Goal: Task Accomplishment & Management: Manage account settings

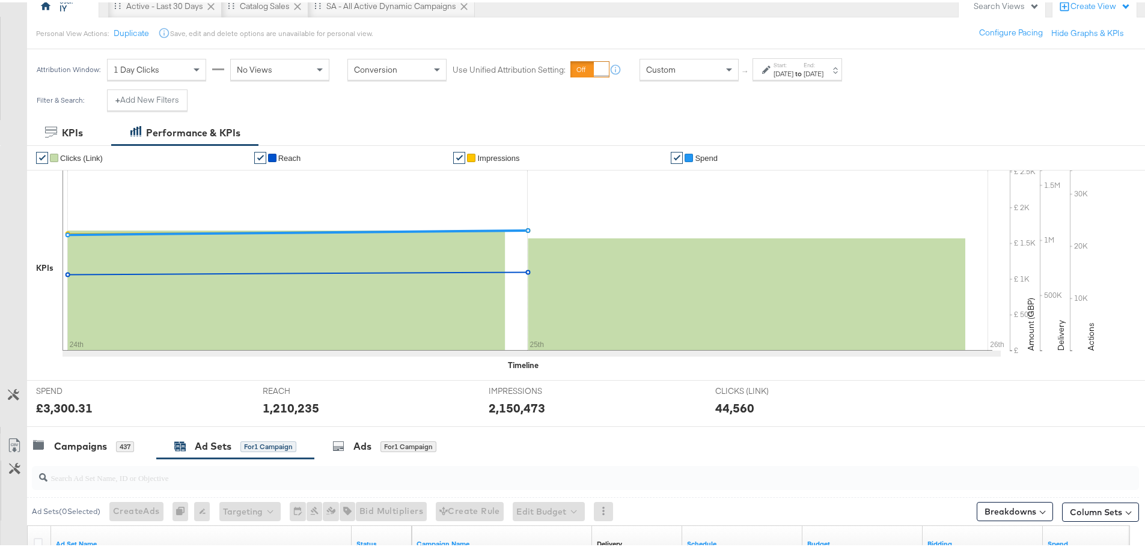
scroll to position [120, 0]
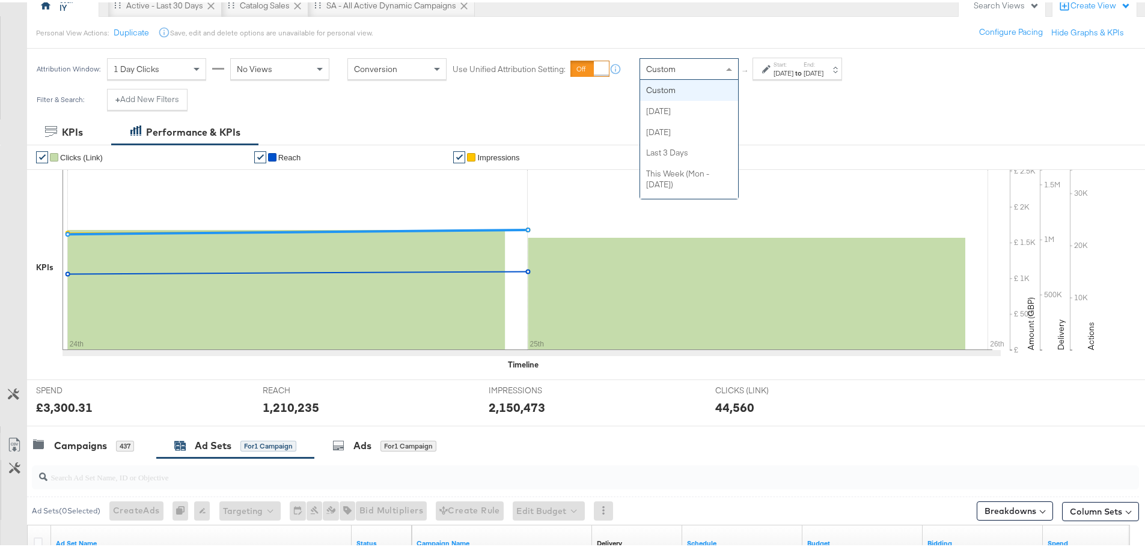
click at [654, 74] on div "Custom" at bounding box center [689, 66] width 98 height 20
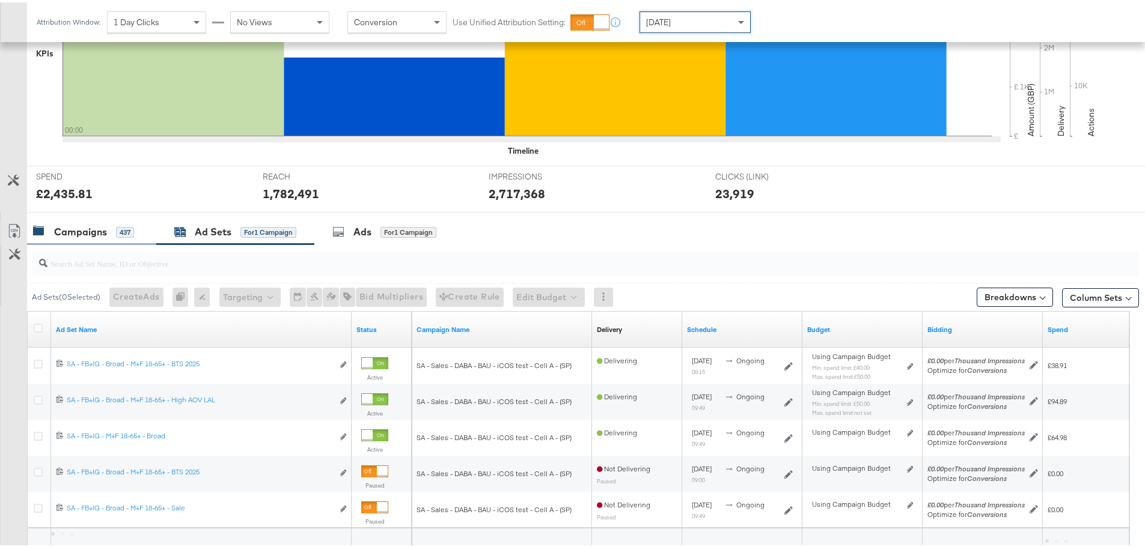
scroll to position [436, 0]
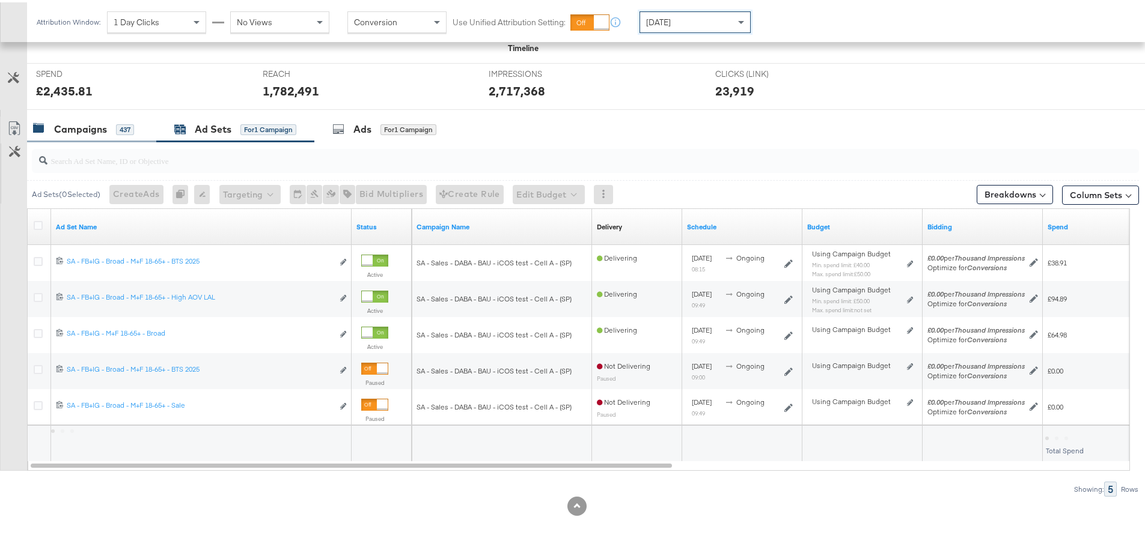
click at [95, 124] on div "Campaigns" at bounding box center [80, 127] width 53 height 14
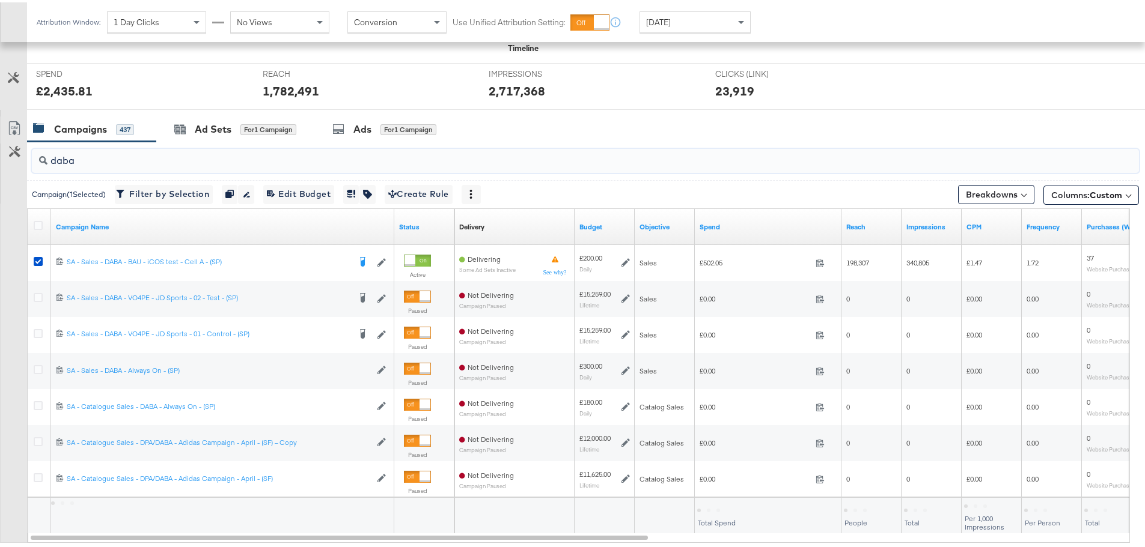
drag, startPoint x: 91, startPoint y: 160, endPoint x: 45, endPoint y: 163, distance: 46.4
click at [45, 163] on div "daba" at bounding box center [585, 159] width 1107 height 24
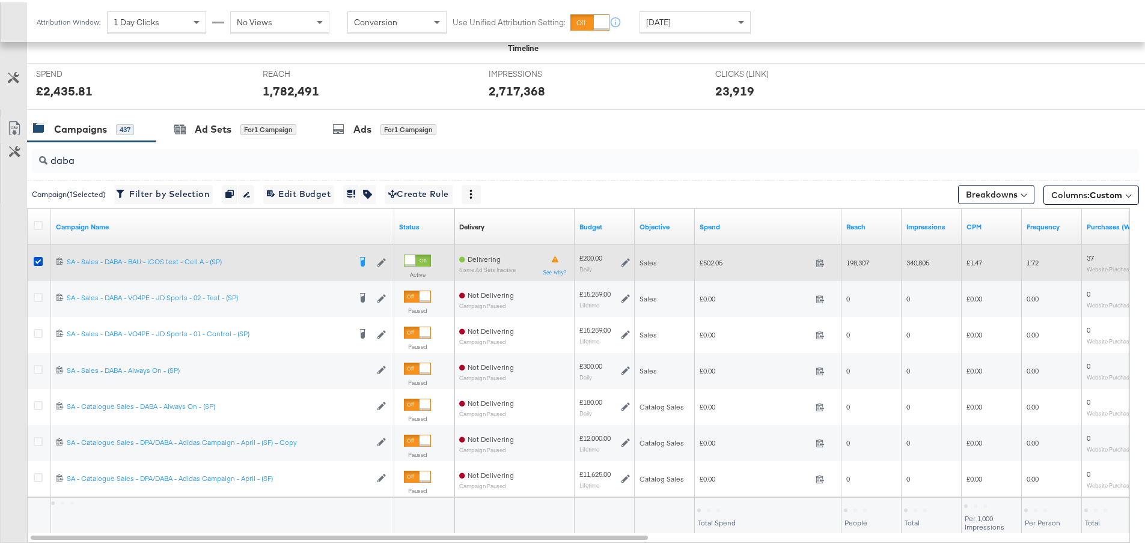
click at [33, 265] on div at bounding box center [40, 261] width 22 height 22
click at [35, 260] on icon at bounding box center [38, 259] width 9 height 9
click at [0, 0] on input "checkbox" at bounding box center [0, 0] width 0 height 0
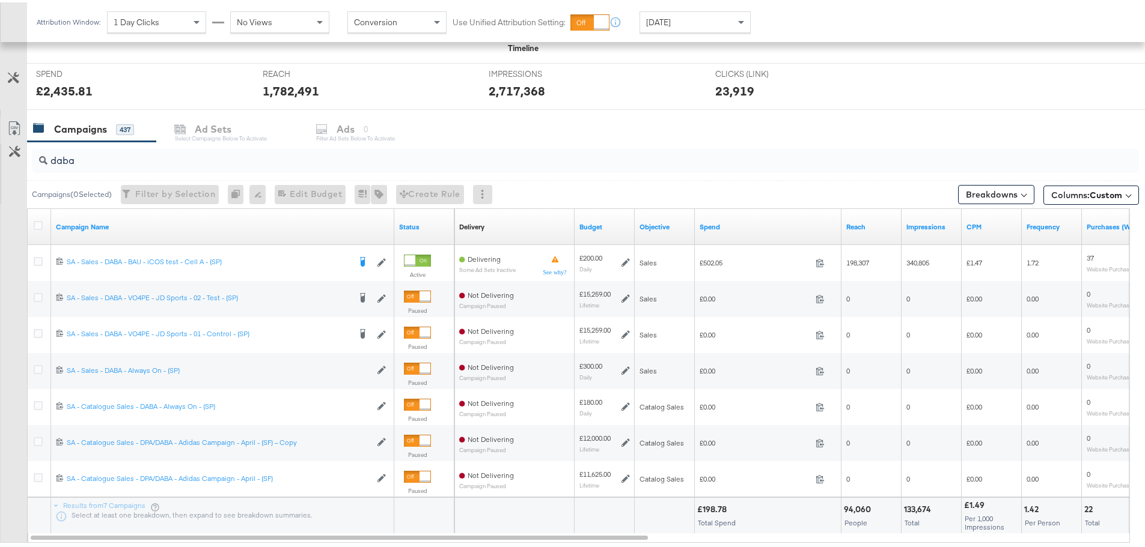
drag, startPoint x: 83, startPoint y: 162, endPoint x: -43, endPoint y: 151, distance: 126.0
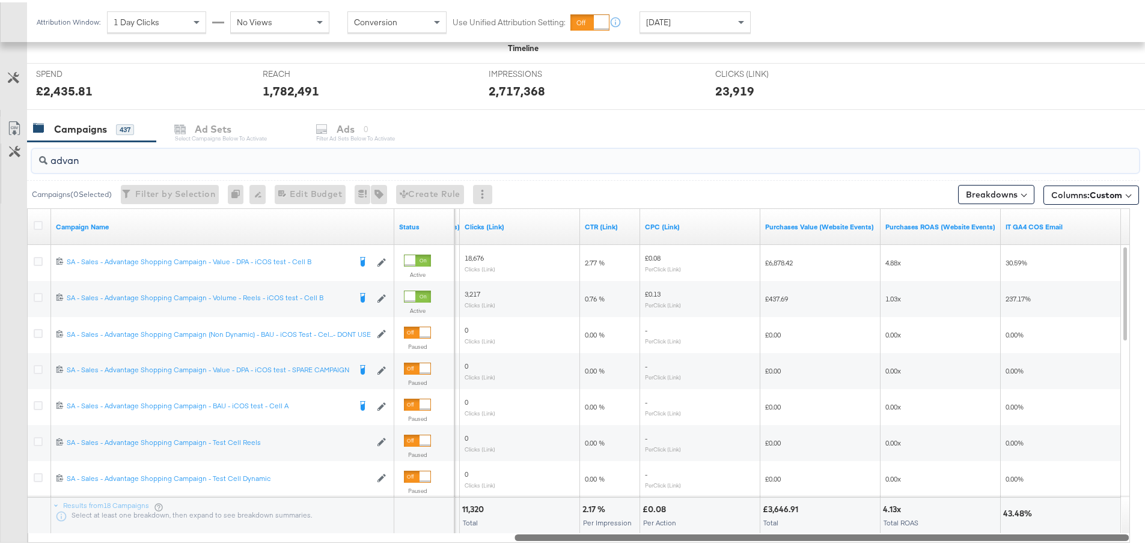
drag, startPoint x: 607, startPoint y: 537, endPoint x: 1133, endPoint y: 535, distance: 526.4
click at [1133, 535] on div "KPIs Performance & KPIs Customize KPIs ✔ Clicks (Link) ✔ Reach ✔ Impressions ✔ …" at bounding box center [577, 210] width 1154 height 818
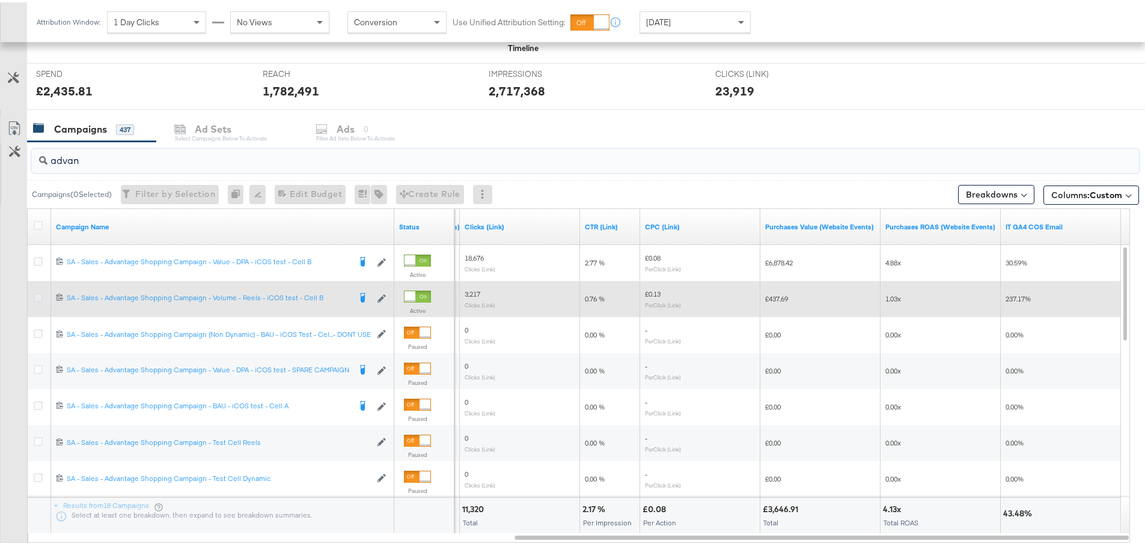
type input "advan"
click at [37, 296] on icon at bounding box center [38, 295] width 9 height 9
click at [0, 0] on input "checkbox" at bounding box center [0, 0] width 0 height 0
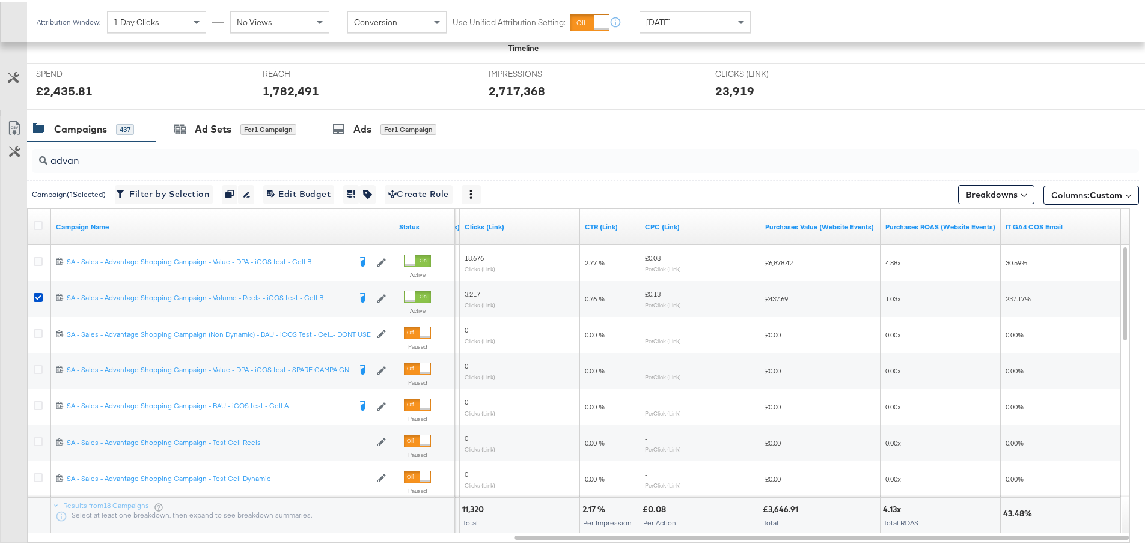
click at [371, 132] on div "Ads" at bounding box center [362, 127] width 18 height 14
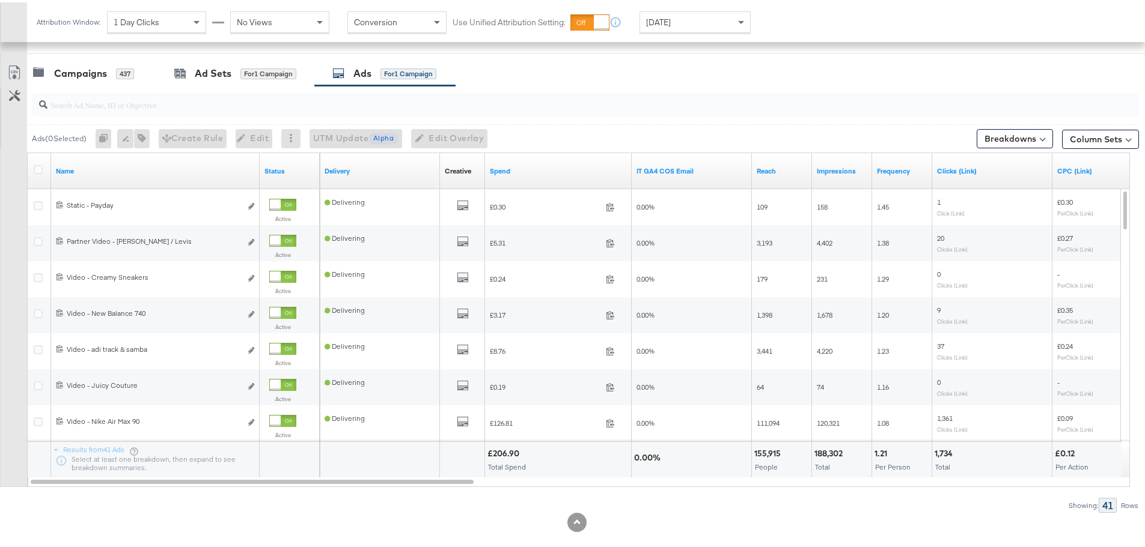
scroll to position [508, 0]
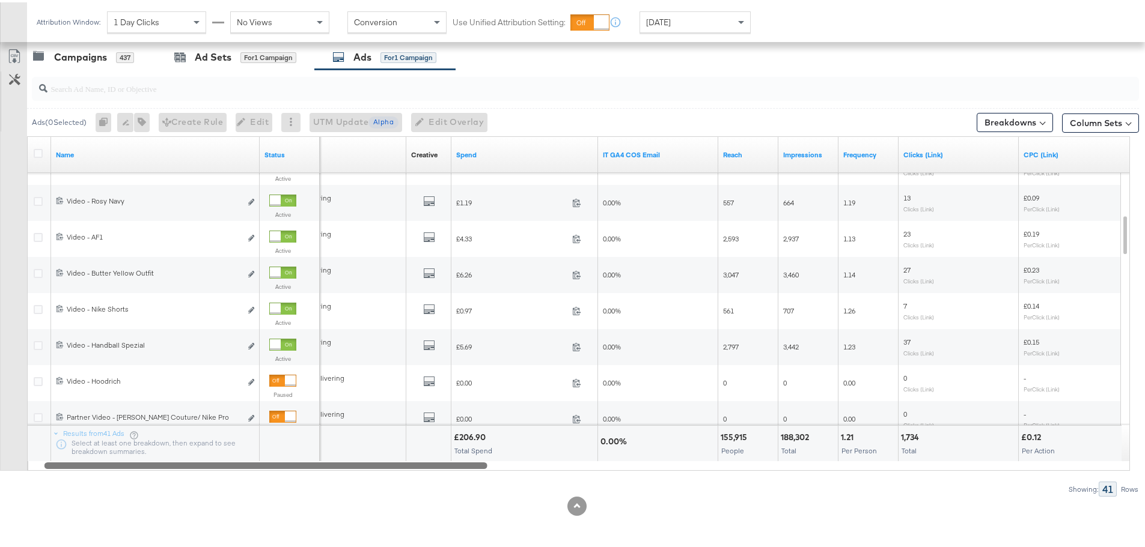
drag, startPoint x: 322, startPoint y: 464, endPoint x: 356, endPoint y: 466, distance: 33.7
click at [353, 467] on div at bounding box center [265, 463] width 443 height 10
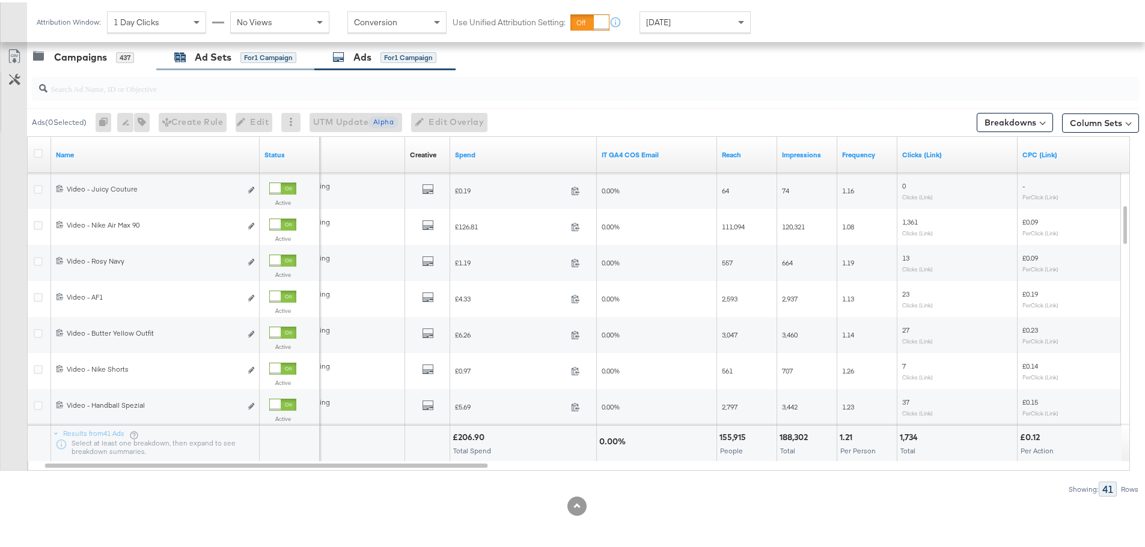
click at [242, 52] on div "for 1 Campaign" at bounding box center [268, 55] width 56 height 11
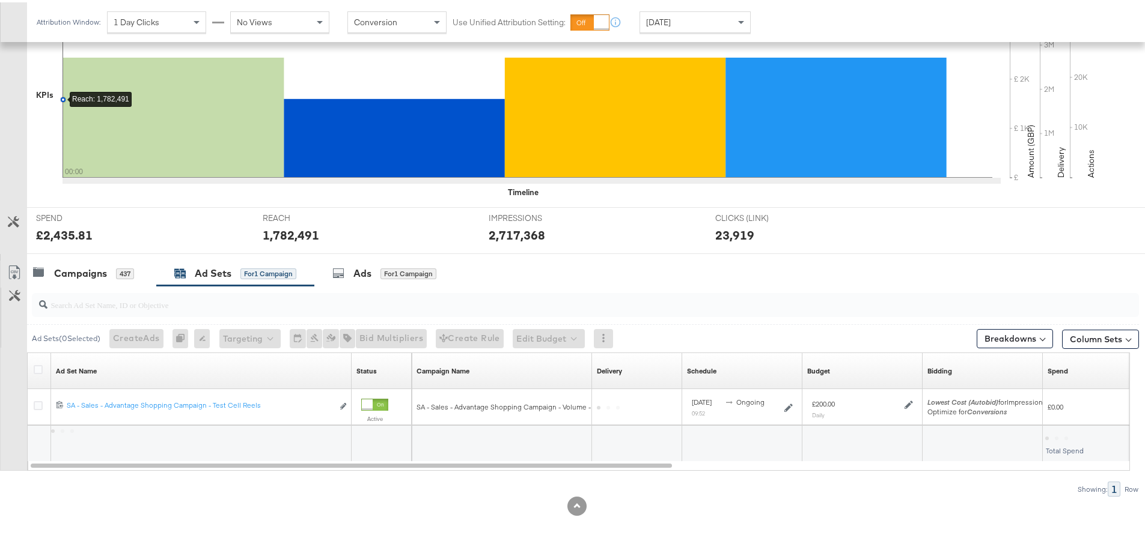
scroll to position [292, 0]
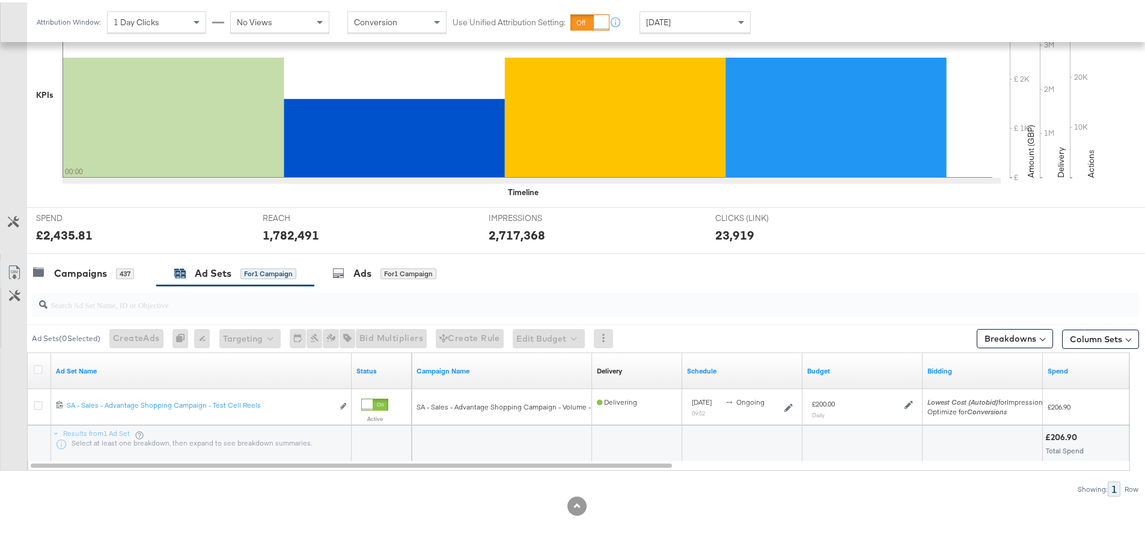
click at [73, 254] on div at bounding box center [577, 257] width 1154 height 10
click at [70, 274] on div "Campaigns" at bounding box center [80, 271] width 53 height 14
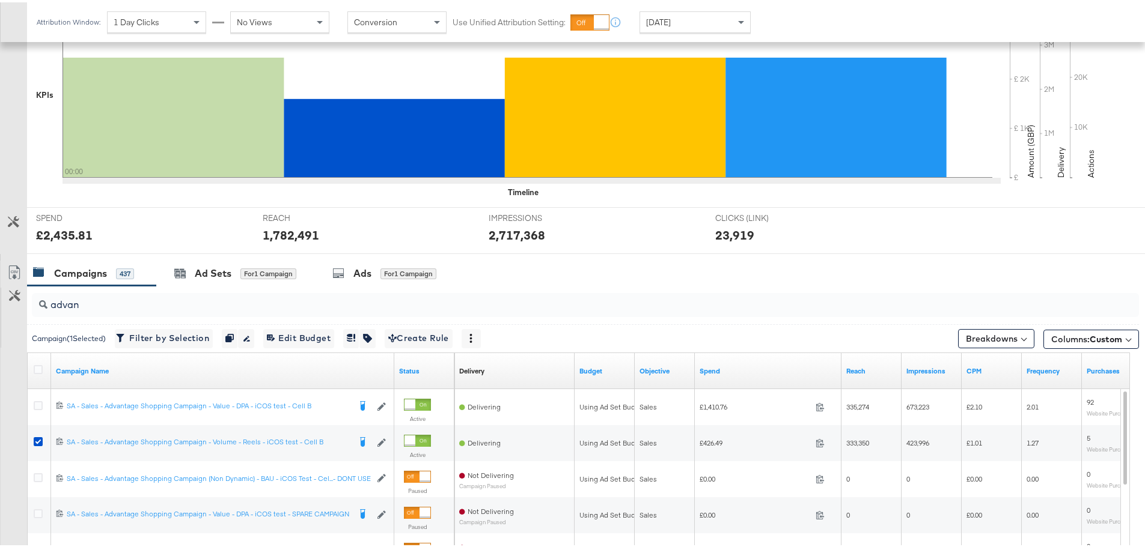
scroll to position [508, 0]
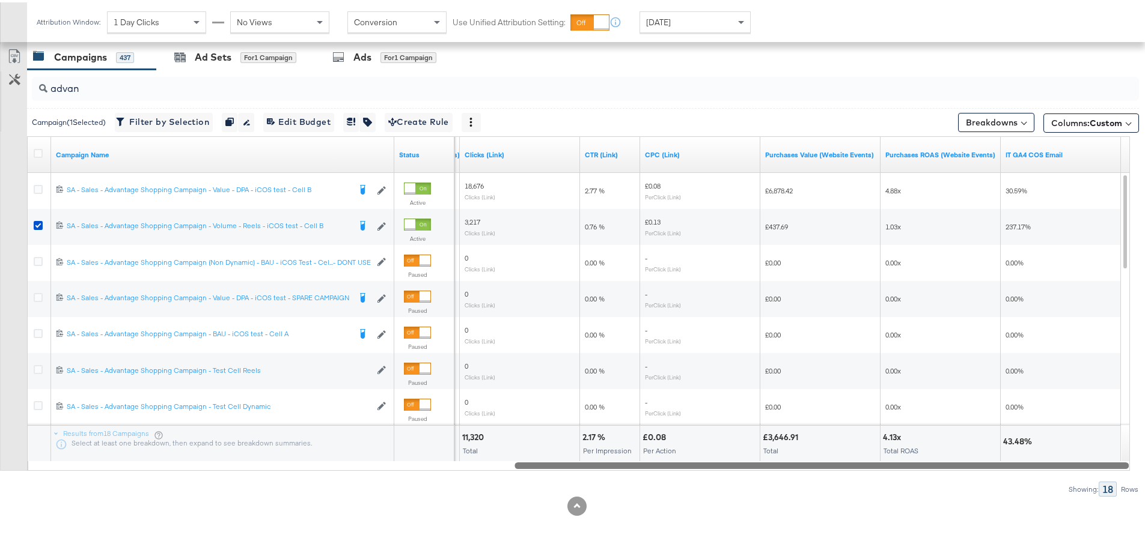
drag, startPoint x: 476, startPoint y: 465, endPoint x: 1029, endPoint y: 467, distance: 552.8
click at [1029, 467] on div at bounding box center [821, 463] width 614 height 10
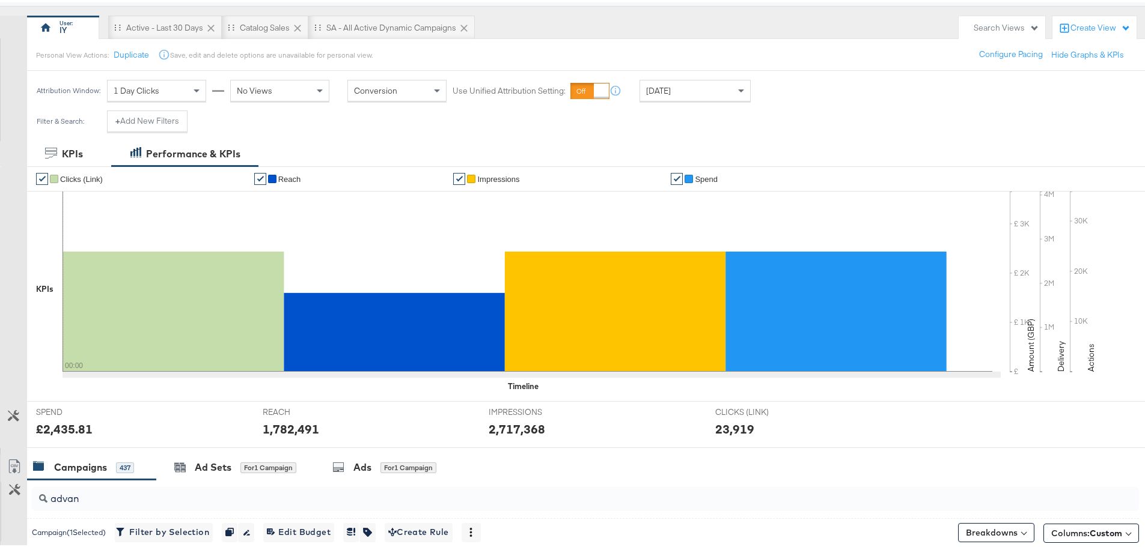
scroll to position [0, 0]
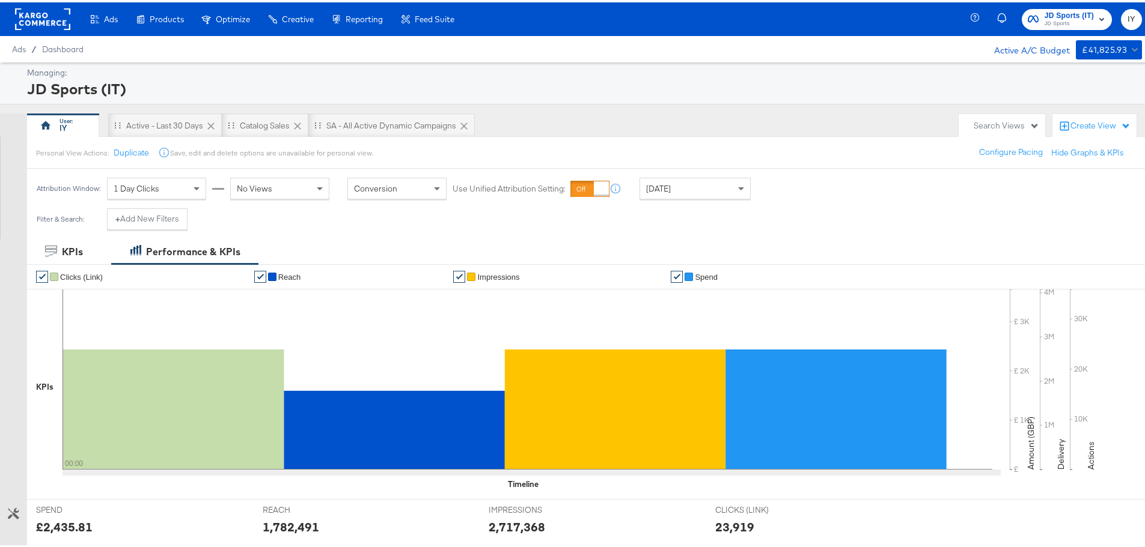
click at [1044, 19] on span "JD Sports" at bounding box center [1068, 22] width 49 height 10
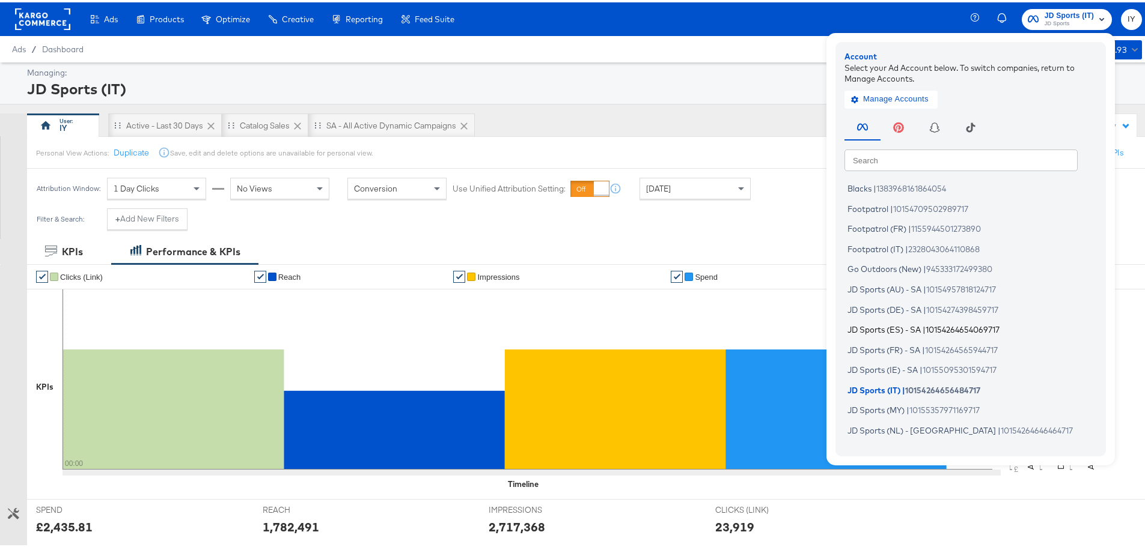
click at [898, 326] on span "JD Sports (ES) - SA" at bounding box center [883, 328] width 73 height 10
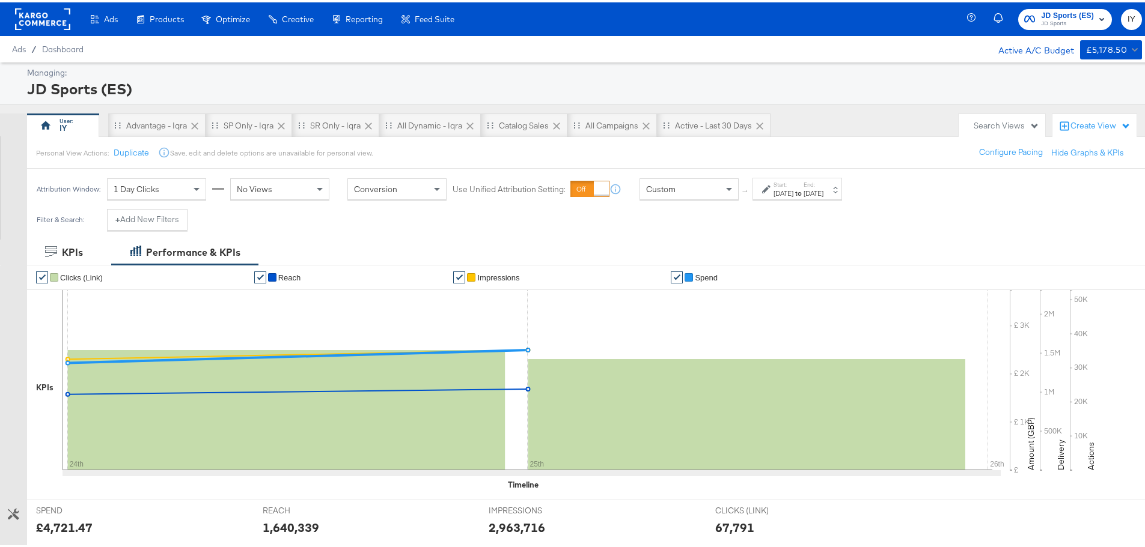
click at [654, 186] on span "Custom" at bounding box center [660, 186] width 29 height 11
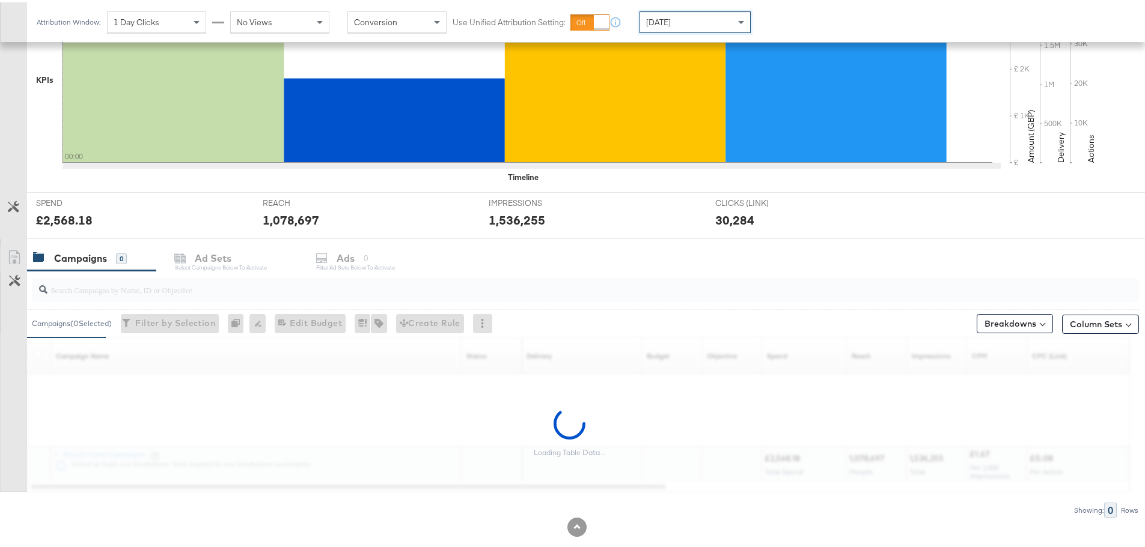
scroll to position [328, 0]
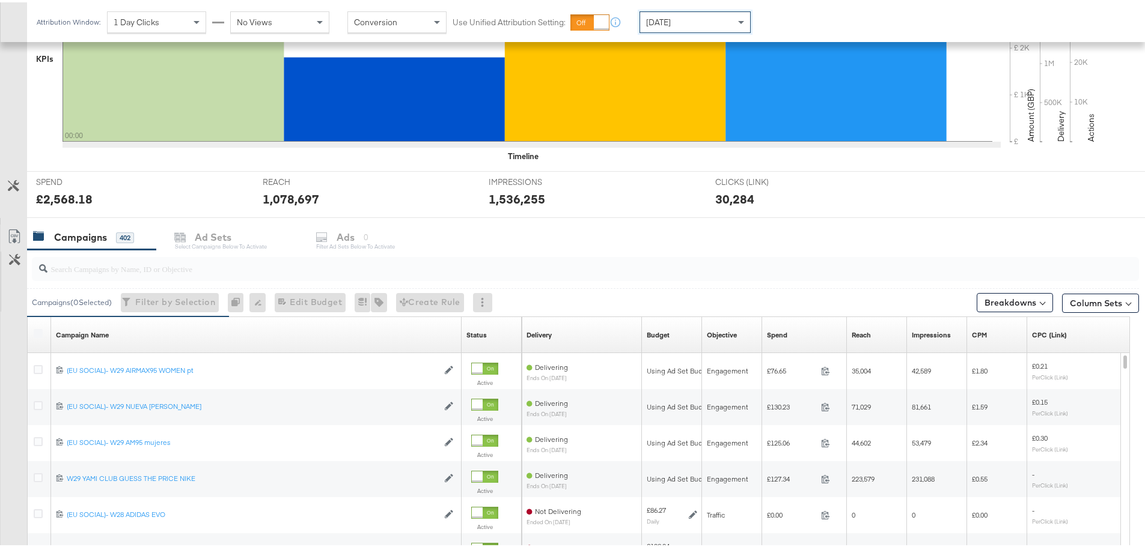
click at [183, 266] on input "search" at bounding box center [542, 261] width 990 height 23
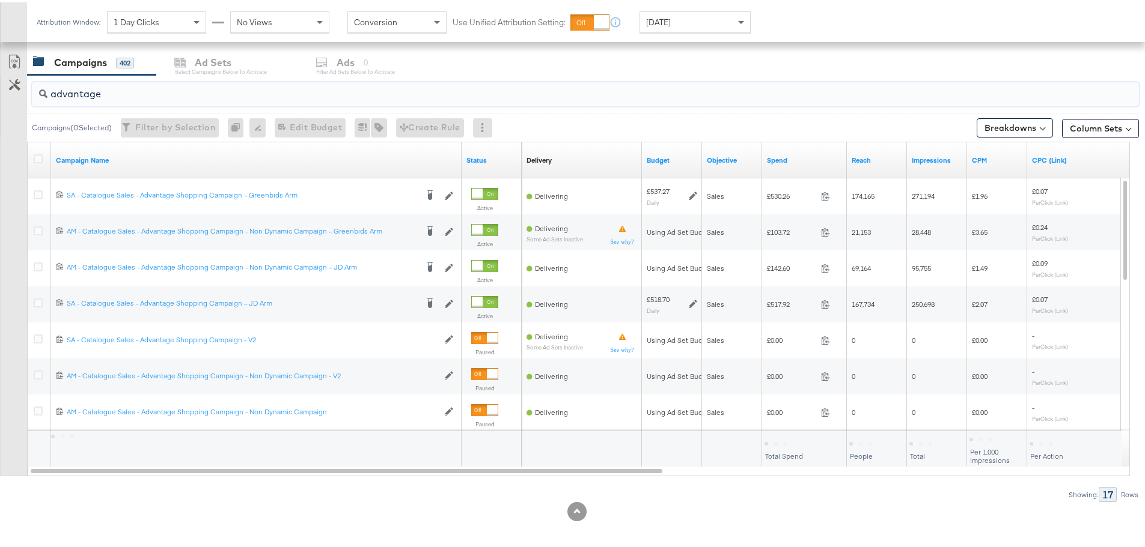
scroll to position [508, 0]
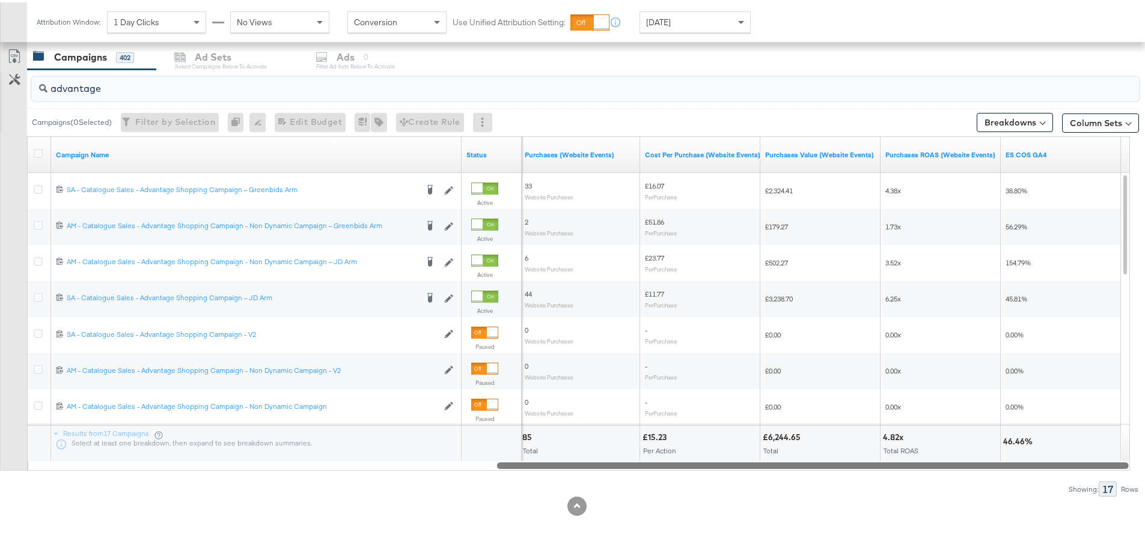
drag, startPoint x: 553, startPoint y: 461, endPoint x: 1091, endPoint y: 458, distance: 537.8
click at [1091, 458] on div "Campaign Name Status Purchases (Website Events) Cost Per Purchase (Website Even…" at bounding box center [578, 301] width 1103 height 335
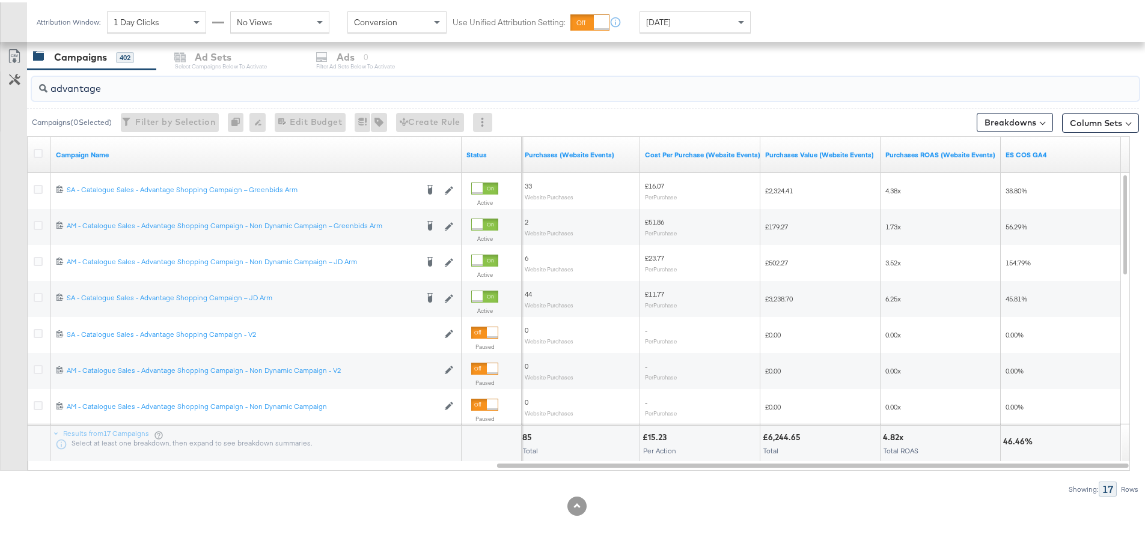
type input "advantage"
click at [687, 26] on div "[DATE]" at bounding box center [695, 20] width 110 height 20
click at [823, 23] on div "Aug 27th 2025" at bounding box center [813, 25] width 20 height 10
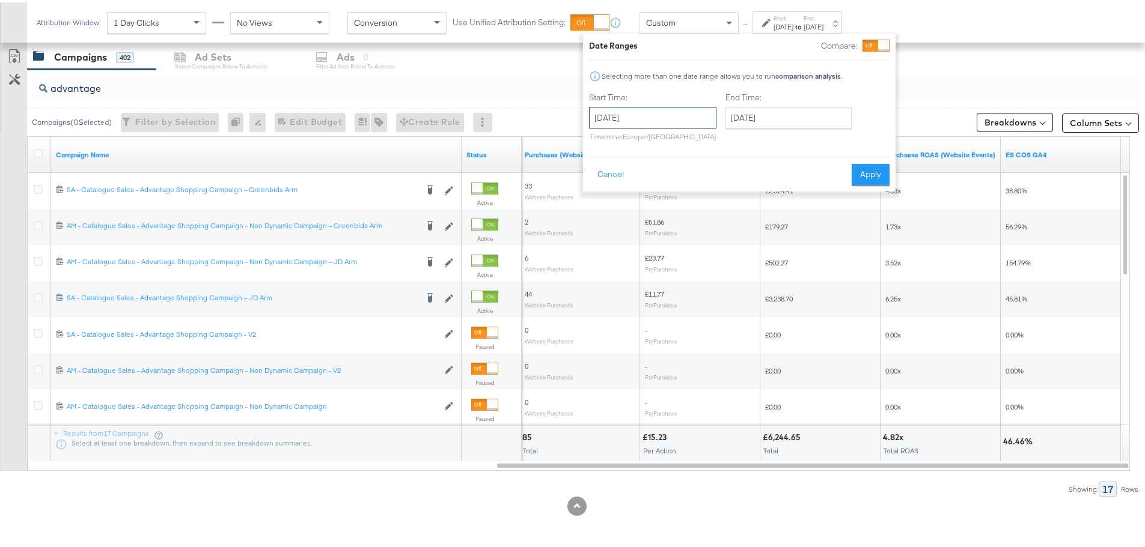
click at [664, 118] on input "August 27th 2025" at bounding box center [652, 116] width 127 height 22
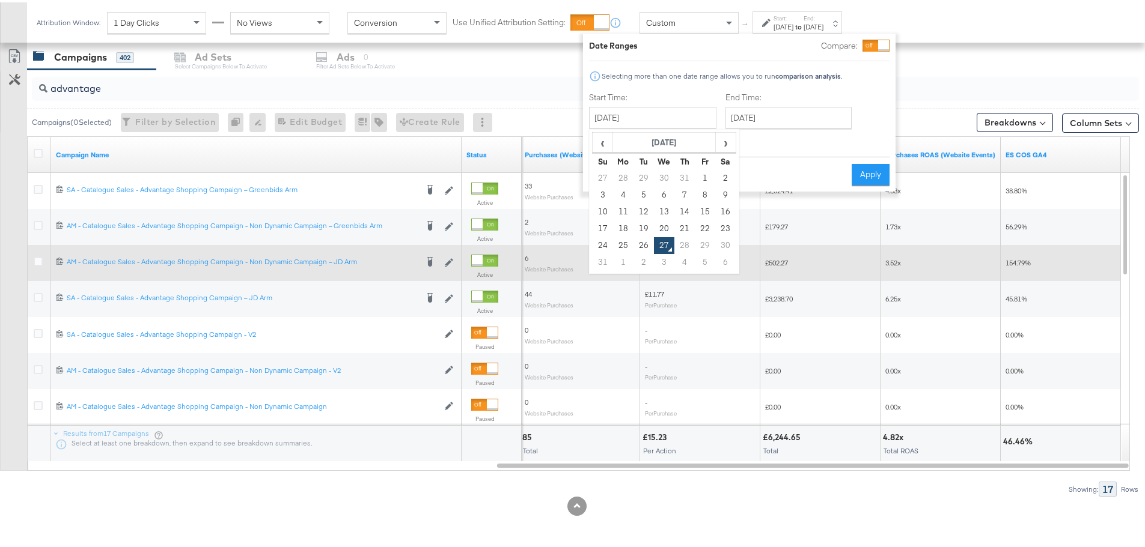
click at [636, 243] on td "26" at bounding box center [643, 243] width 20 height 17
type input "August 26th 2025"
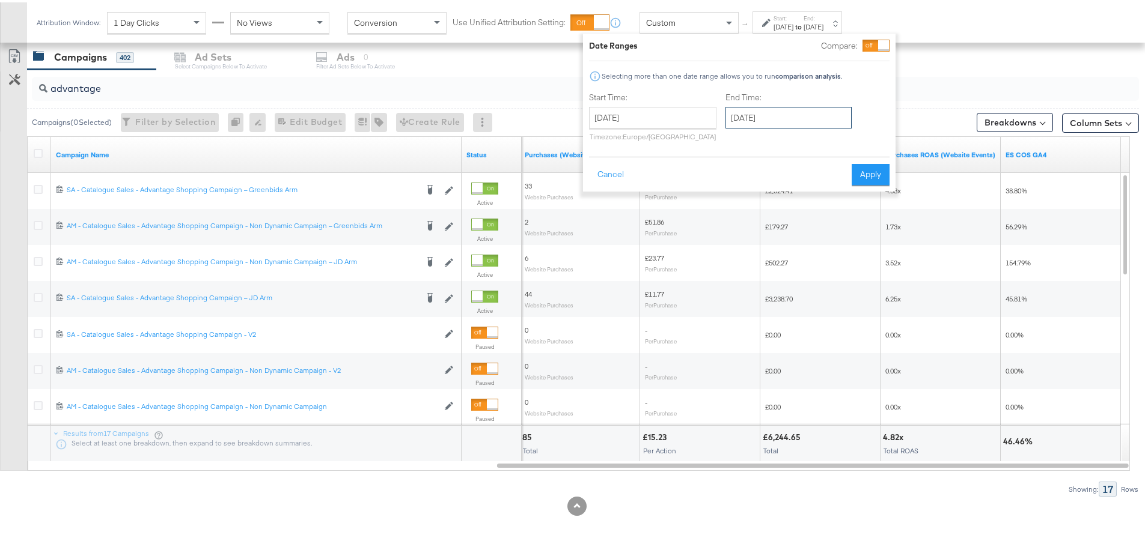
click at [784, 118] on input "August 27th 2025" at bounding box center [788, 116] width 126 height 22
click at [783, 241] on td "26" at bounding box center [780, 243] width 20 height 17
type input "August 26th 2025"
click at [865, 169] on button "Apply" at bounding box center [870, 173] width 38 height 22
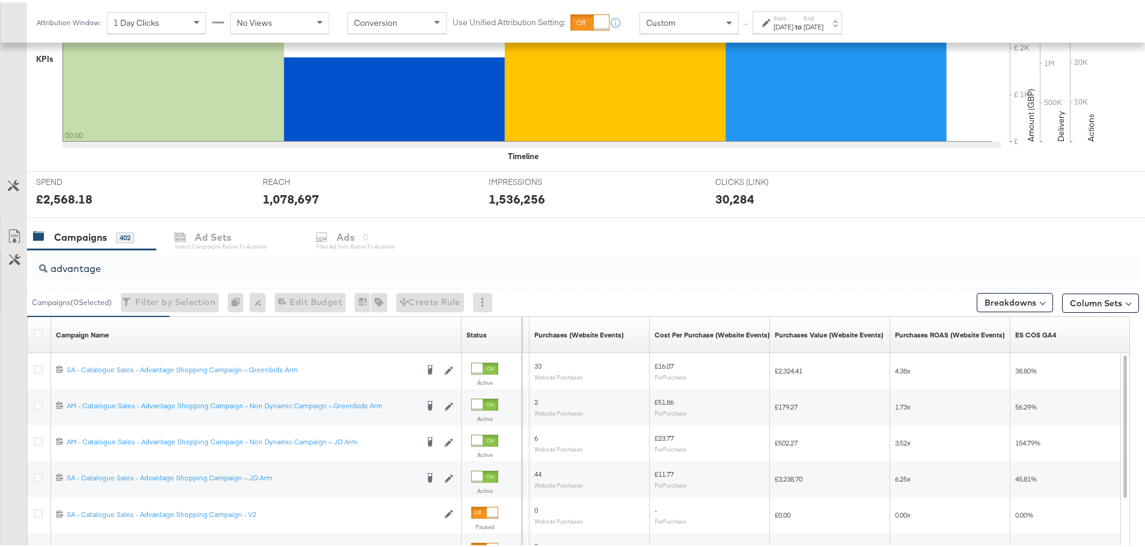
scroll to position [509, 0]
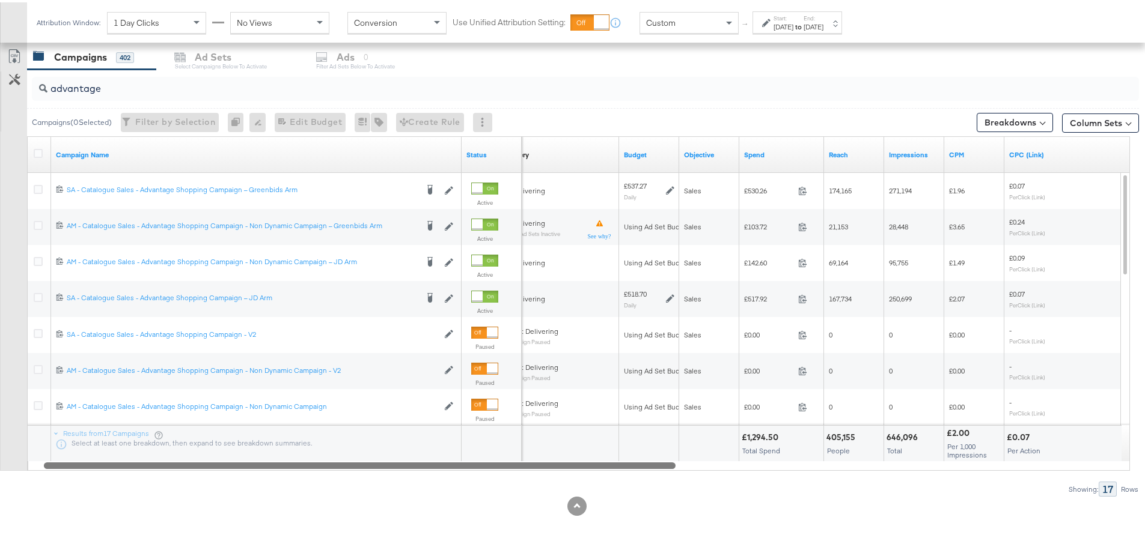
drag, startPoint x: 758, startPoint y: 466, endPoint x: 308, endPoint y: 437, distance: 451.0
click at [302, 447] on div "Campaign Name Status Delivery Sorting Unavailable Budget Objective Spend Reach …" at bounding box center [578, 301] width 1103 height 335
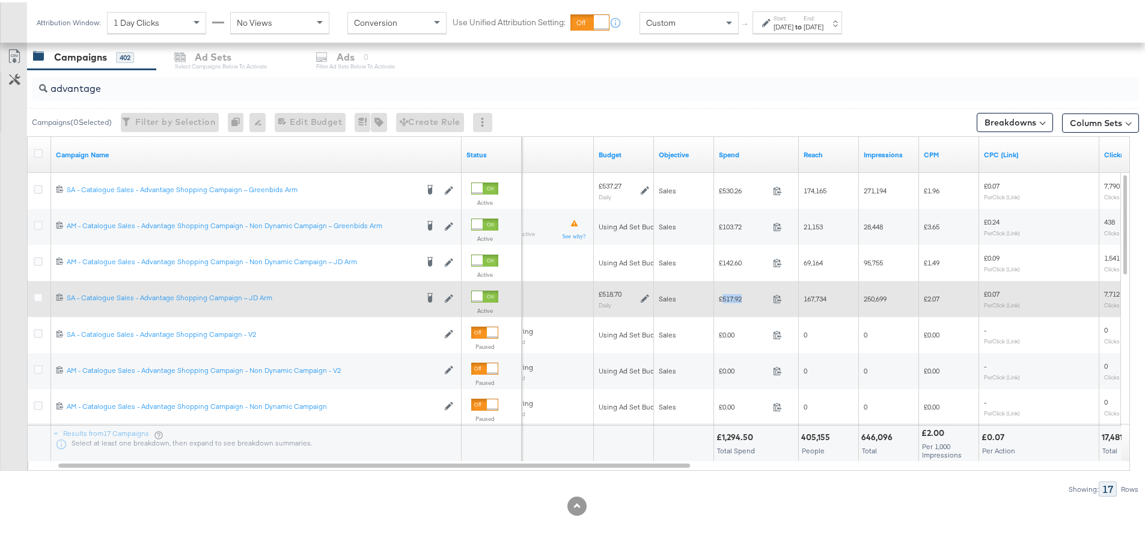
drag, startPoint x: 746, startPoint y: 296, endPoint x: 723, endPoint y: 300, distance: 23.1
click at [723, 300] on span "£517.92" at bounding box center [743, 296] width 49 height 9
copy span "517.92"
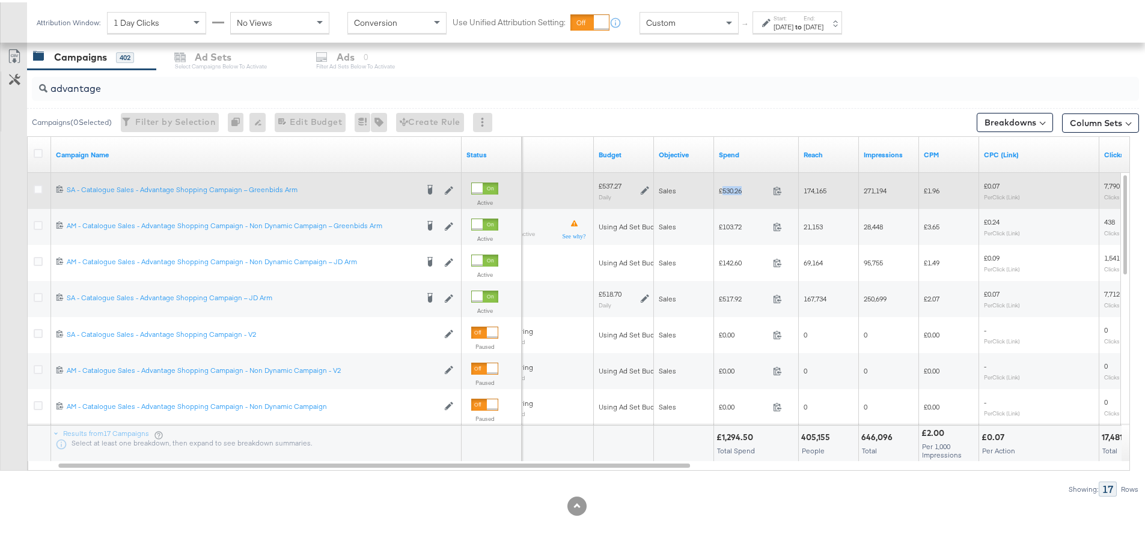
drag, startPoint x: 747, startPoint y: 186, endPoint x: 723, endPoint y: 188, distance: 24.1
click at [723, 188] on span "£530.26" at bounding box center [743, 188] width 49 height 9
copy span "530.26"
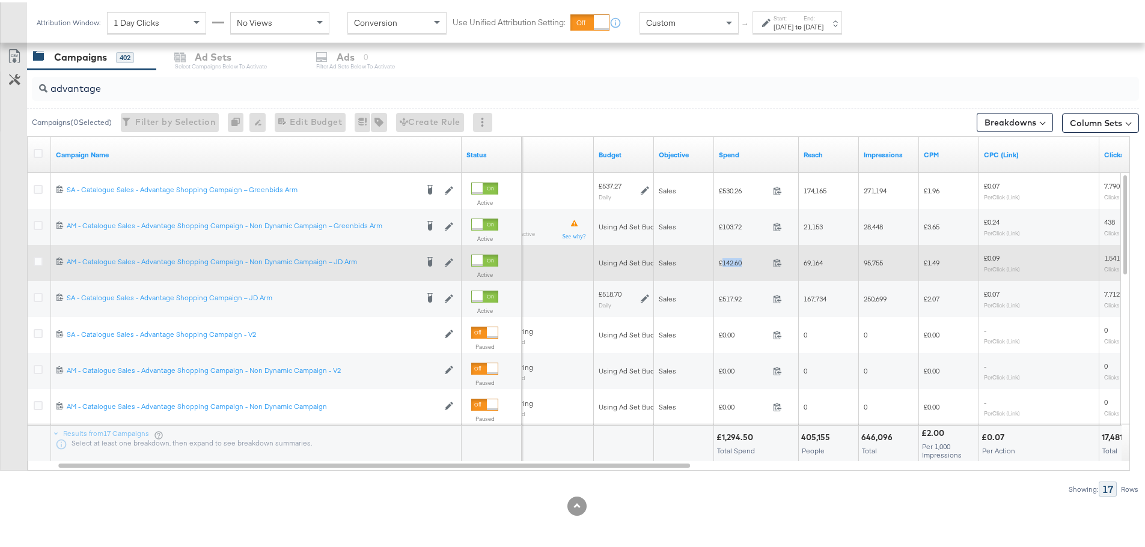
drag, startPoint x: 740, startPoint y: 262, endPoint x: 723, endPoint y: 260, distance: 16.9
click at [723, 260] on span "£142.60" at bounding box center [743, 260] width 49 height 9
copy span "142.60"
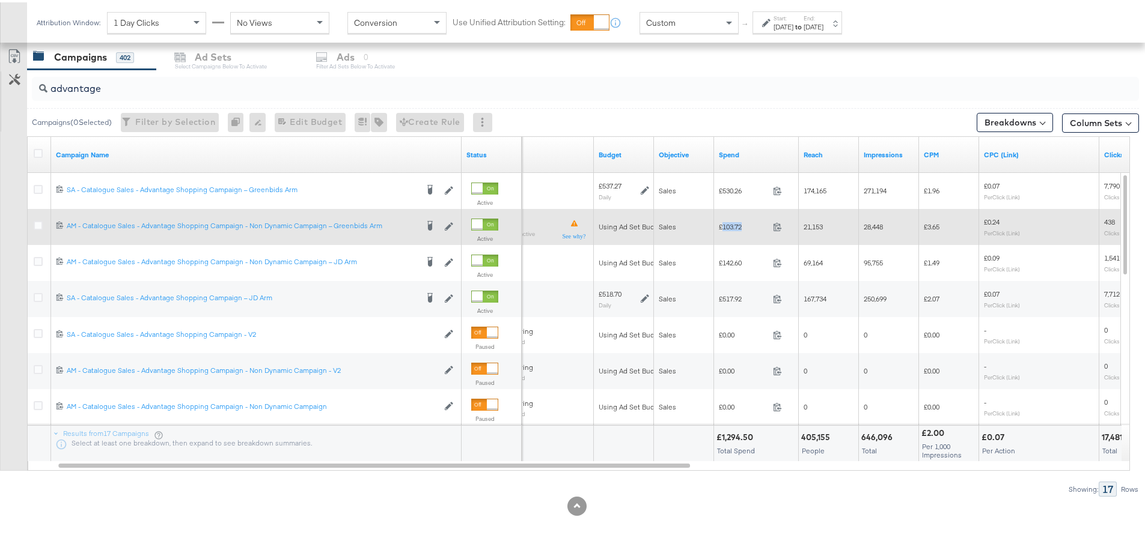
drag, startPoint x: 748, startPoint y: 225, endPoint x: 722, endPoint y: 225, distance: 26.4
click at [722, 225] on span "£103.72" at bounding box center [743, 224] width 49 height 9
copy span "103.72"
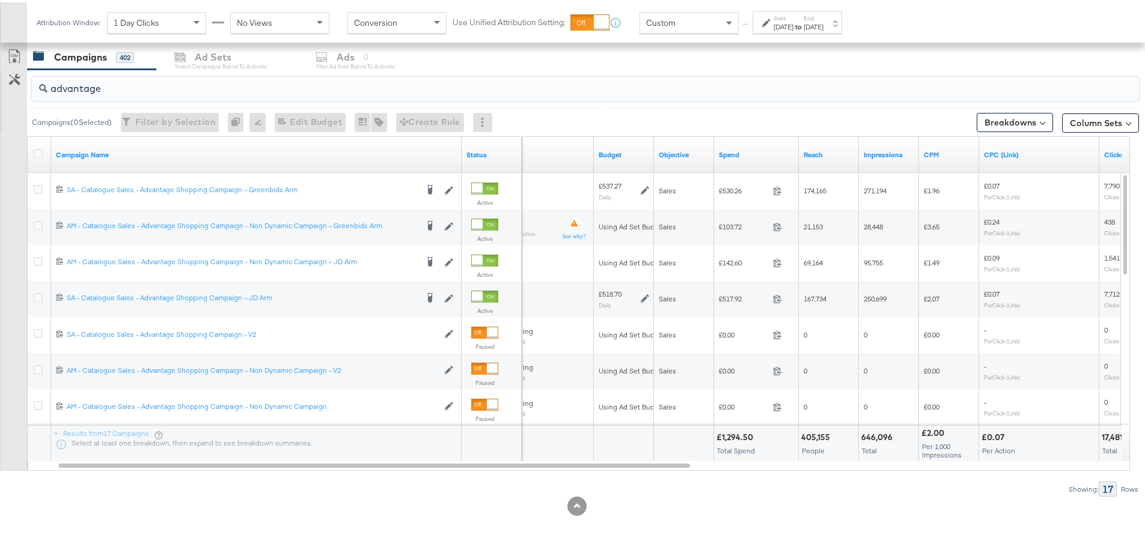
drag, startPoint x: 114, startPoint y: 85, endPoint x: -15, endPoint y: 82, distance: 129.2
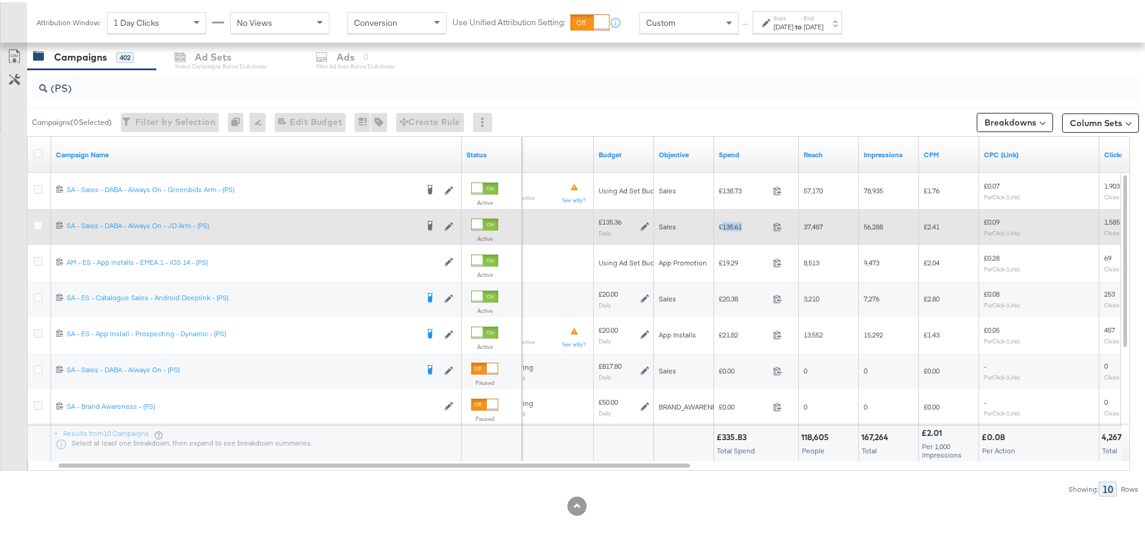
drag, startPoint x: 746, startPoint y: 223, endPoint x: 722, endPoint y: 224, distance: 24.7
click at [722, 224] on span "£135.61" at bounding box center [743, 224] width 49 height 9
copy span "135.61"
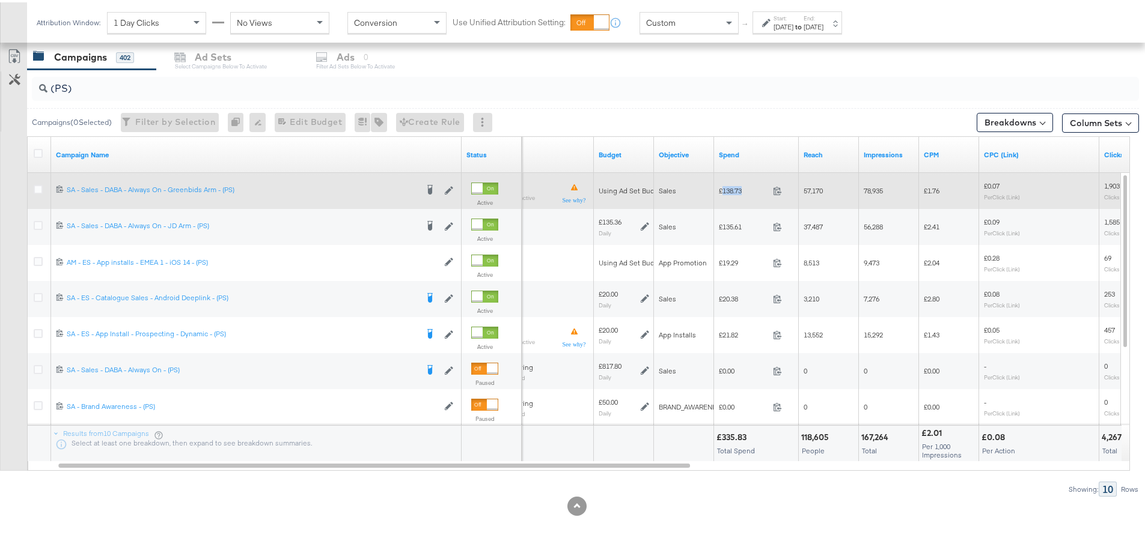
drag, startPoint x: 747, startPoint y: 187, endPoint x: 723, endPoint y: 189, distance: 24.1
click at [723, 189] on span "£138.73" at bounding box center [743, 188] width 49 height 9
copy span "138.73"
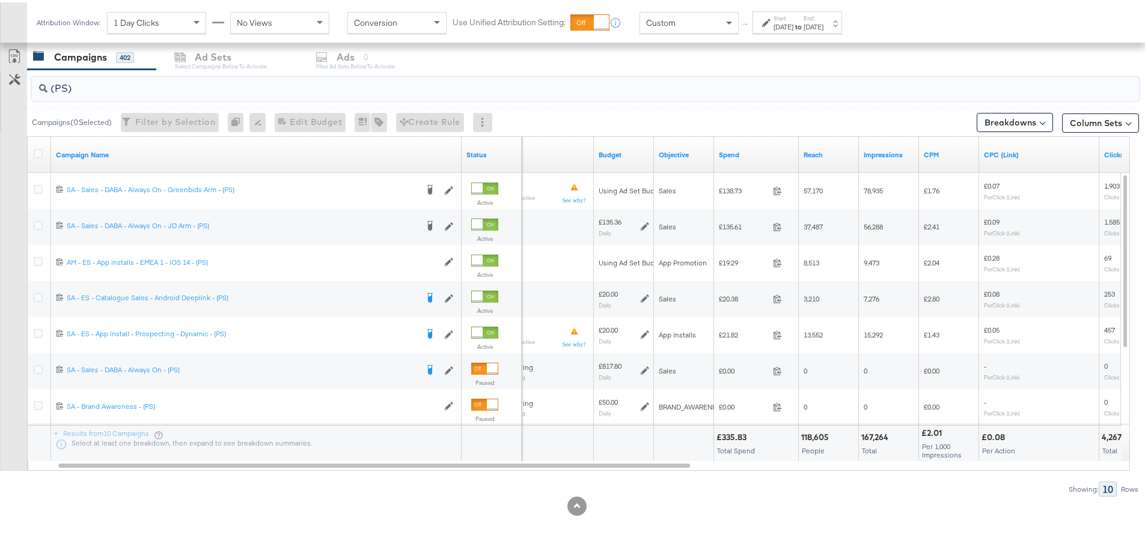
drag, startPoint x: 71, startPoint y: 88, endPoint x: 64, endPoint y: 88, distance: 6.6
click at [64, 88] on input "(PS)" at bounding box center [542, 81] width 990 height 23
click at [63, 87] on input "(PS)" at bounding box center [542, 81] width 990 height 23
drag, startPoint x: 68, startPoint y: 86, endPoint x: 56, endPoint y: 85, distance: 11.4
click at [56, 85] on input "(PS)" at bounding box center [542, 81] width 990 height 23
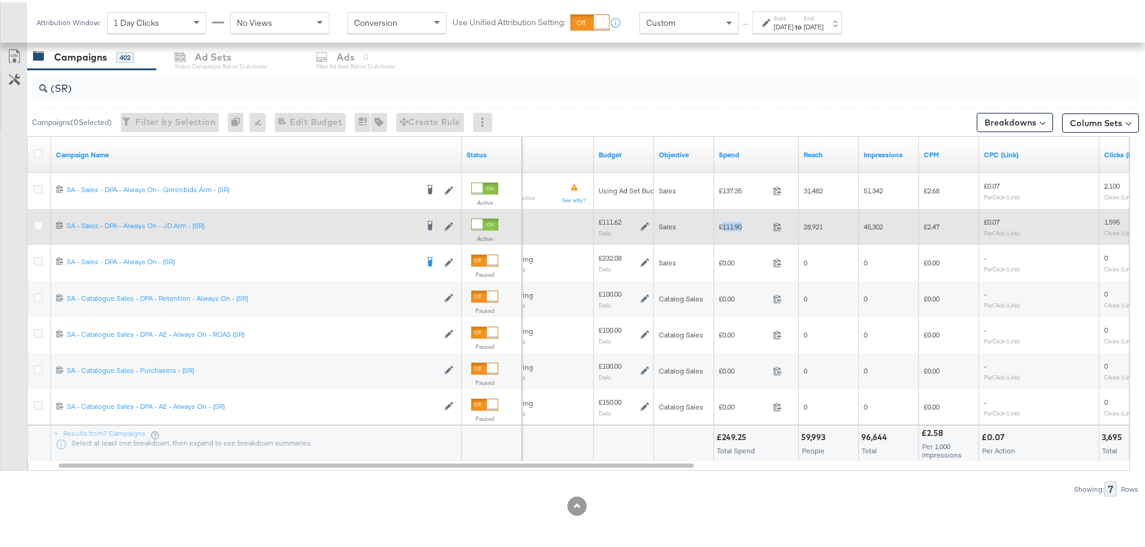
drag, startPoint x: 747, startPoint y: 225, endPoint x: 723, endPoint y: 222, distance: 23.6
click at [723, 222] on span "£111.90" at bounding box center [743, 224] width 49 height 9
copy span "111.90"
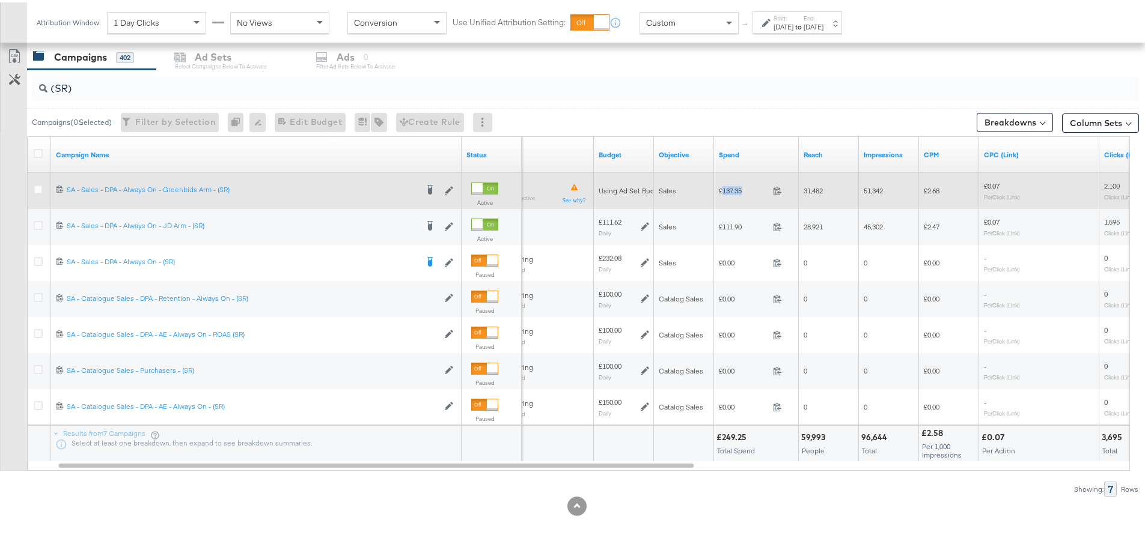
drag, startPoint x: 743, startPoint y: 186, endPoint x: 722, endPoint y: 187, distance: 21.0
click at [722, 187] on span "£137.35" at bounding box center [743, 188] width 49 height 9
copy span "137.35"
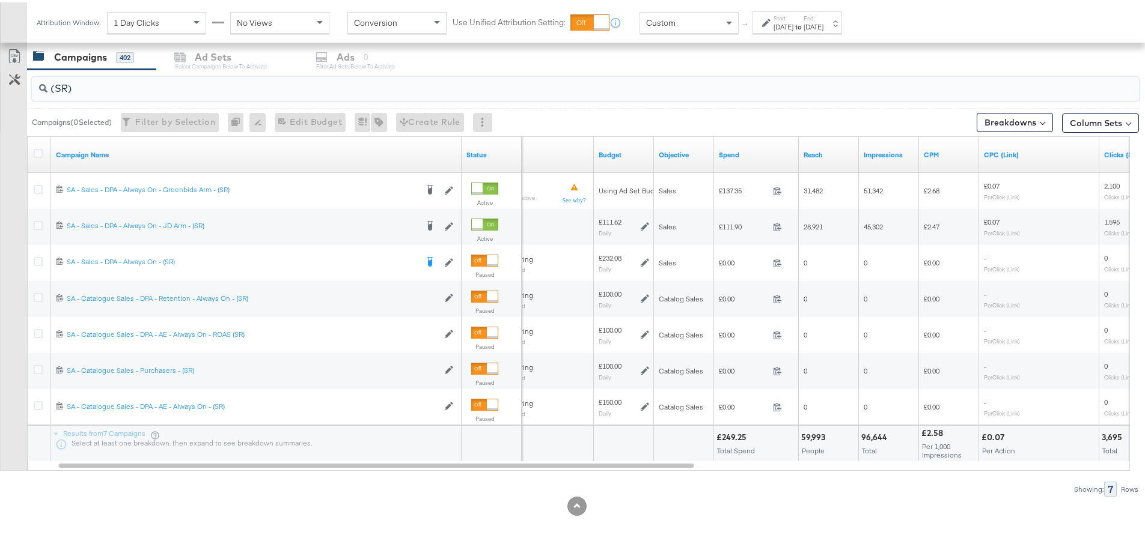
drag, startPoint x: 46, startPoint y: 84, endPoint x: -67, endPoint y: 82, distance: 113.0
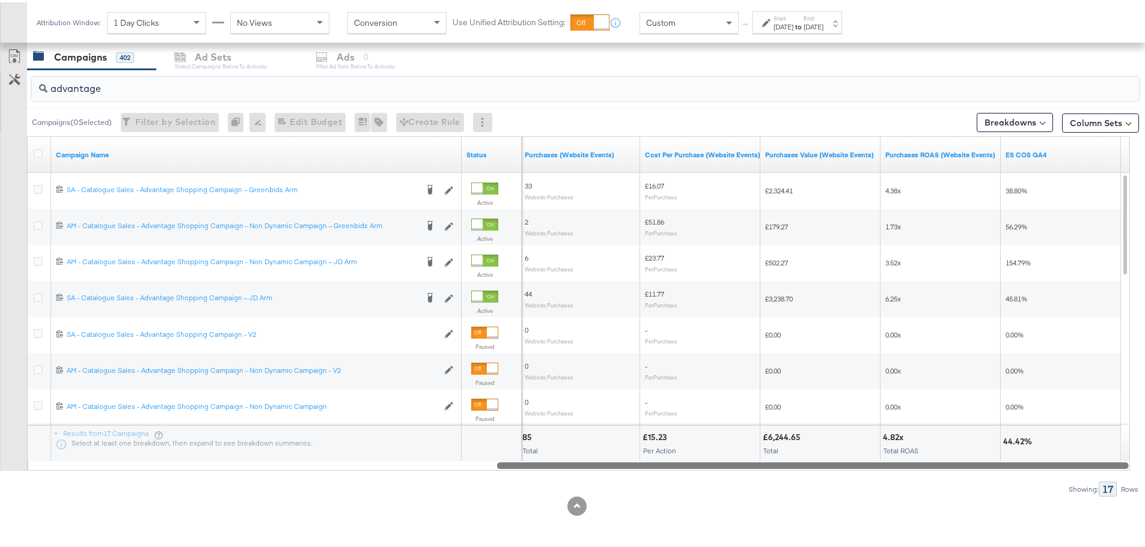
drag, startPoint x: 502, startPoint y: 460, endPoint x: 1005, endPoint y: 466, distance: 503.5
click at [1005, 466] on div at bounding box center [812, 463] width 631 height 10
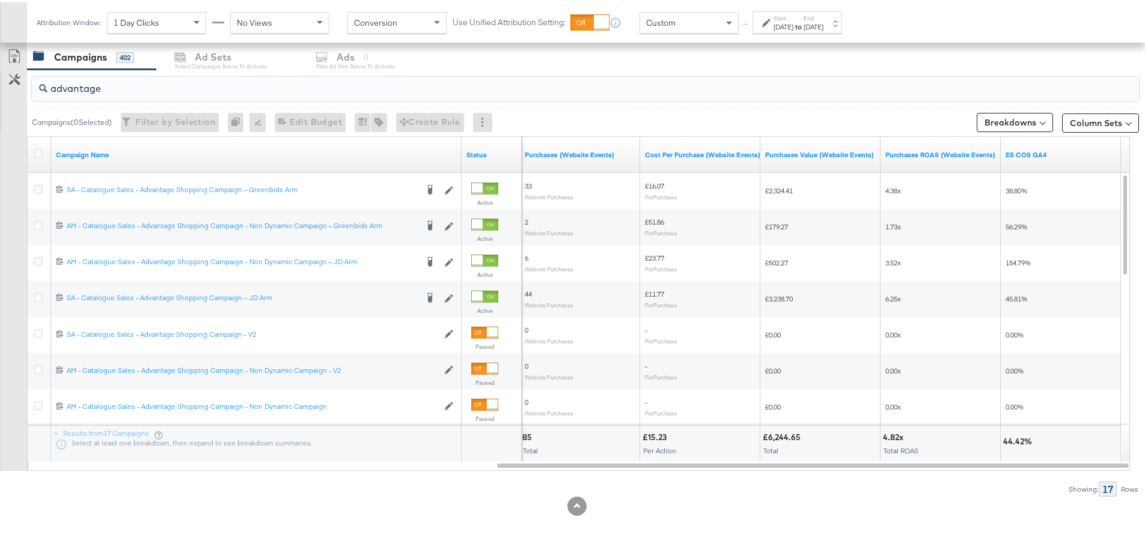
drag, startPoint x: 109, startPoint y: 84, endPoint x: -97, endPoint y: 81, distance: 206.1
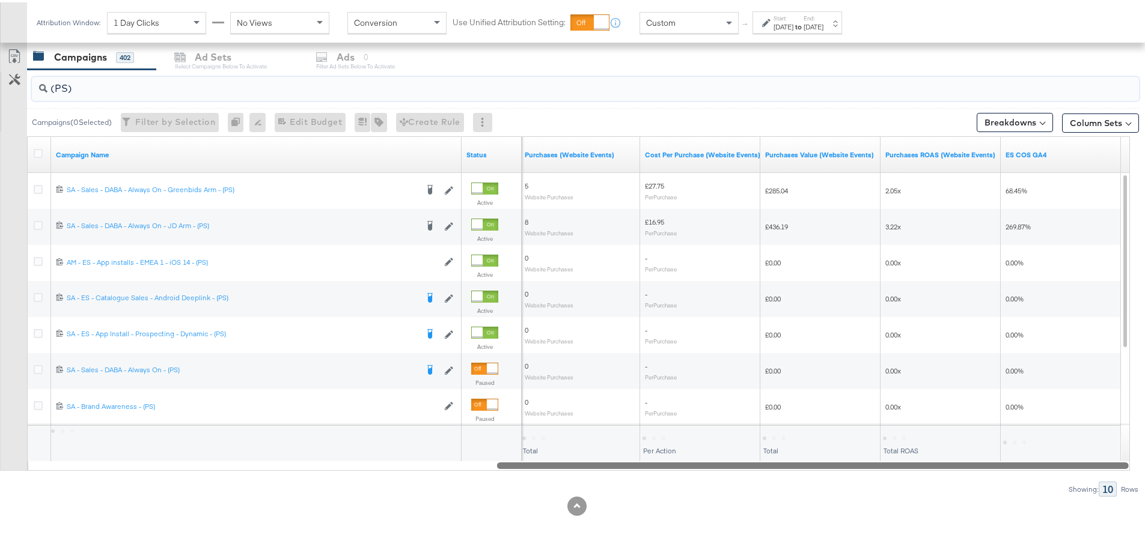
drag, startPoint x: 591, startPoint y: 464, endPoint x: 978, endPoint y: 456, distance: 386.4
click at [978, 456] on div "Campaign Name Status Purchases (Website Events) Cost Per Purchase (Website Even…" at bounding box center [578, 301] width 1103 height 335
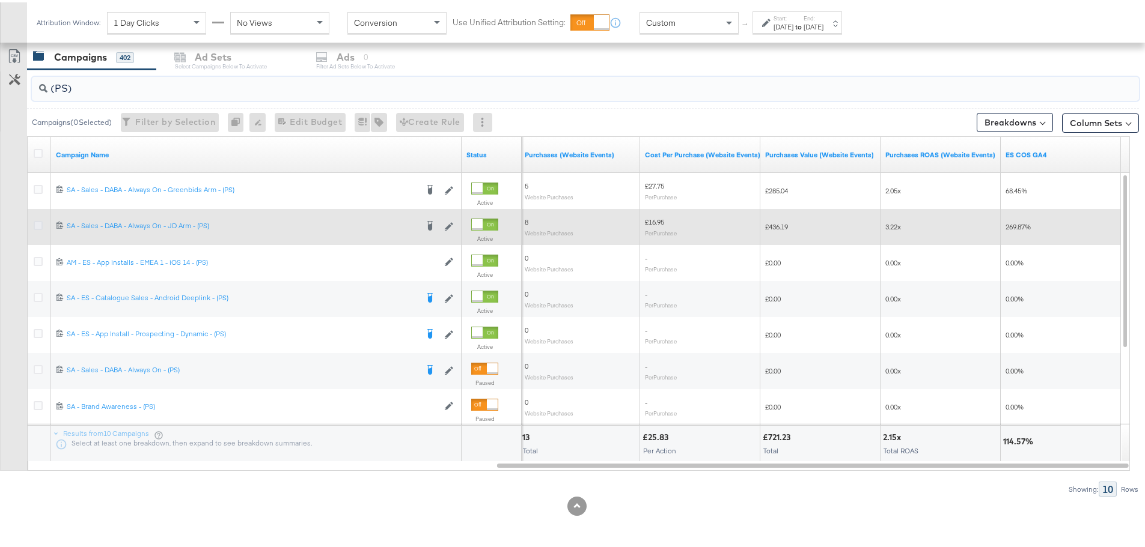
type input "(PS)"
click at [37, 222] on icon at bounding box center [38, 223] width 9 height 9
click at [0, 0] on input "checkbox" at bounding box center [0, 0] width 0 height 0
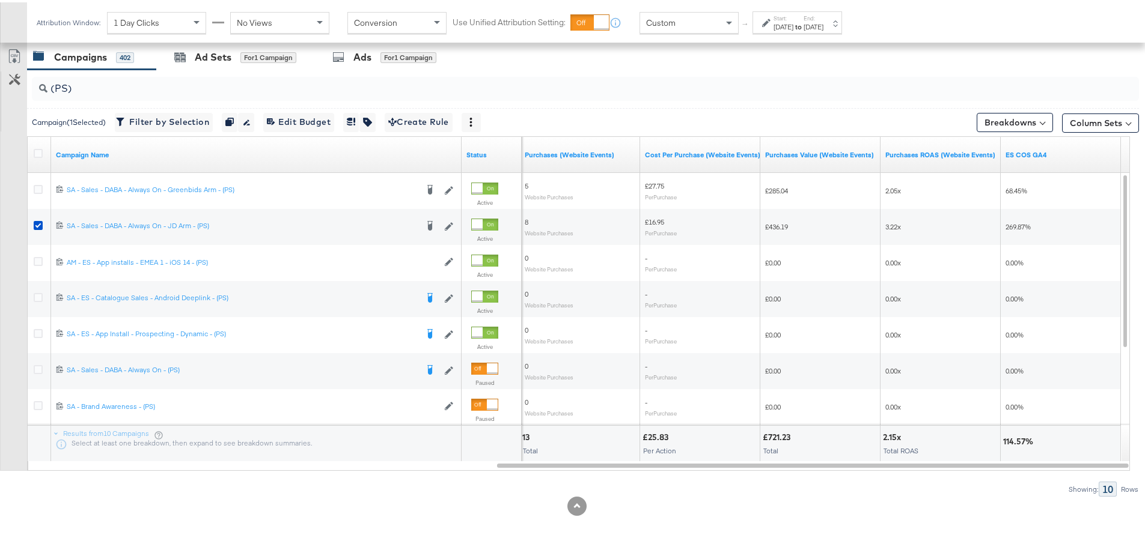
click at [211, 54] on div "Ad Sets" at bounding box center [213, 55] width 37 height 14
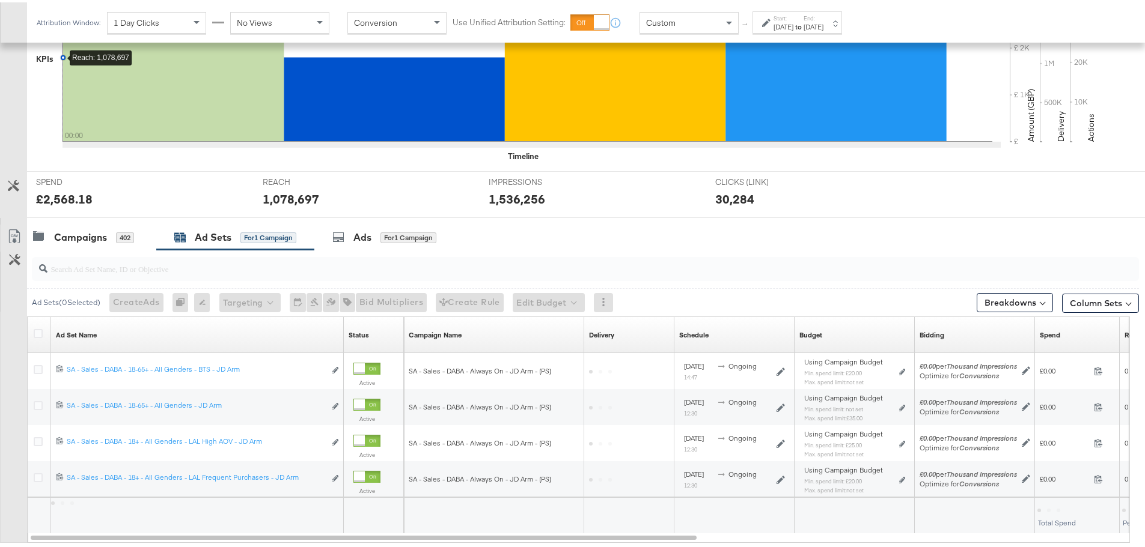
scroll to position [401, 0]
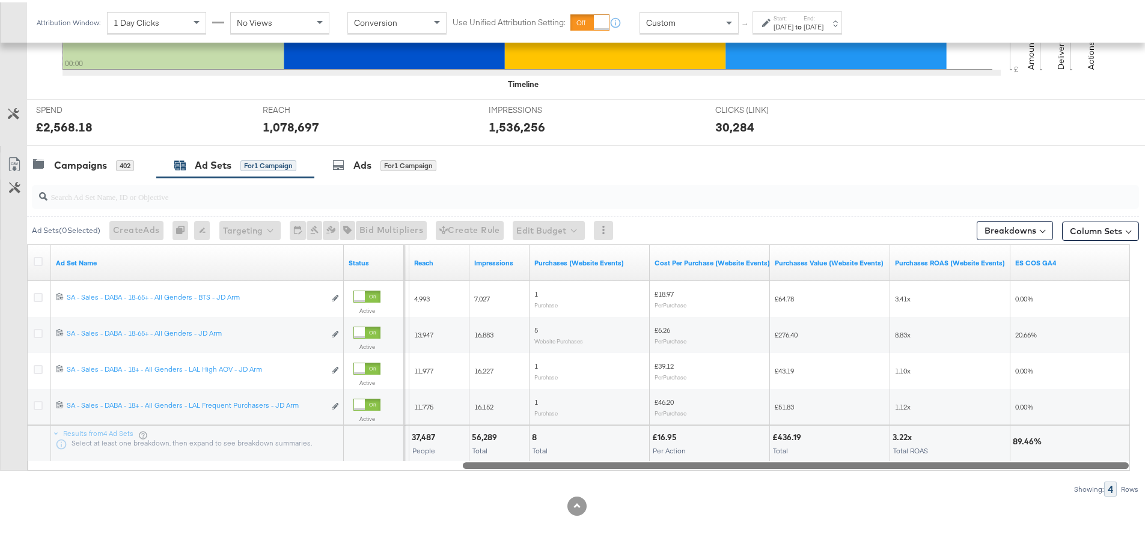
drag, startPoint x: 470, startPoint y: 464, endPoint x: 1069, endPoint y: 465, distance: 599.1
click at [1069, 465] on div at bounding box center [796, 463] width 666 height 10
drag, startPoint x: 516, startPoint y: 464, endPoint x: 543, endPoint y: 467, distance: 27.8
click at [527, 479] on div "Ad Sets ( 0 Selected) Create Ads At least one ad set must be selected 0 Rename …" at bounding box center [569, 334] width 1139 height 319
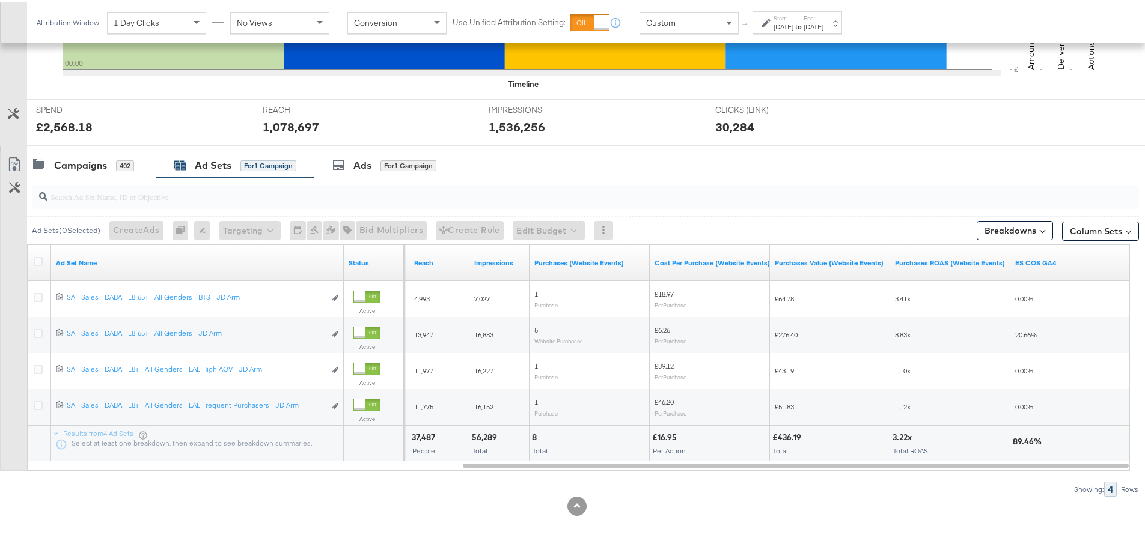
click at [793, 13] on label "Start:" at bounding box center [783, 16] width 20 height 8
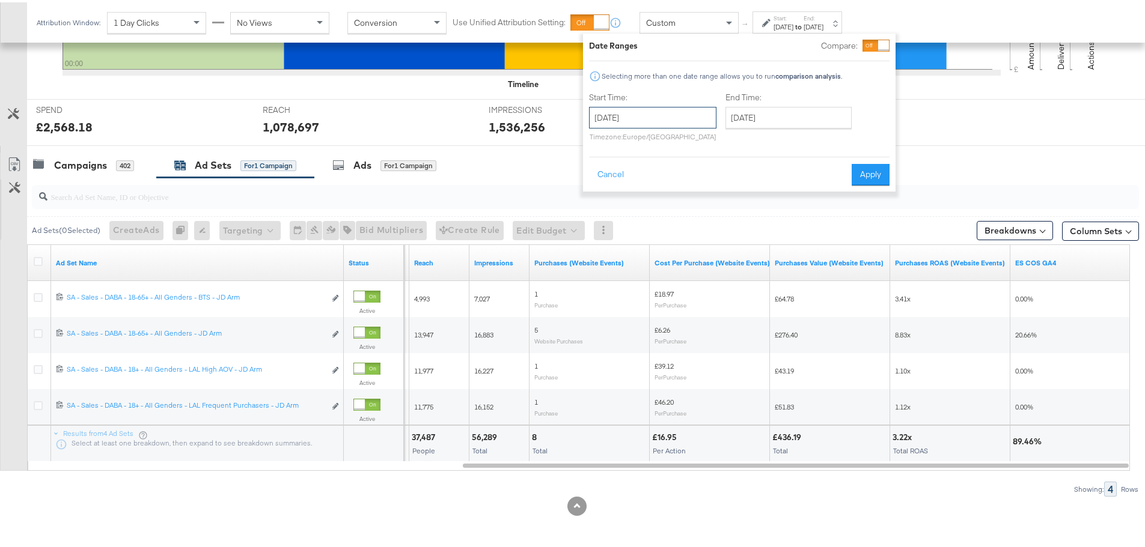
click at [615, 112] on input "August 26th 2025" at bounding box center [652, 116] width 127 height 22
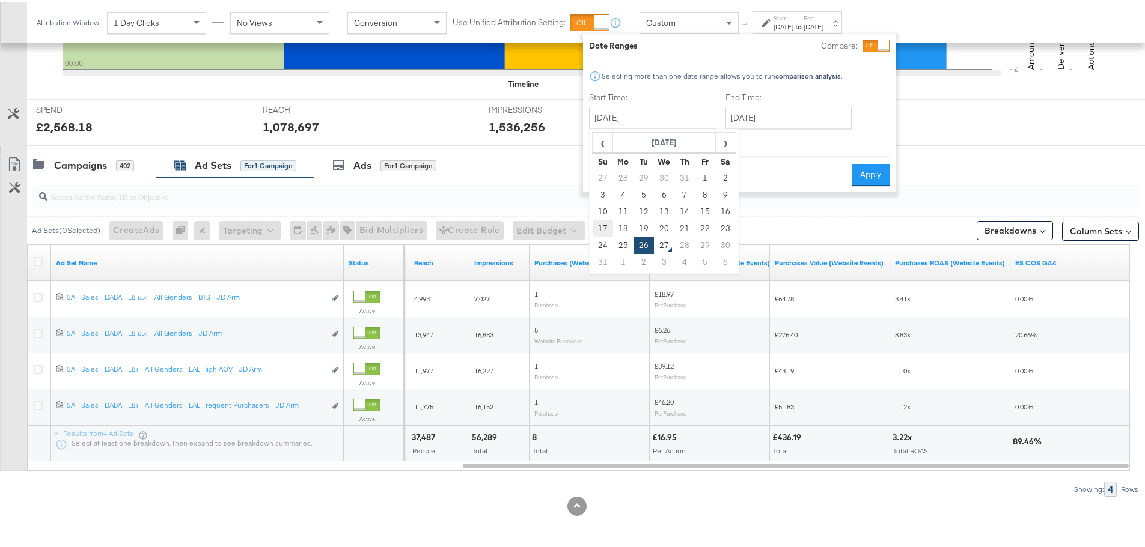
click at [604, 223] on td "17" at bounding box center [602, 226] width 20 height 17
type input "August 17th 2025"
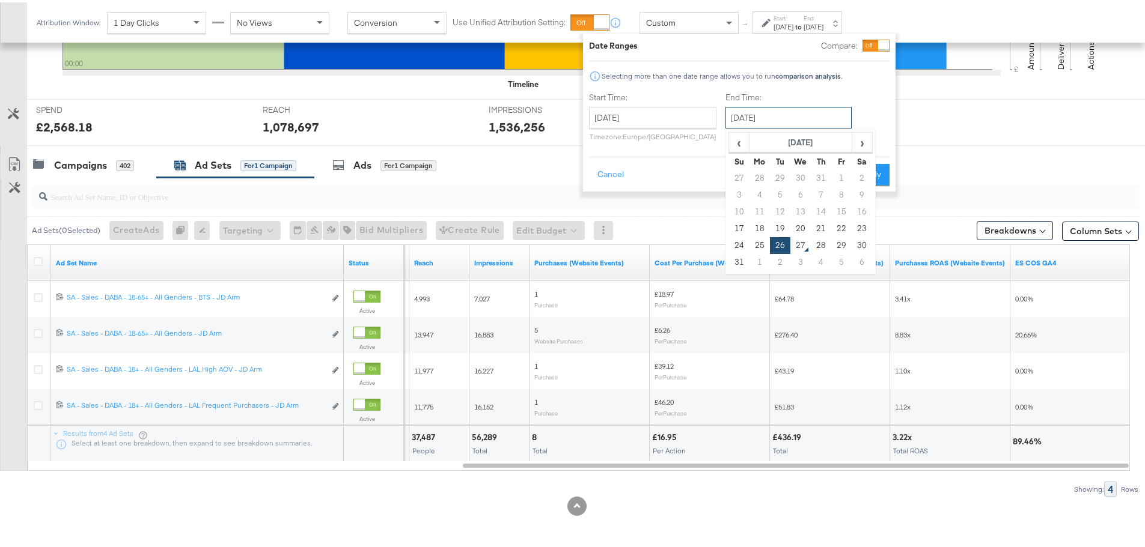
click at [761, 118] on input "August 26th 2025" at bounding box center [788, 116] width 126 height 22
click at [859, 226] on td "23" at bounding box center [861, 226] width 20 height 17
type input "August 23rd 2025"
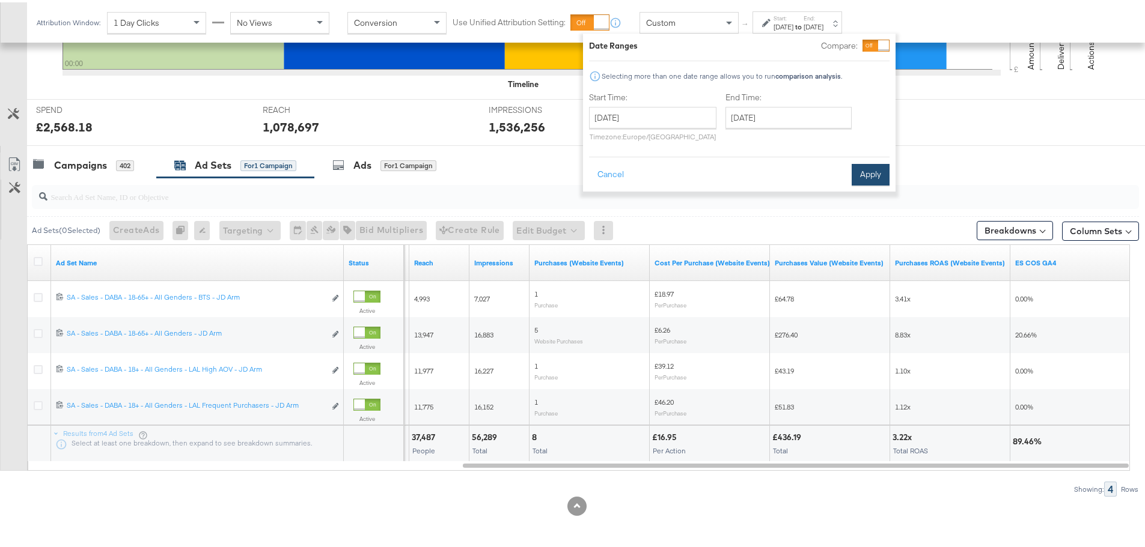
click at [866, 178] on button "Apply" at bounding box center [870, 173] width 38 height 22
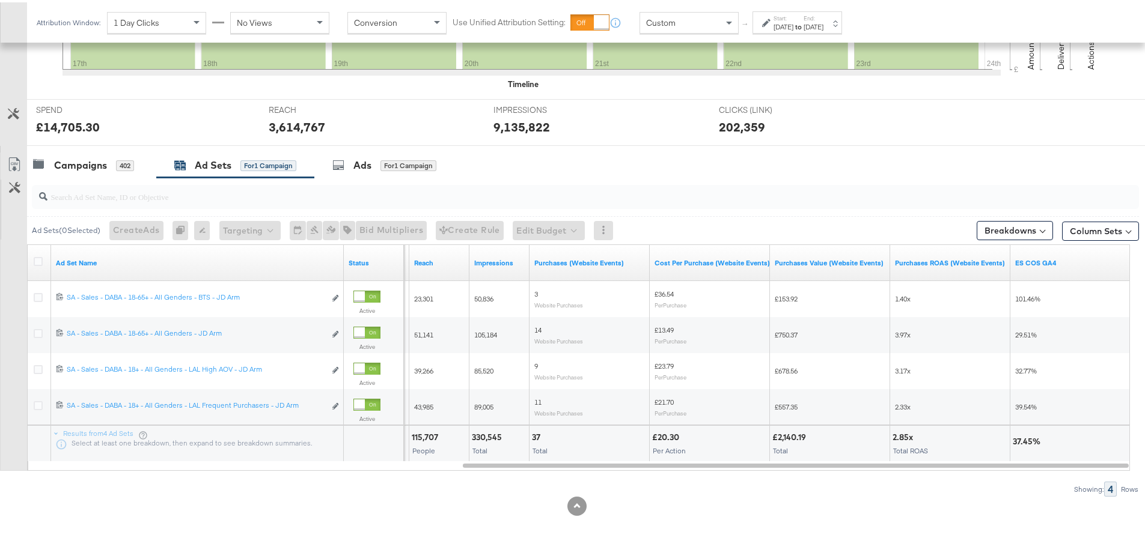
click at [773, 15] on label "Start:" at bounding box center [783, 16] width 20 height 8
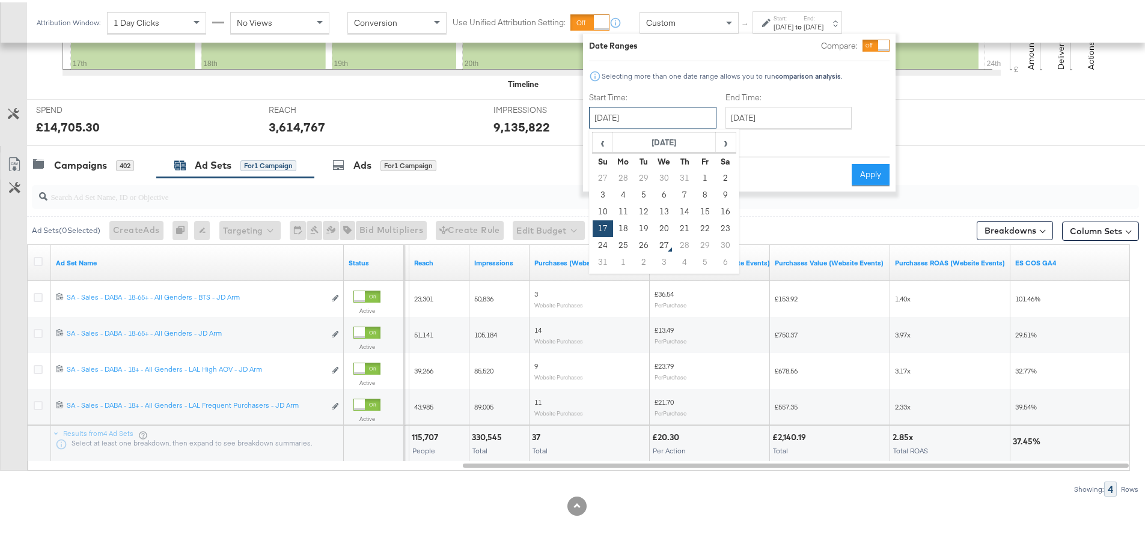
drag, startPoint x: 661, startPoint y: 122, endPoint x: 644, endPoint y: 150, distance: 32.9
click at [660, 122] on input "August 17th 2025" at bounding box center [652, 116] width 127 height 22
click at [602, 243] on td "24" at bounding box center [602, 243] width 20 height 17
type input "August 24th 2025"
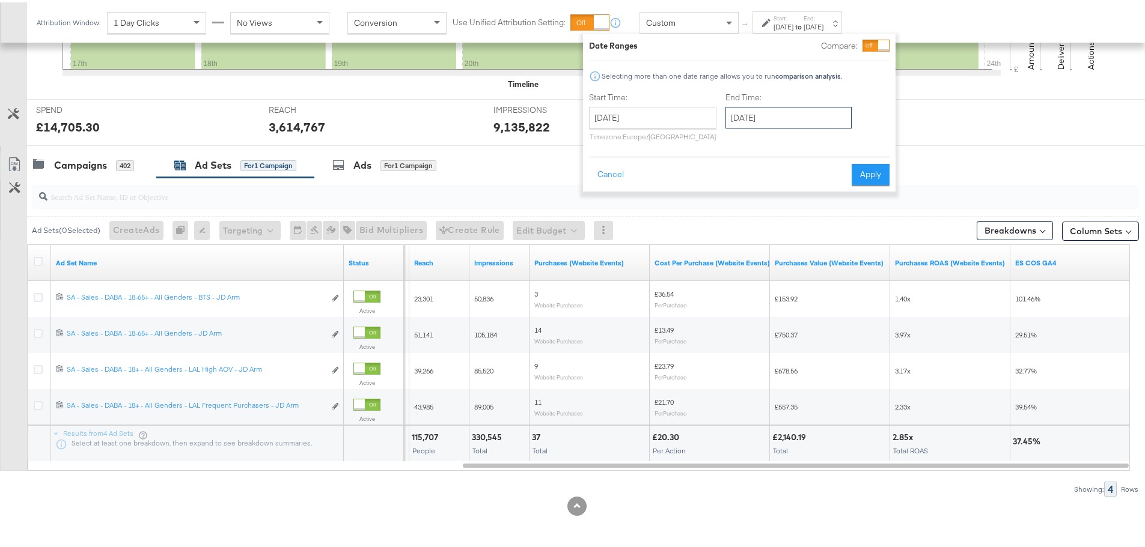
click at [815, 114] on input "August 24th 2025" at bounding box center [788, 116] width 126 height 22
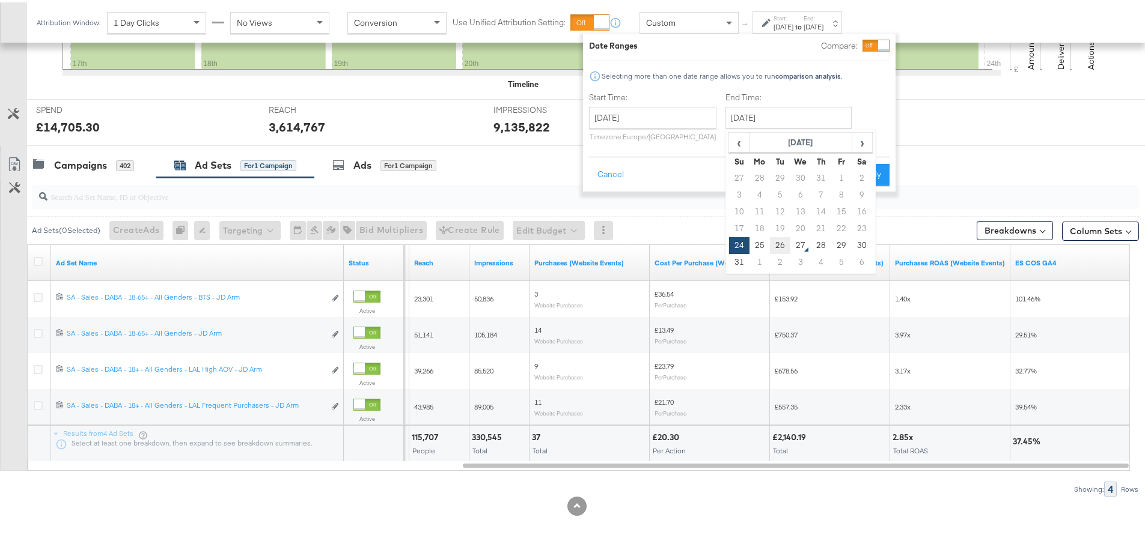
click at [783, 242] on td "26" at bounding box center [780, 243] width 20 height 17
type input "August 26th 2025"
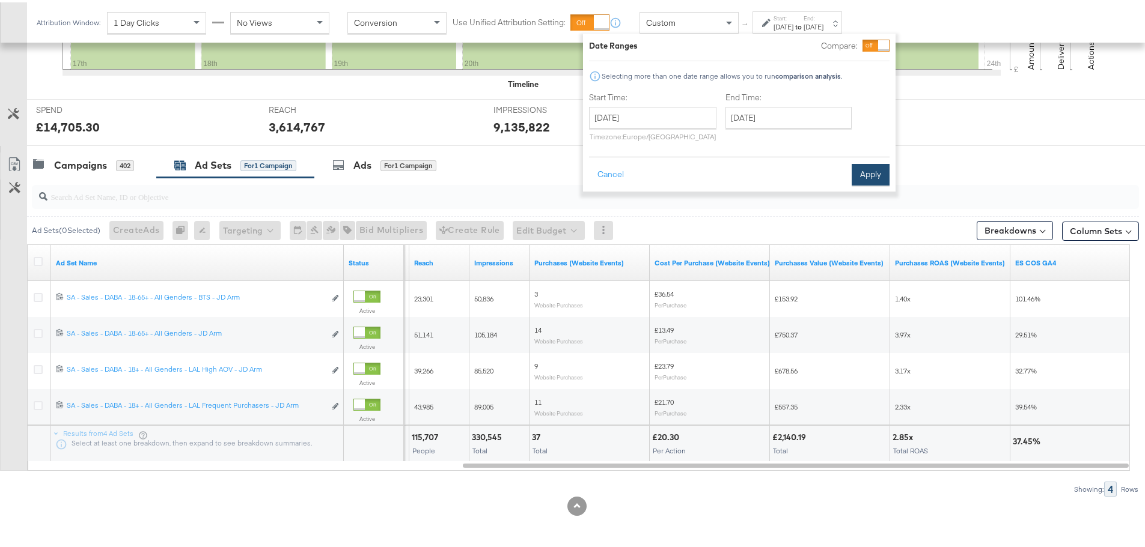
click at [879, 172] on button "Apply" at bounding box center [870, 173] width 38 height 22
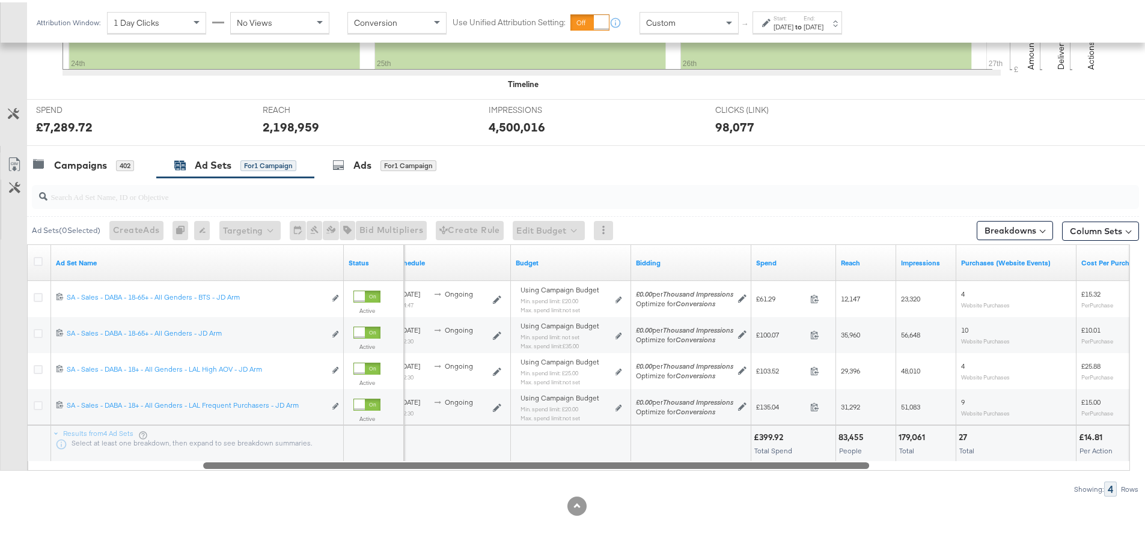
drag, startPoint x: 813, startPoint y: 462, endPoint x: 605, endPoint y: 513, distance: 214.1
click at [605, 513] on div "KPIs Performance & KPIs Customize KPIs ✔ Clicks (Link) ✔ Reach ✔ Impressions ✔ …" at bounding box center [577, 192] width 1154 height 710
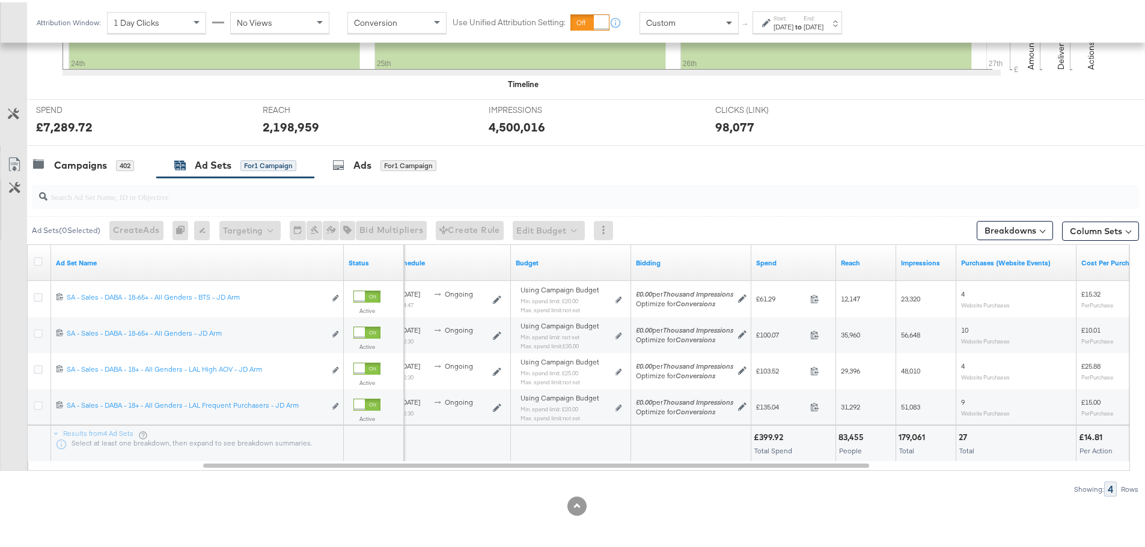
click at [726, 22] on span at bounding box center [729, 21] width 6 height 4
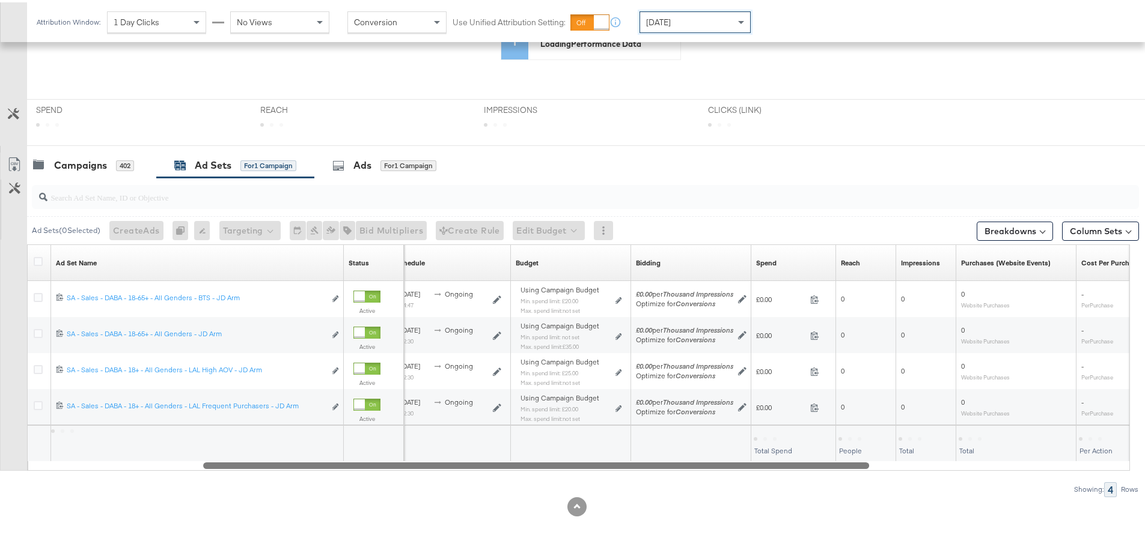
scroll to position [400, 0]
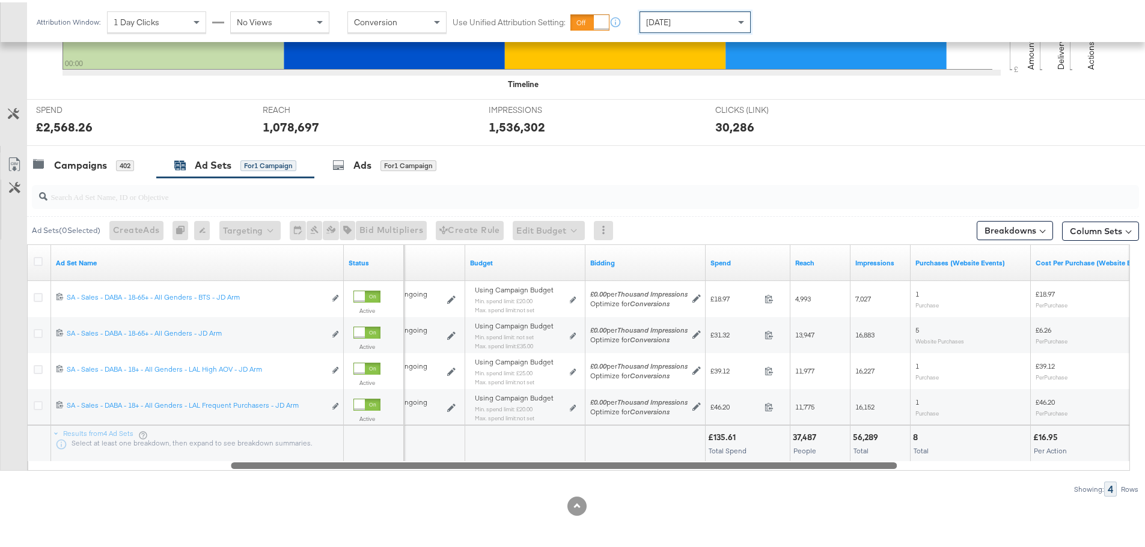
drag, startPoint x: 743, startPoint y: 463, endPoint x: 828, endPoint y: 475, distance: 85.6
click at [828, 475] on div "Ad Sets ( 0 Selected) Create Ads At least one ad set must be selected 0 Rename …" at bounding box center [569, 334] width 1139 height 319
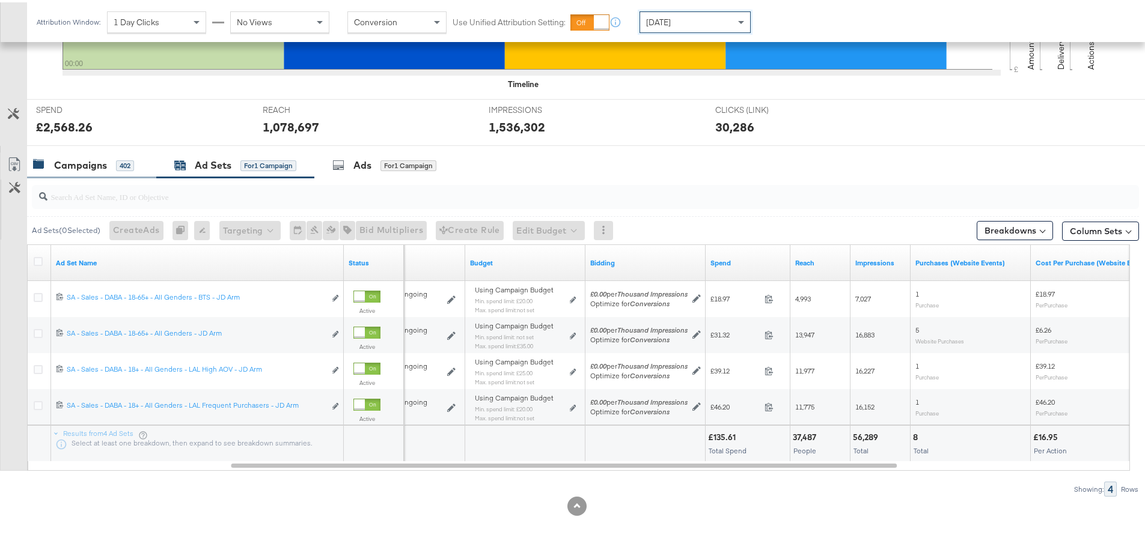
click at [88, 173] on div "Campaigns 402" at bounding box center [91, 163] width 129 height 26
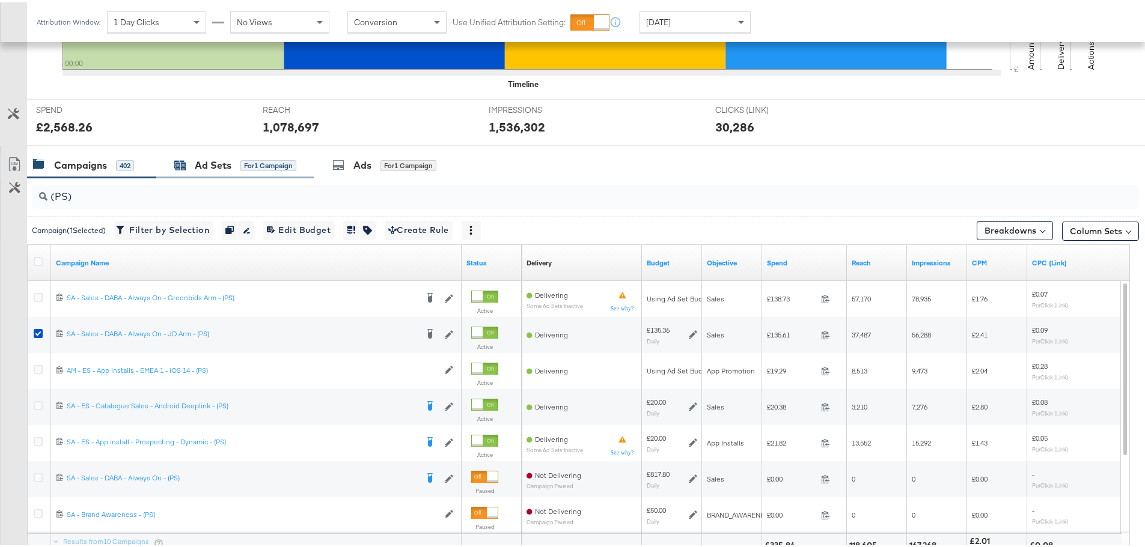
click at [216, 159] on div "Ad Sets" at bounding box center [213, 163] width 37 height 14
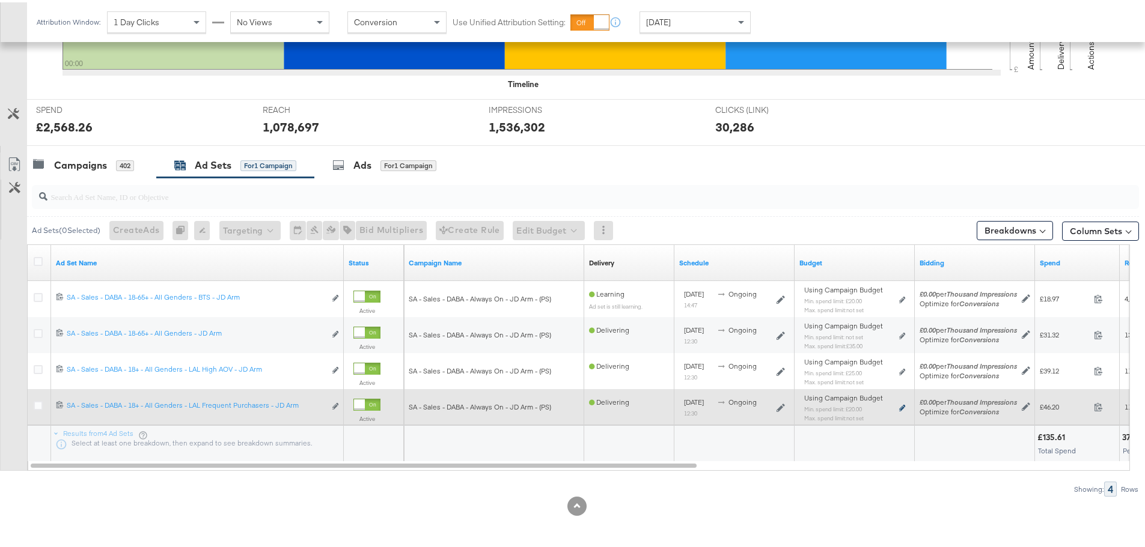
click at [901, 404] on icon at bounding box center [902, 406] width 6 height 7
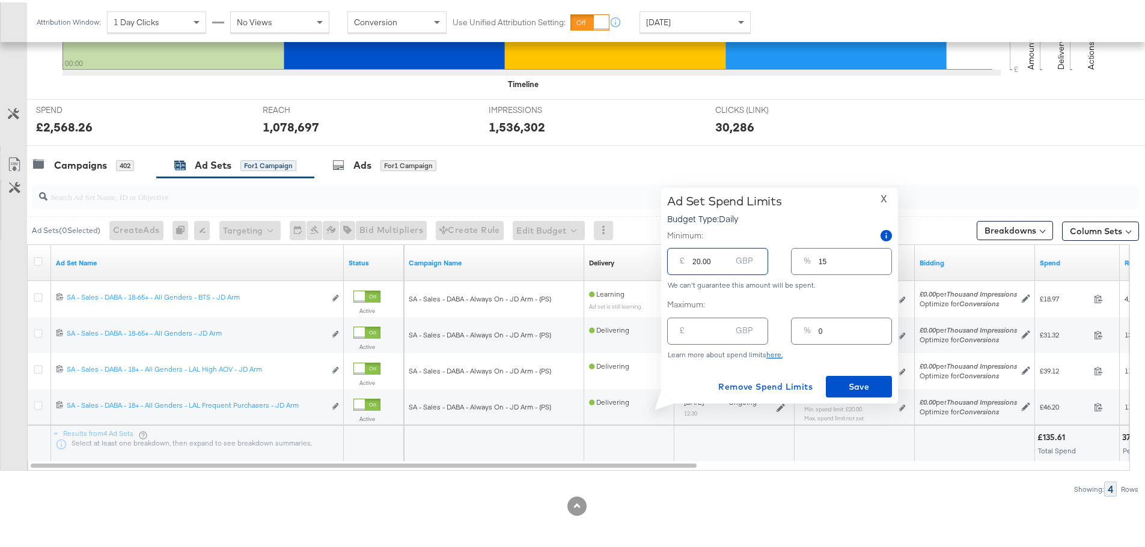
drag, startPoint x: 717, startPoint y: 261, endPoint x: 680, endPoint y: 269, distance: 38.1
click at [680, 269] on div "£ 20.00 GBP" at bounding box center [717, 259] width 101 height 27
click at [695, 330] on input "number" at bounding box center [711, 324] width 38 height 26
type input "2"
type input "1"
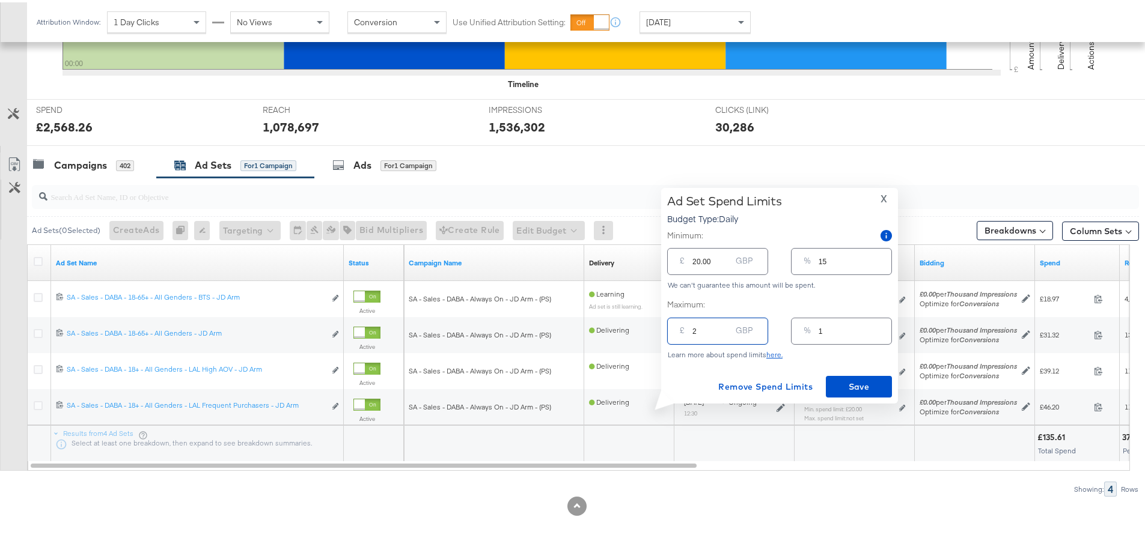
type input "20"
type input "15"
type input "20.00"
click at [673, 260] on div "£ 20.00 GBP" at bounding box center [717, 259] width 101 height 27
type input "20.00"
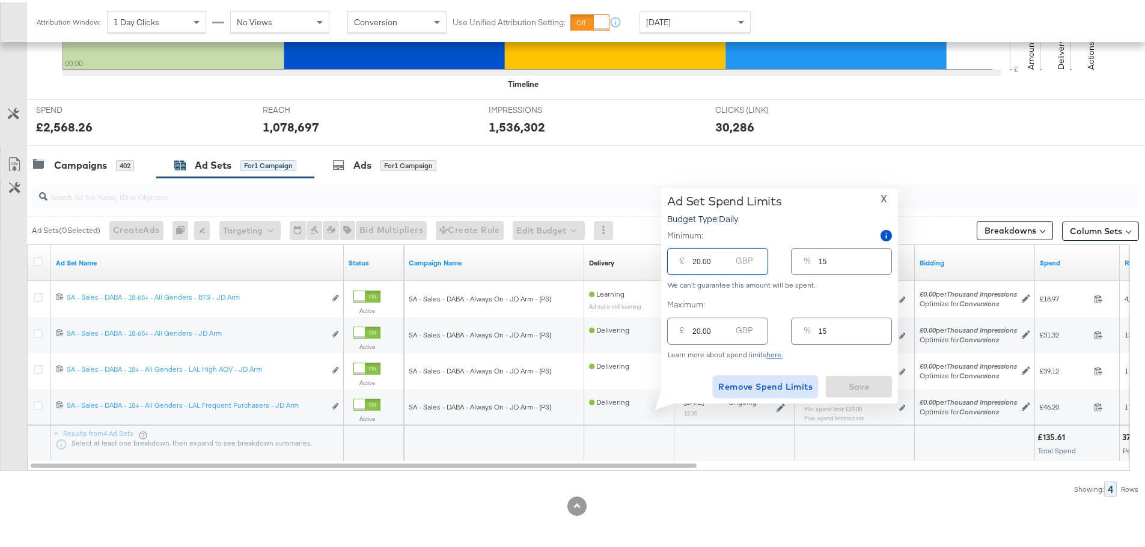
click at [774, 385] on span "Remove Spend Limits" at bounding box center [765, 384] width 94 height 15
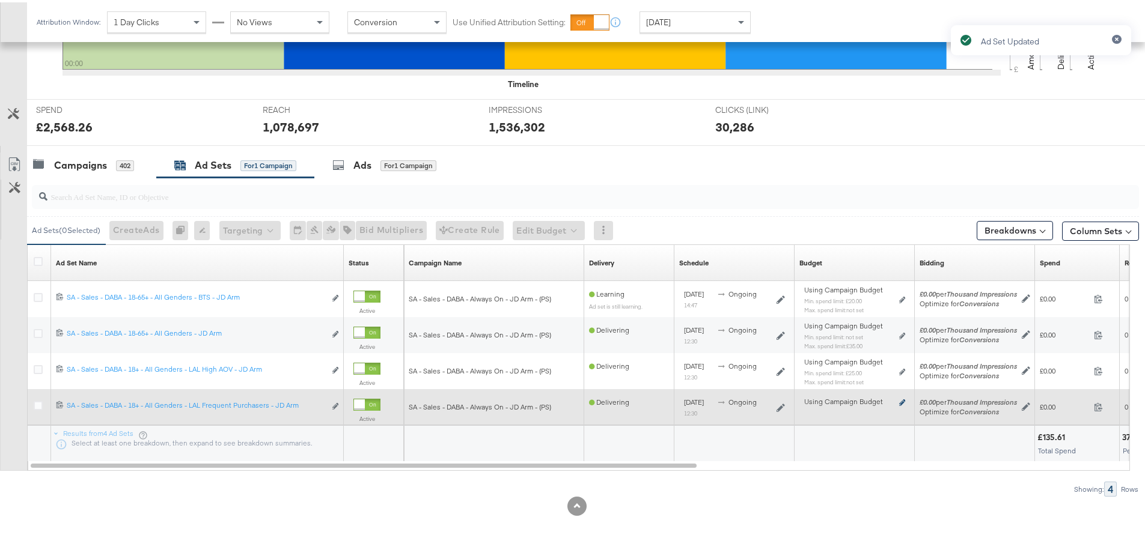
click at [901, 400] on icon at bounding box center [902, 400] width 6 height 7
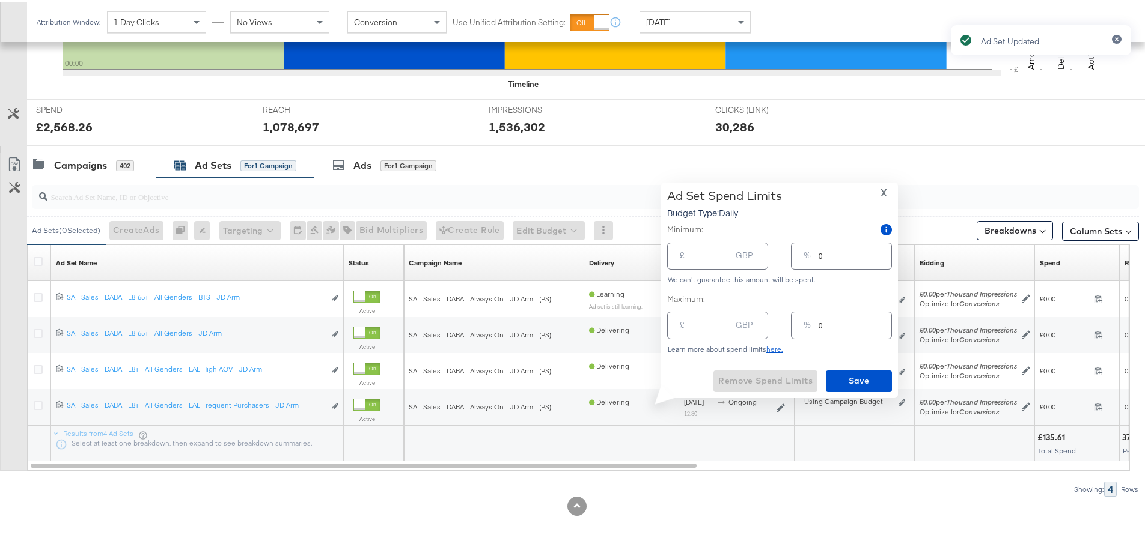
click at [720, 323] on input "number" at bounding box center [711, 318] width 38 height 26
type input "2"
type input "20"
type input "1"
type input "15"
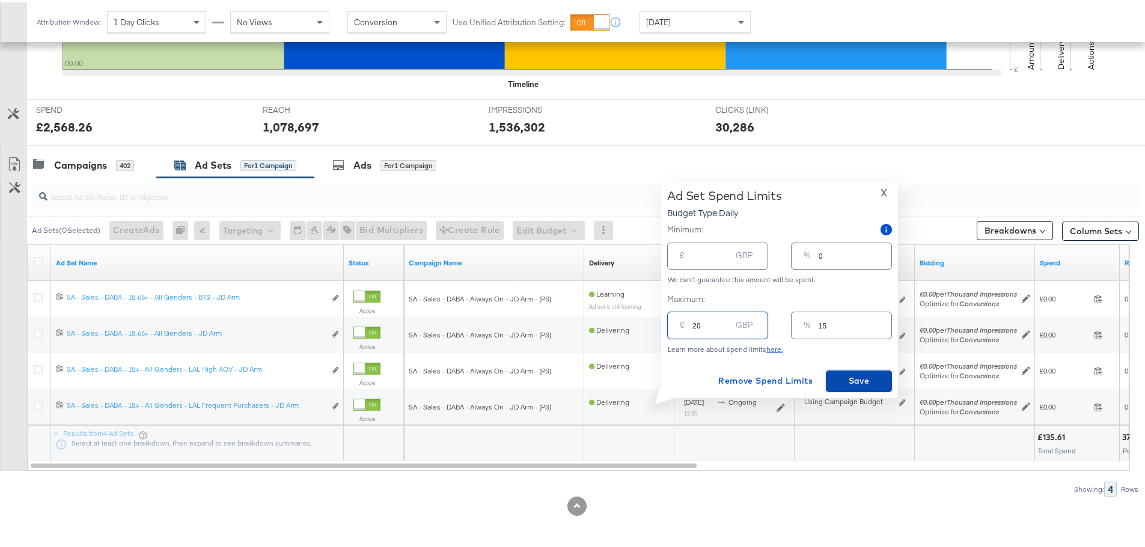
type input "20.00"
click at [844, 380] on span "Save" at bounding box center [858, 378] width 56 height 15
type input "0"
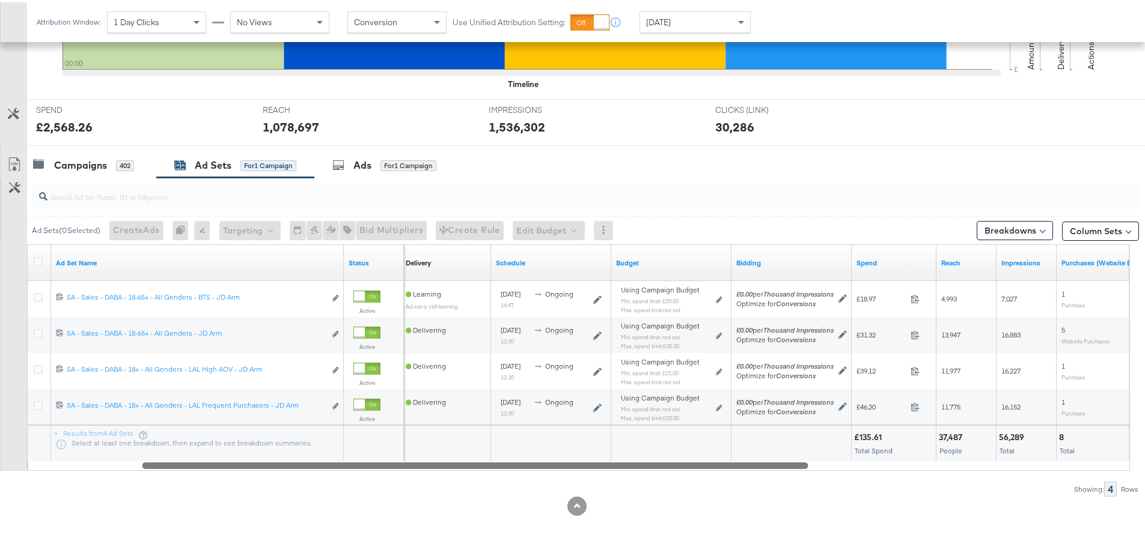
drag, startPoint x: 649, startPoint y: 462, endPoint x: 778, endPoint y: 470, distance: 129.5
click at [778, 470] on div "Ad Sets ( 0 Selected) Create Ads At least one ad set must be selected 0 Rename …" at bounding box center [569, 334] width 1139 height 319
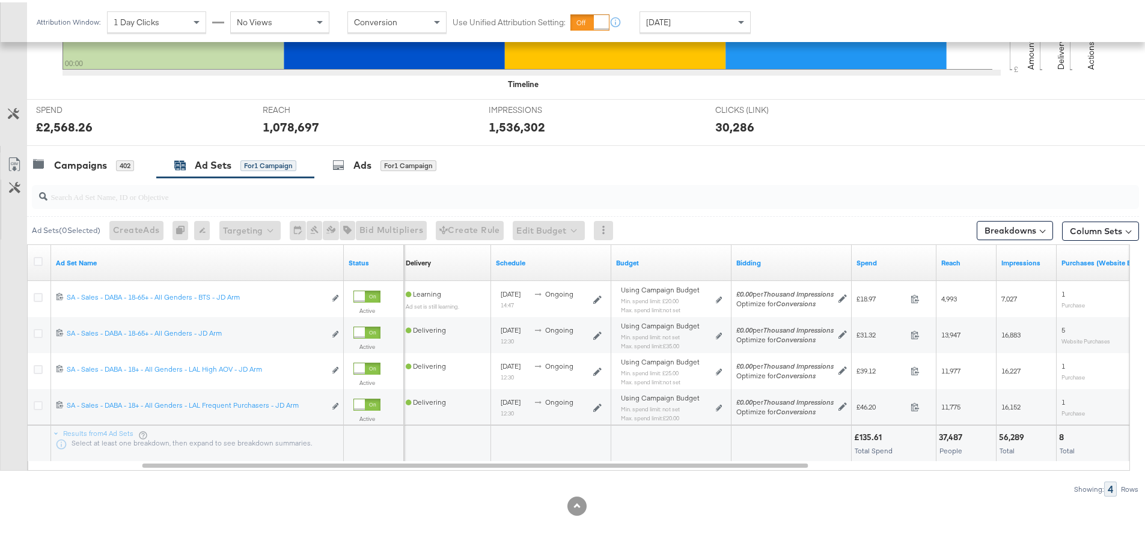
click at [671, 20] on span "[DATE]" at bounding box center [658, 19] width 25 height 11
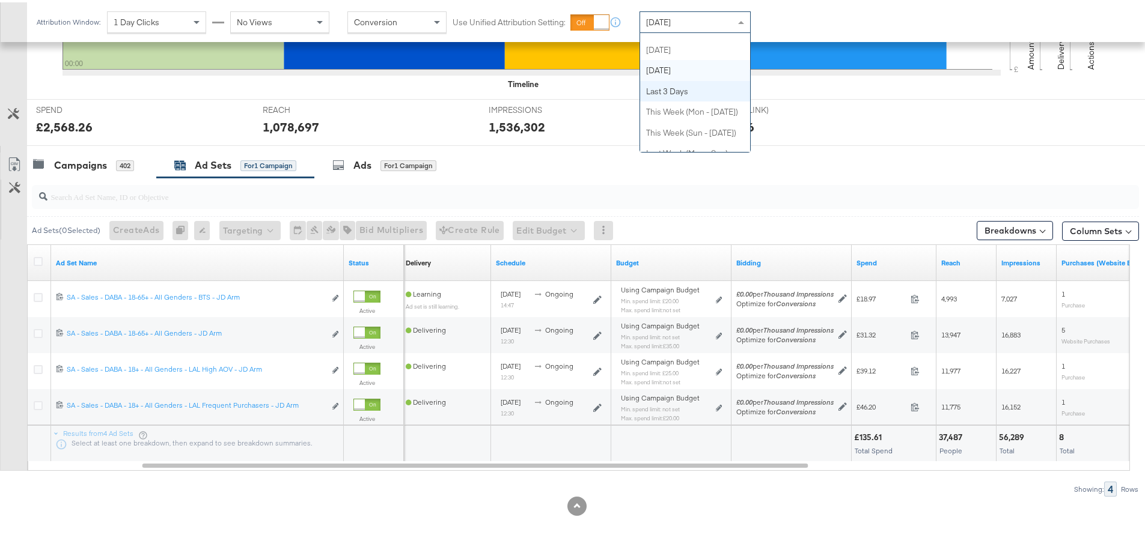
scroll to position [0, 0]
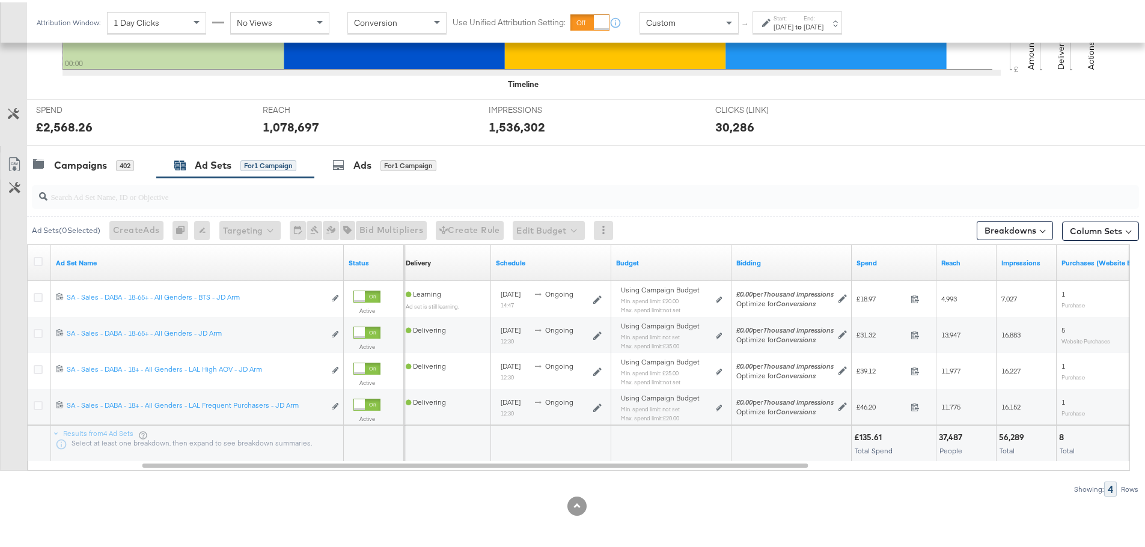
click at [784, 17] on label "Start:" at bounding box center [783, 16] width 20 height 8
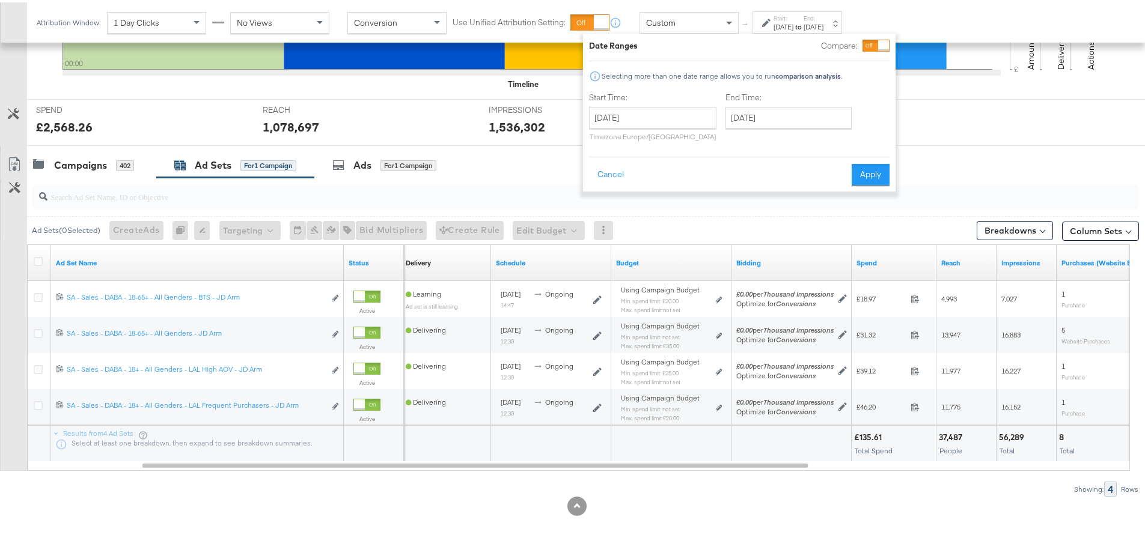
click at [641, 104] on div "Start Time: August 27th 2025 ‹ August 2025 › Su Mo Tu We Th Fr Sa 27 28 29 30 3…" at bounding box center [652, 117] width 127 height 55
click at [641, 119] on input "August 27th 2025" at bounding box center [652, 116] width 127 height 22
click at [601, 240] on td "24" at bounding box center [602, 243] width 20 height 17
type input "August 24th 2025"
click at [746, 118] on input "August 27th 2025" at bounding box center [788, 116] width 126 height 22
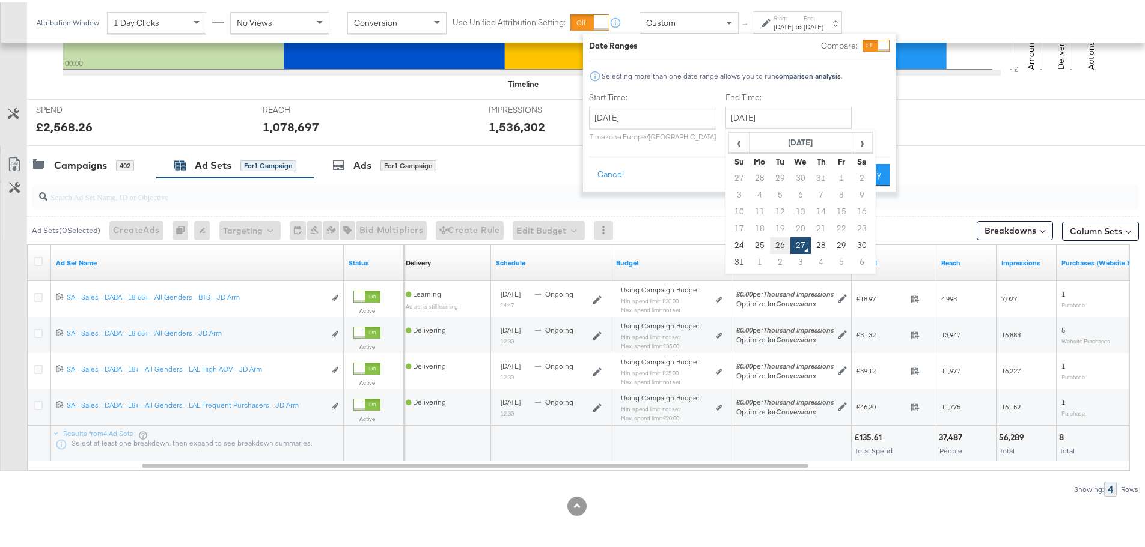
click at [773, 240] on td "26" at bounding box center [780, 243] width 20 height 17
type input "August 26th 2025"
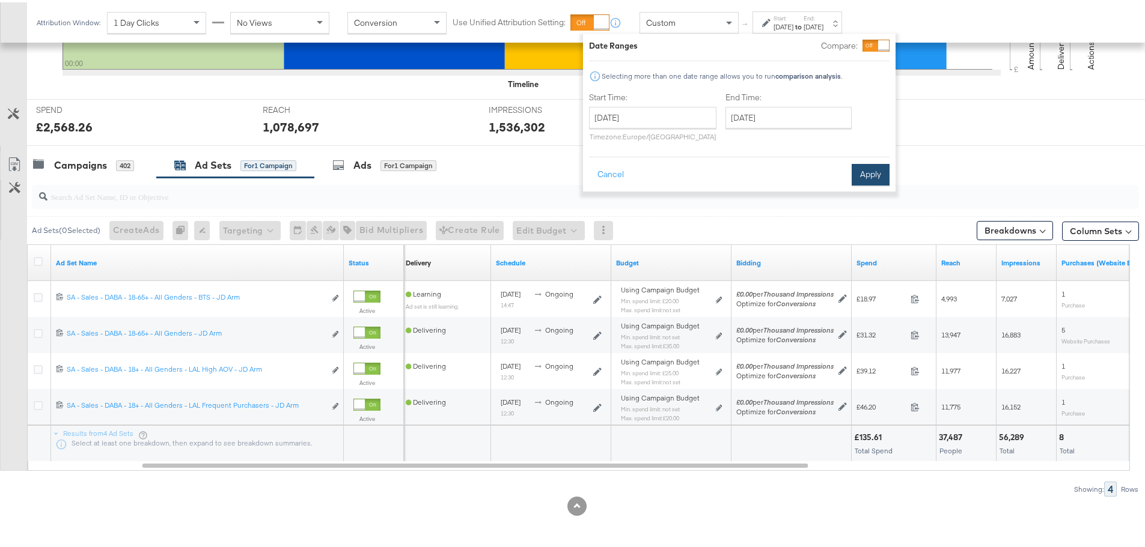
click at [866, 170] on button "Apply" at bounding box center [870, 173] width 38 height 22
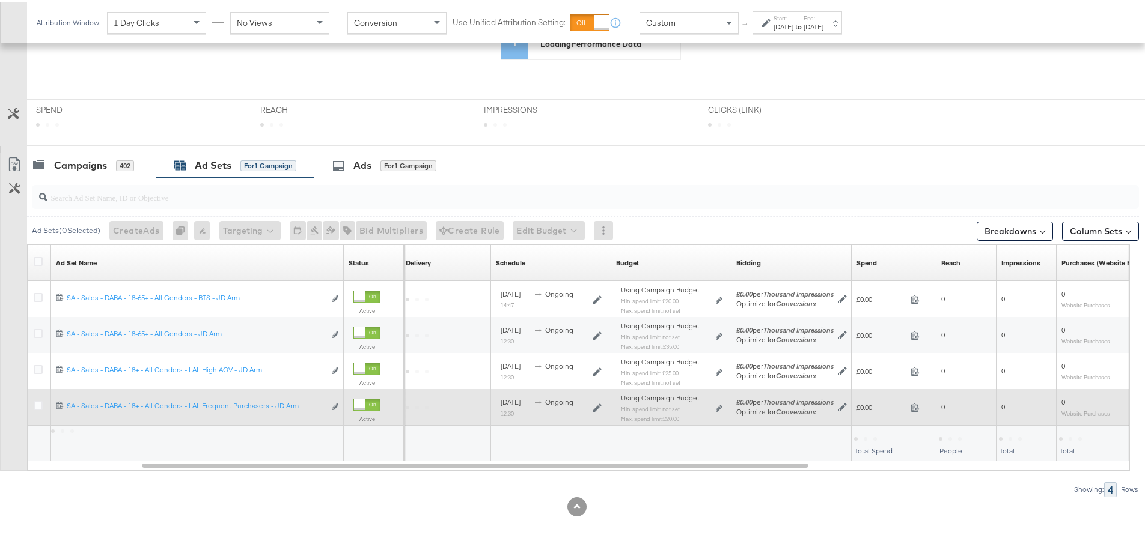
scroll to position [401, 0]
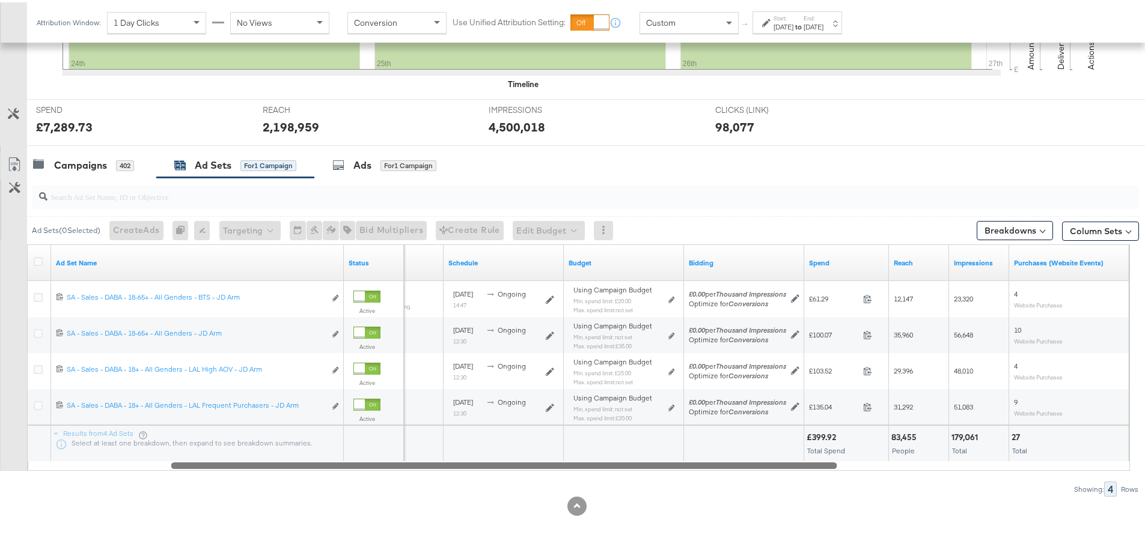
drag, startPoint x: 730, startPoint y: 463, endPoint x: 780, endPoint y: 471, distance: 50.5
click at [780, 471] on div "Ad Sets ( 0 Selected) Create Ads At least one ad set must be selected 0 Rename …" at bounding box center [569, 334] width 1139 height 319
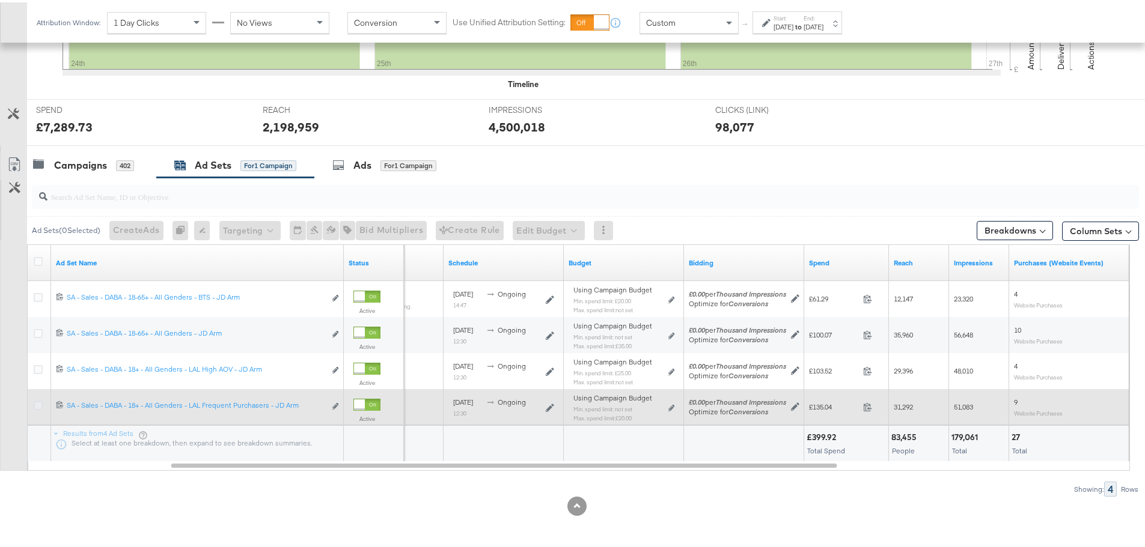
click at [35, 403] on icon at bounding box center [38, 403] width 9 height 9
click at [0, 0] on input "checkbox" at bounding box center [0, 0] width 0 height 0
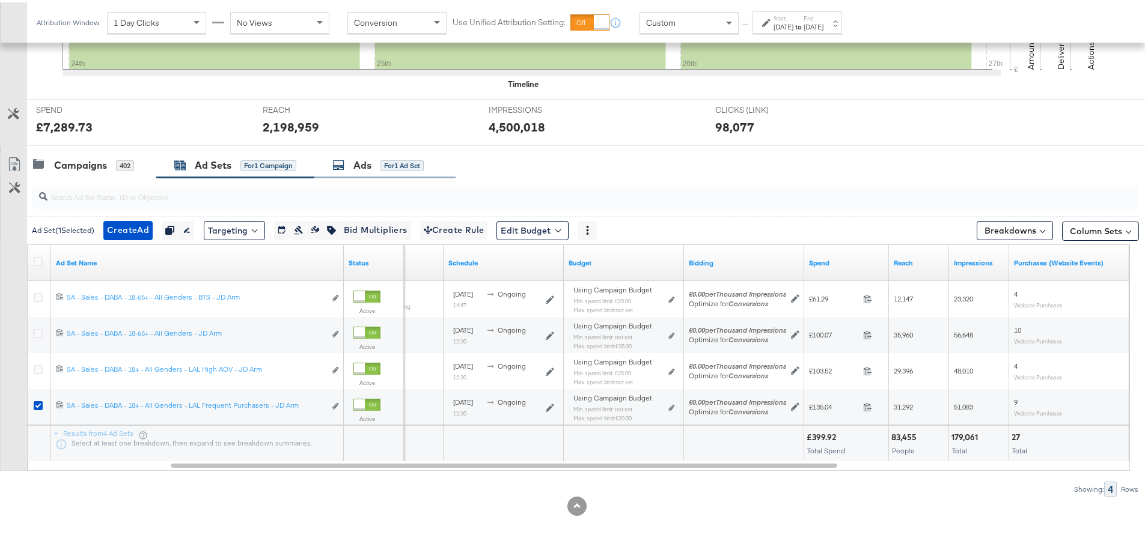
click at [358, 167] on div "Ads" at bounding box center [362, 163] width 18 height 14
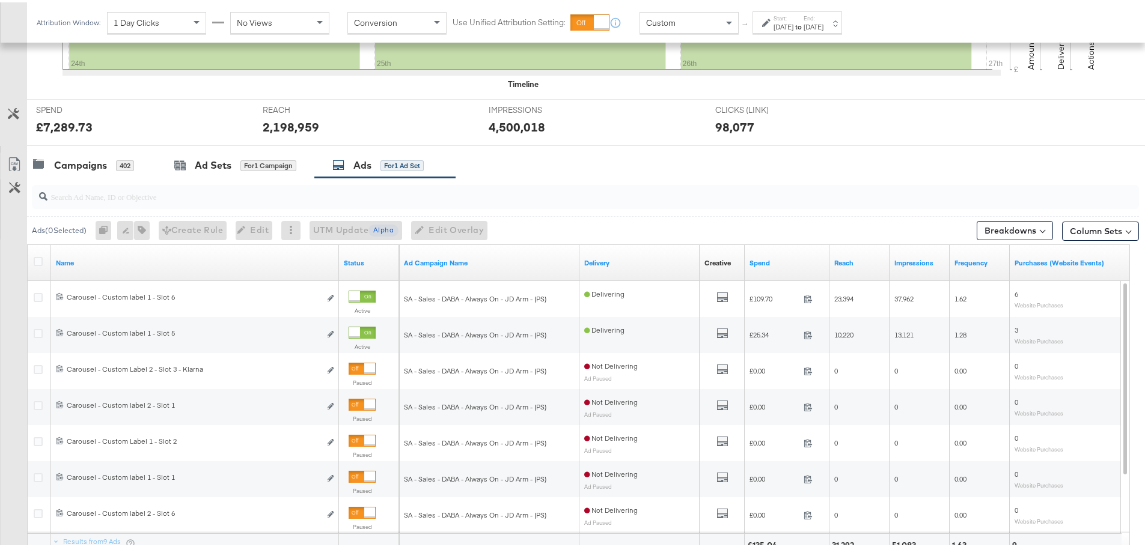
scroll to position [509, 0]
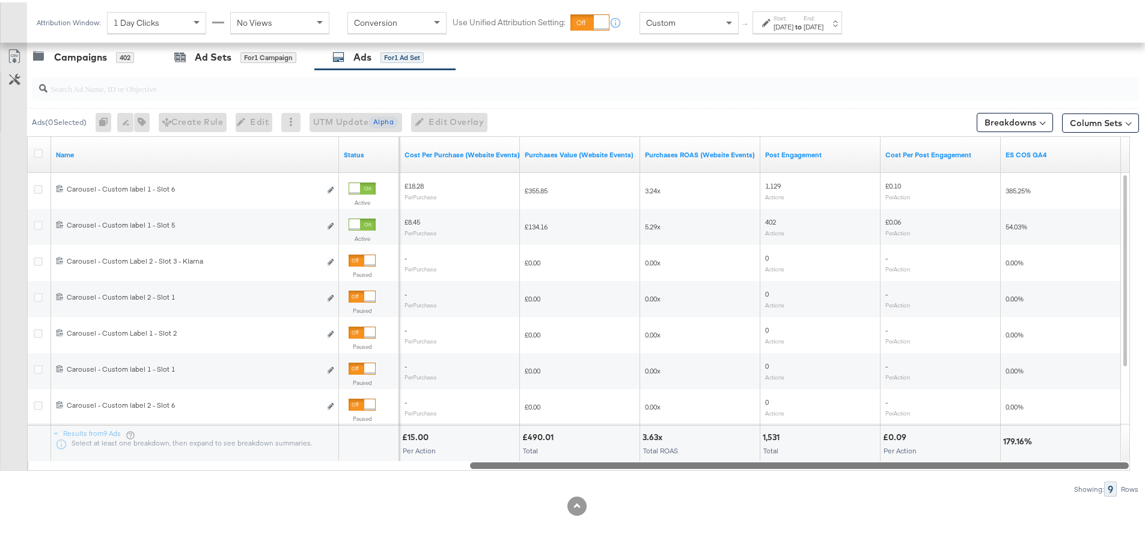
drag, startPoint x: 490, startPoint y: 461, endPoint x: 1153, endPoint y: 473, distance: 662.8
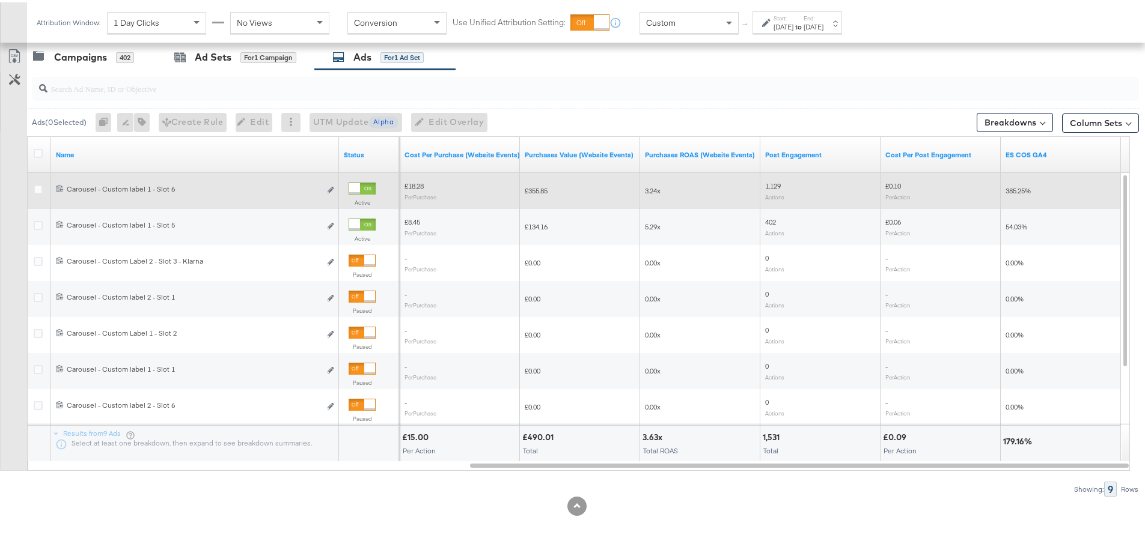
click at [358, 184] on div at bounding box center [354, 186] width 11 height 11
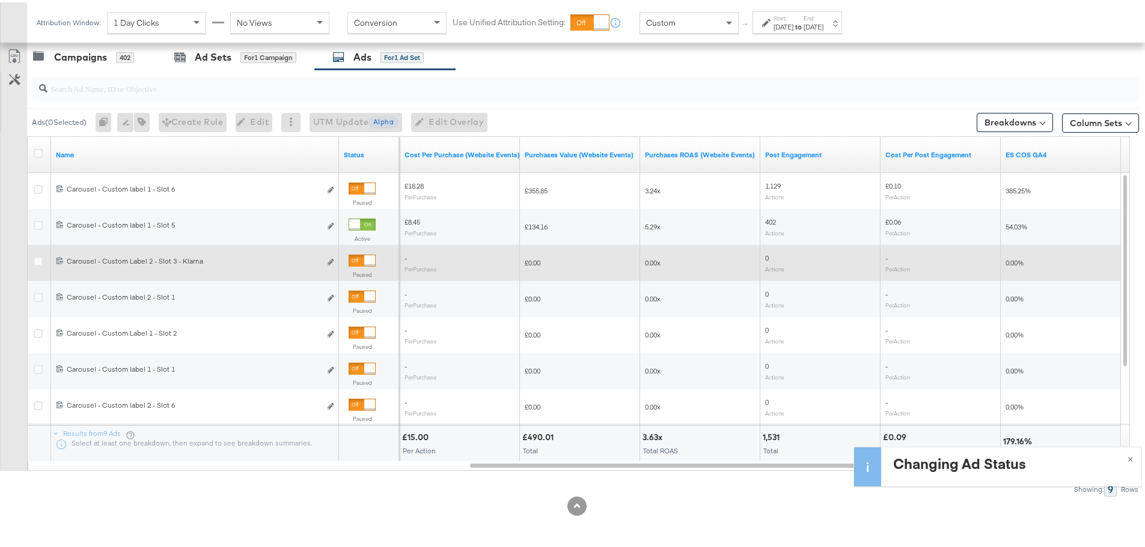
click at [360, 264] on div at bounding box center [361, 258] width 27 height 12
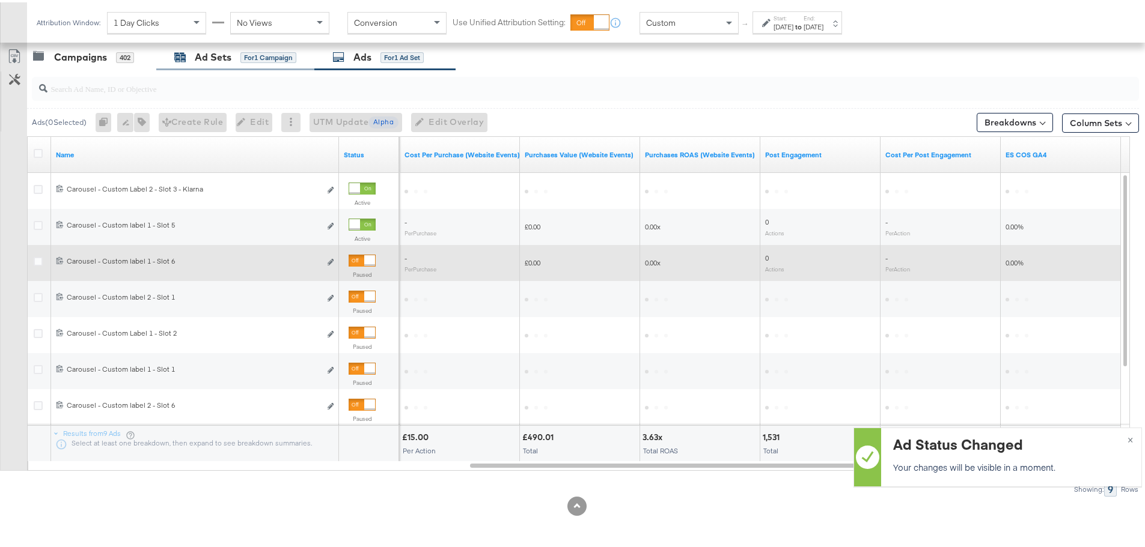
click at [213, 56] on div "Ad Sets" at bounding box center [213, 55] width 37 height 14
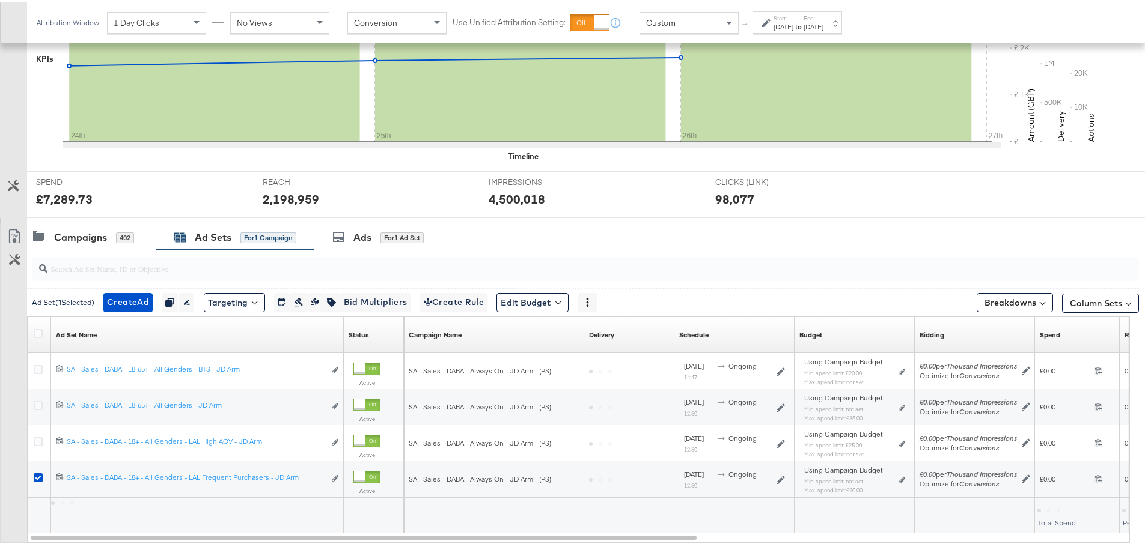
scroll to position [401, 0]
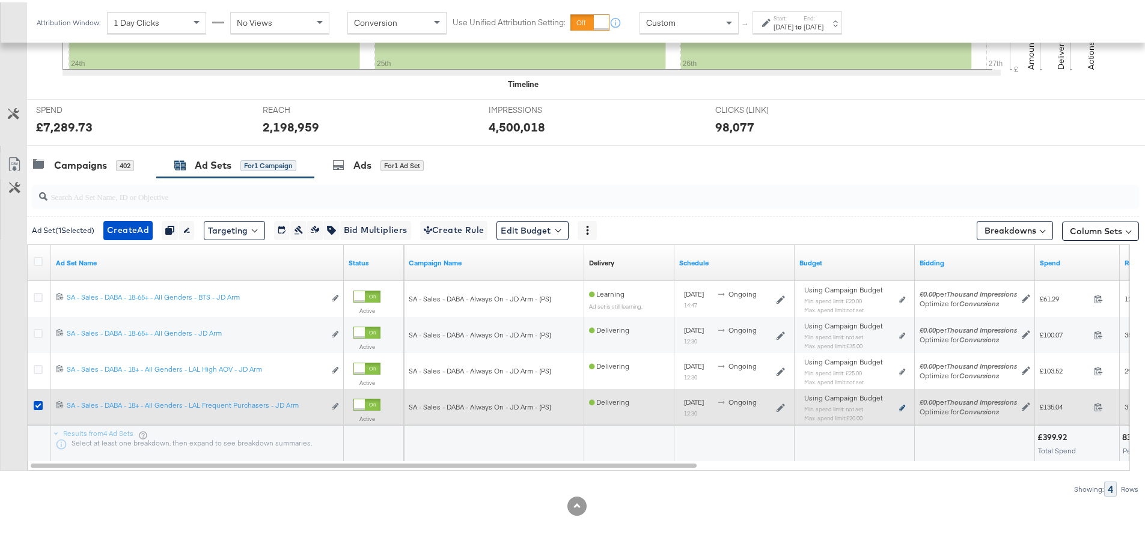
click at [904, 406] on icon at bounding box center [902, 406] width 6 height 7
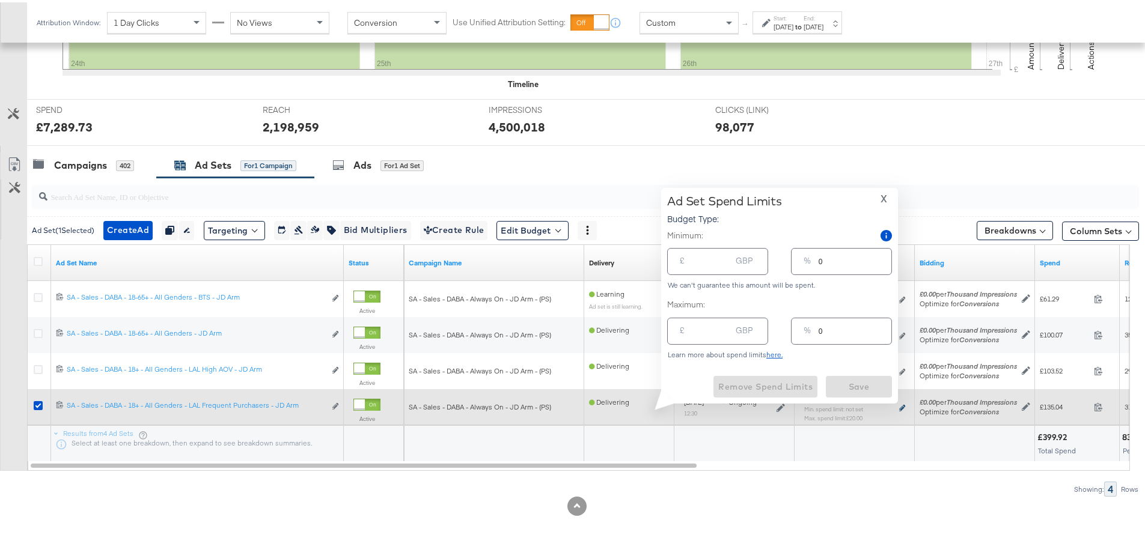
type input "20.00"
type input "15"
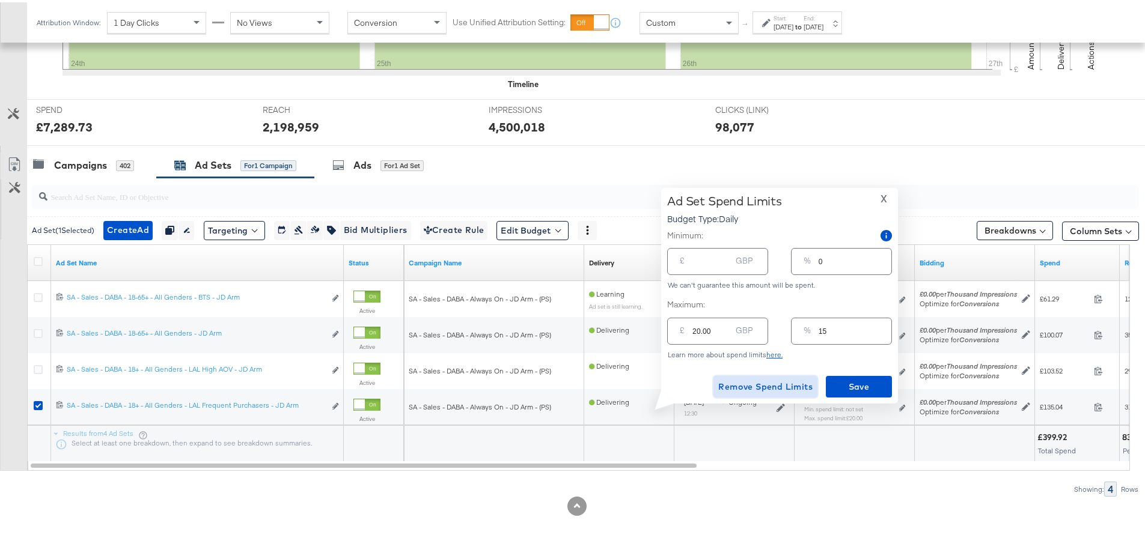
click at [758, 385] on span "Remove Spend Limits" at bounding box center [765, 384] width 94 height 15
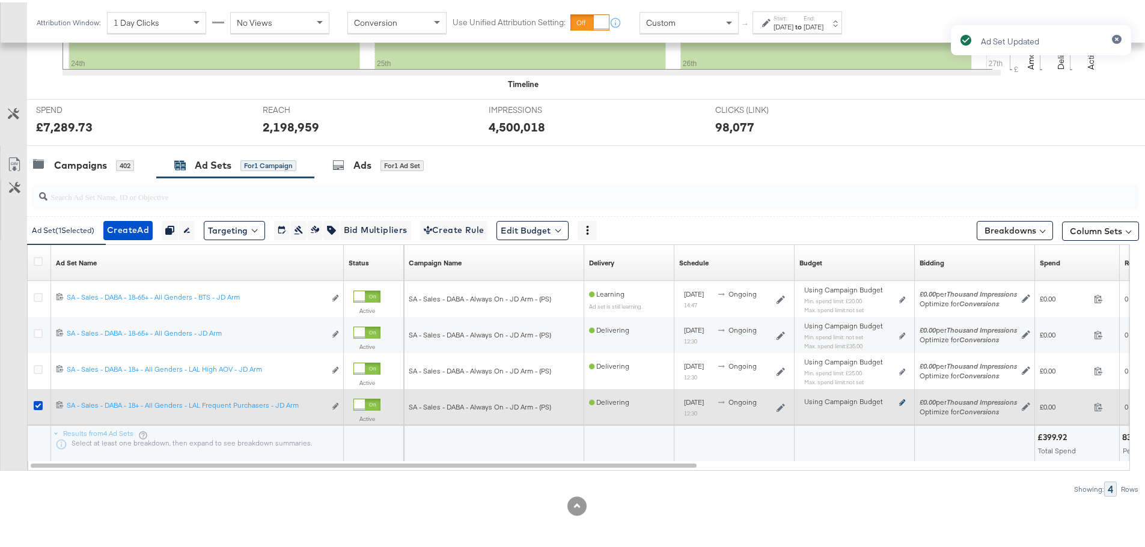
click at [902, 399] on icon at bounding box center [902, 400] width 6 height 7
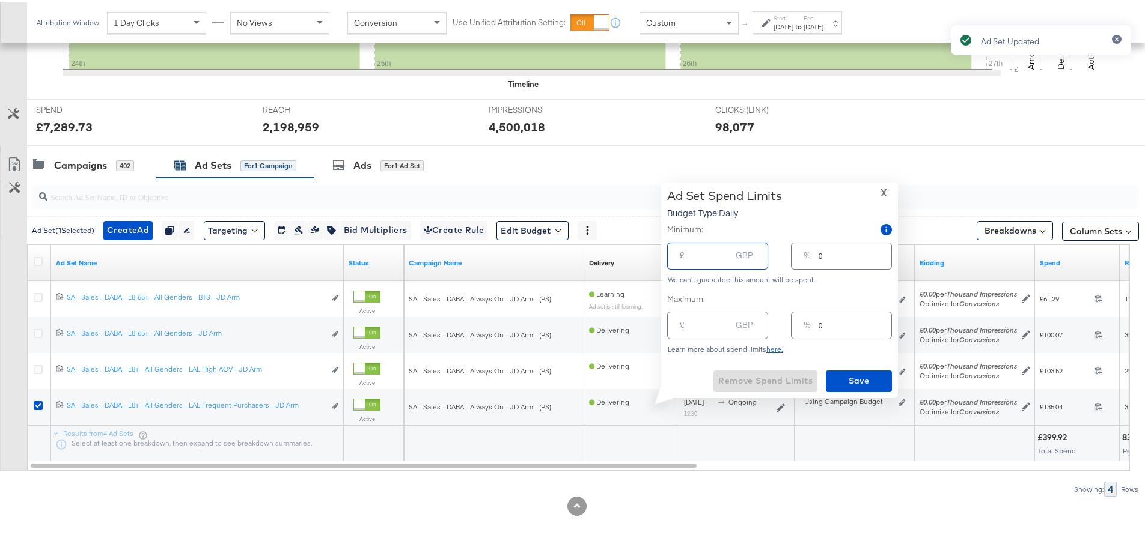
click at [697, 255] on input "number" at bounding box center [711, 249] width 38 height 26
type input "2"
type input "1"
type input "20"
type input "15"
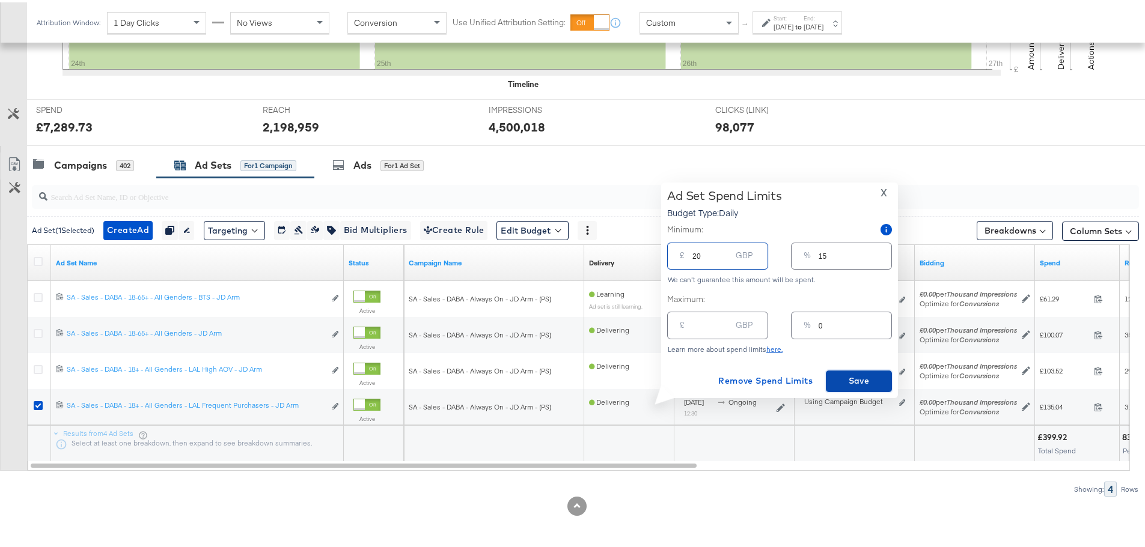
type input "20.00"
click at [873, 374] on span "Save" at bounding box center [858, 378] width 56 height 15
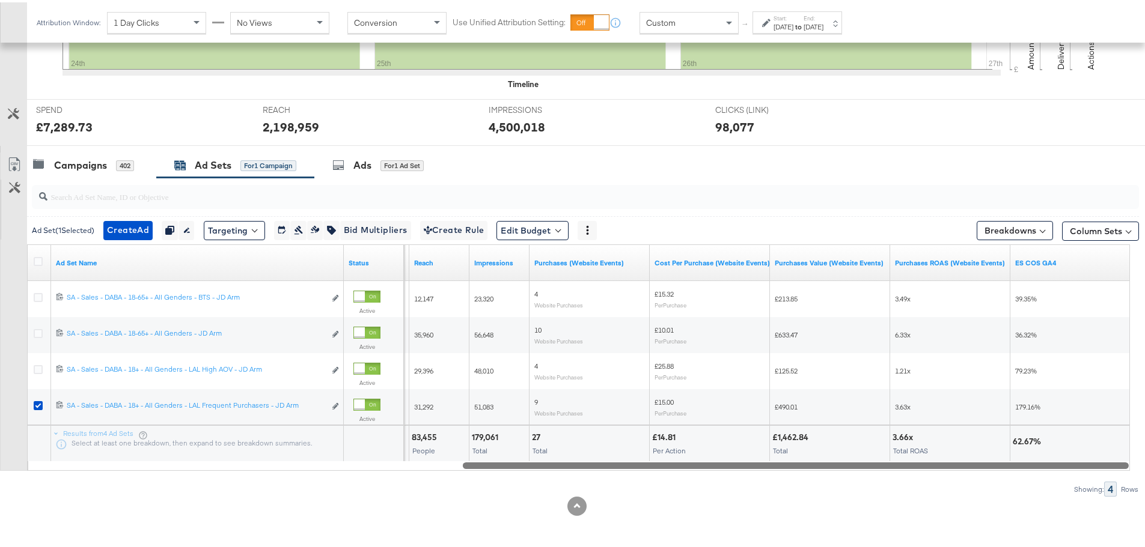
drag, startPoint x: 607, startPoint y: 466, endPoint x: 1153, endPoint y: 502, distance: 547.4
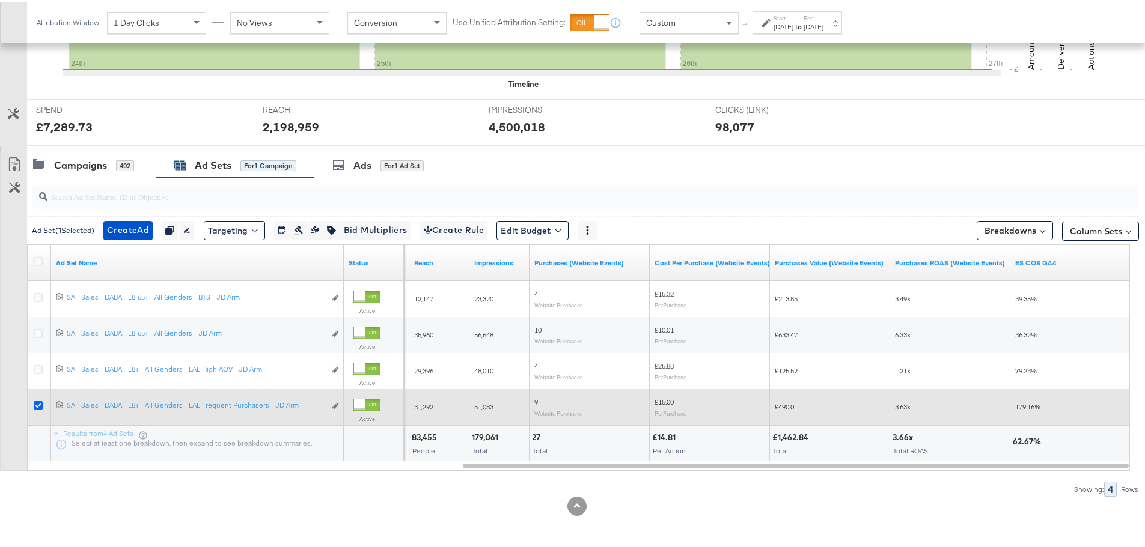
click at [39, 401] on icon at bounding box center [38, 403] width 9 height 9
click at [0, 0] on input "checkbox" at bounding box center [0, 0] width 0 height 0
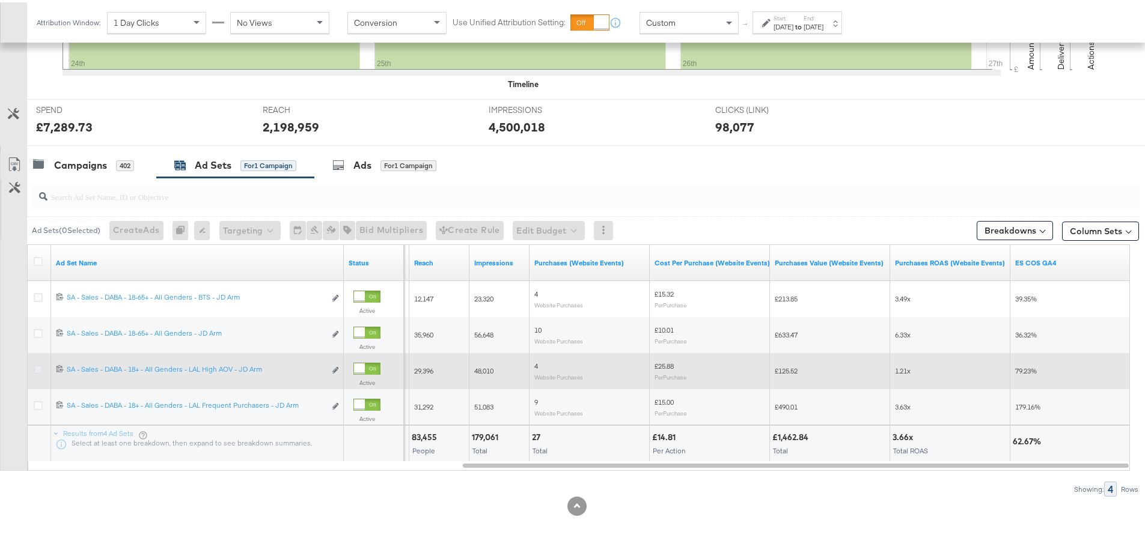
click at [39, 369] on icon at bounding box center [38, 367] width 9 height 9
click at [0, 0] on input "checkbox" at bounding box center [0, 0] width 0 height 0
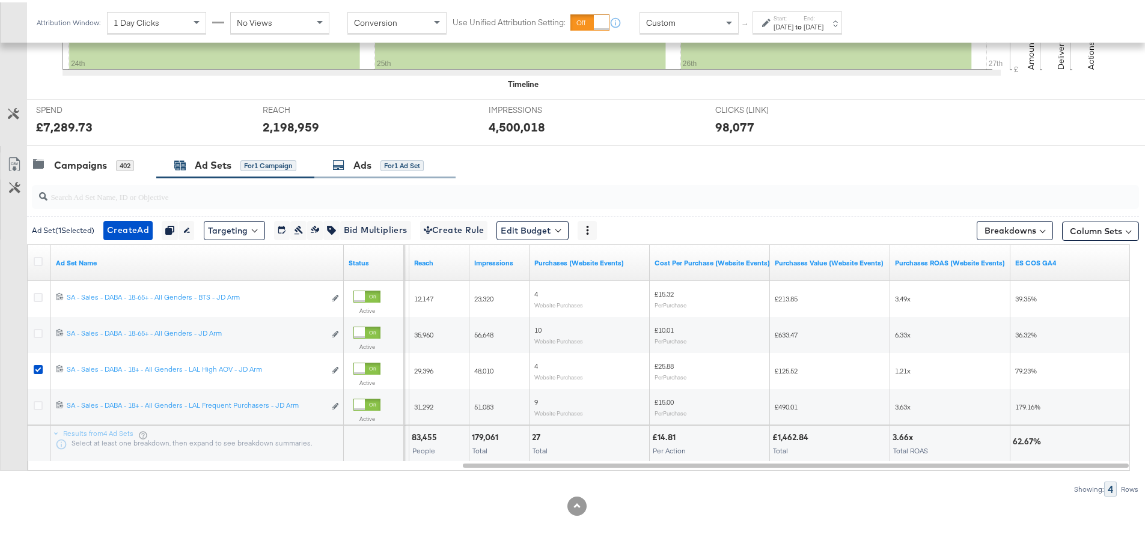
click at [351, 163] on div "Ads for 1 Ad Set" at bounding box center [377, 163] width 91 height 14
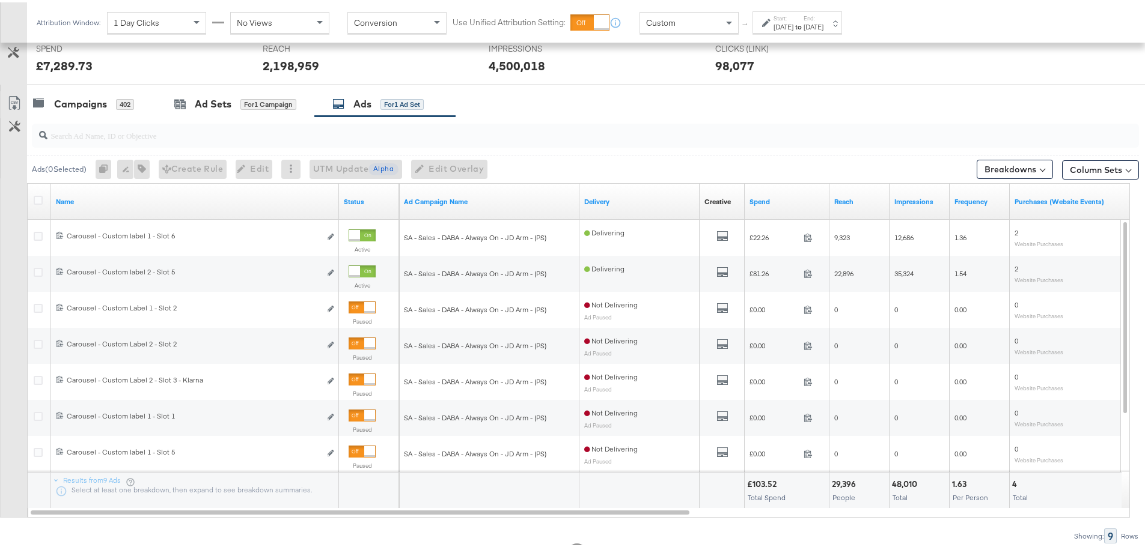
scroll to position [509, 0]
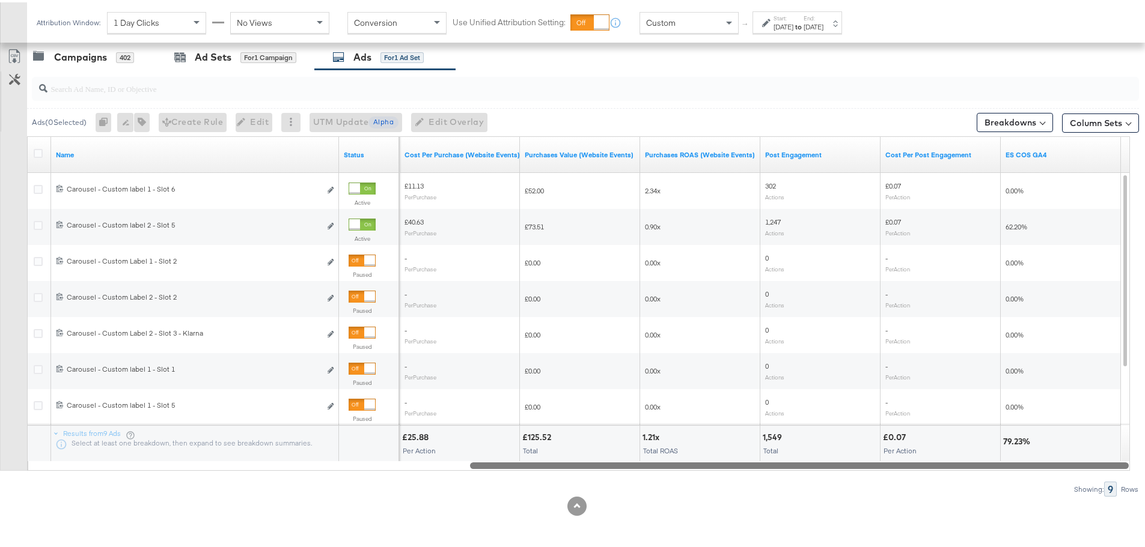
drag, startPoint x: 424, startPoint y: 465, endPoint x: 982, endPoint y: 467, distance: 558.2
click at [982, 467] on div at bounding box center [799, 463] width 659 height 10
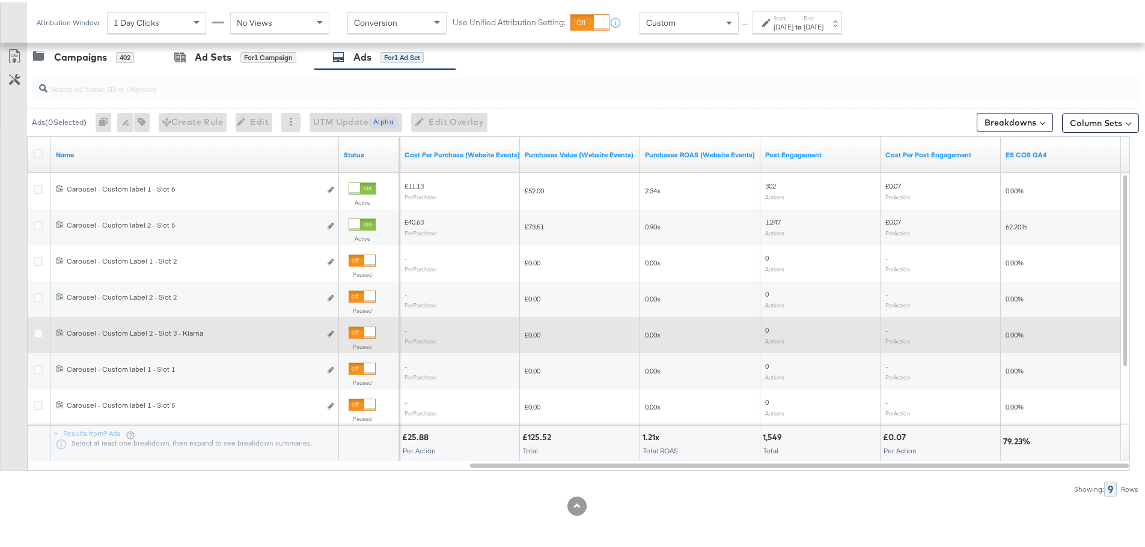
click at [365, 333] on div at bounding box center [369, 330] width 11 height 11
click at [188, 55] on div "Ad Sets for 1 Campaign" at bounding box center [235, 55] width 122 height 14
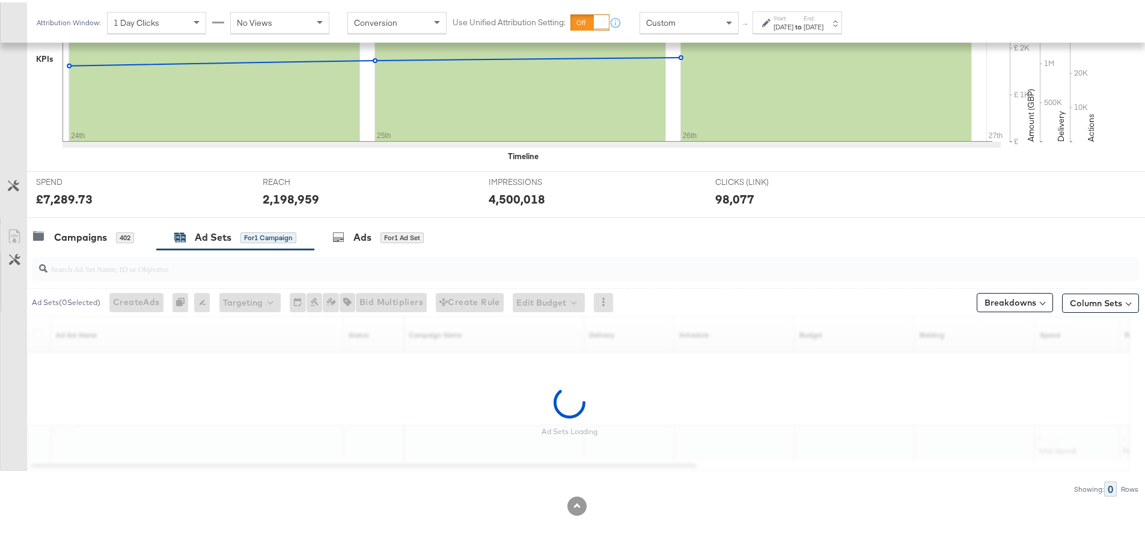
scroll to position [401, 0]
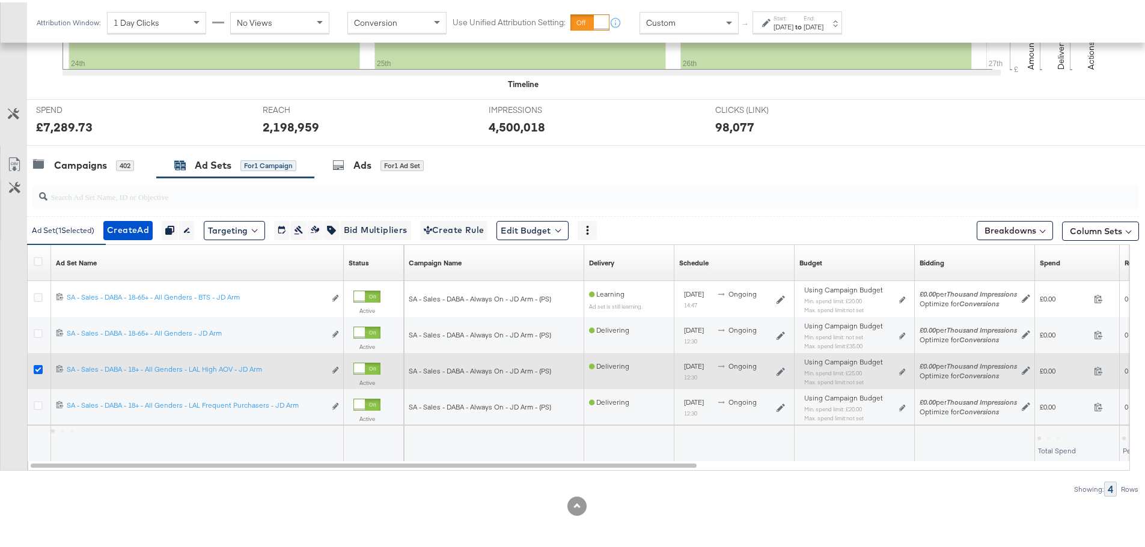
click at [34, 368] on icon at bounding box center [38, 367] width 9 height 9
click at [0, 0] on input "checkbox" at bounding box center [0, 0] width 0 height 0
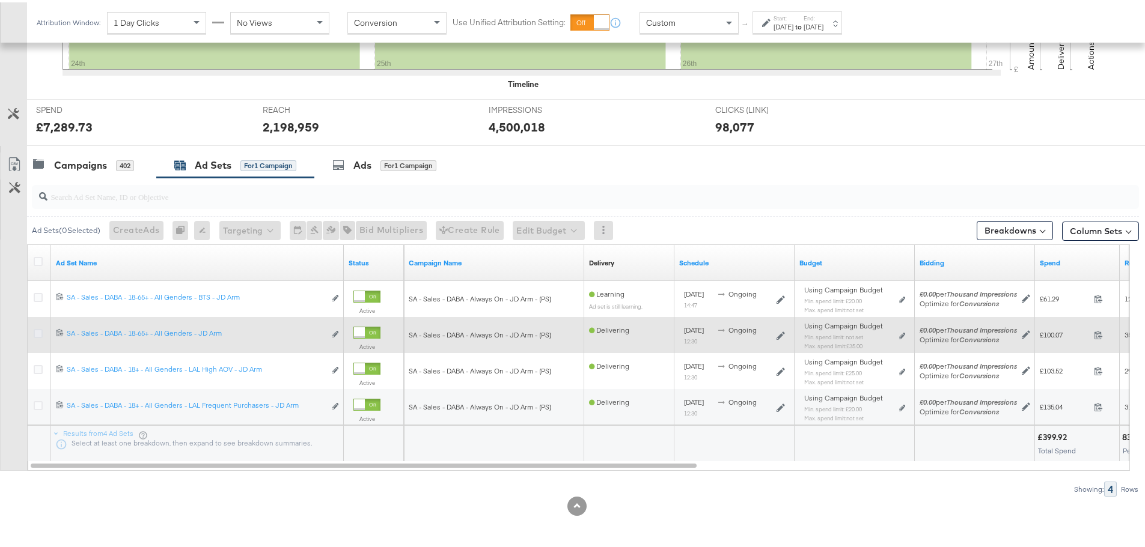
click at [38, 331] on icon at bounding box center [38, 331] width 9 height 9
click at [0, 0] on input "checkbox" at bounding box center [0, 0] width 0 height 0
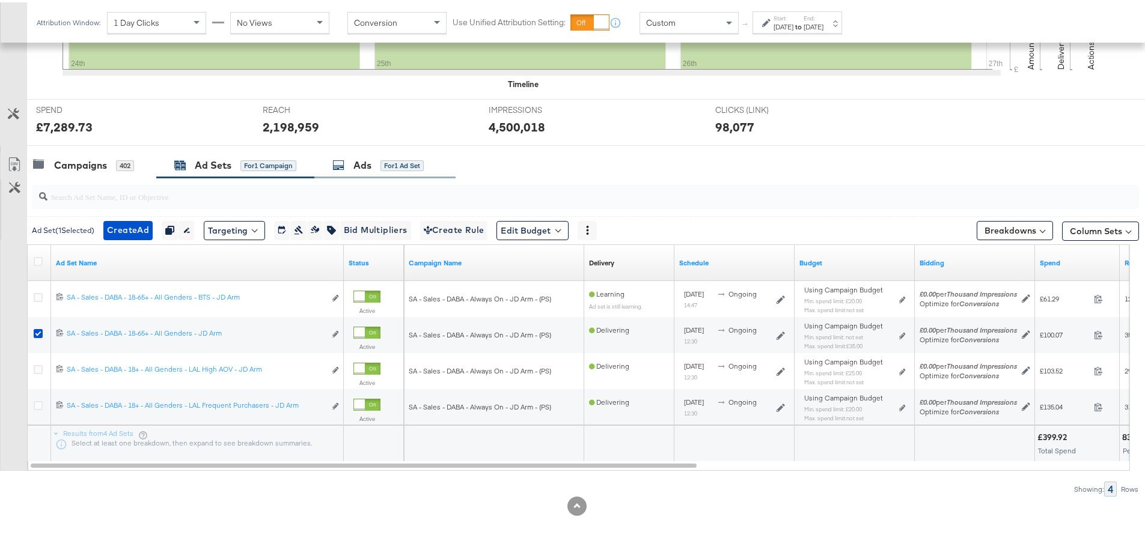
click at [353, 160] on div "Ads for 1 Ad Set" at bounding box center [377, 163] width 91 height 14
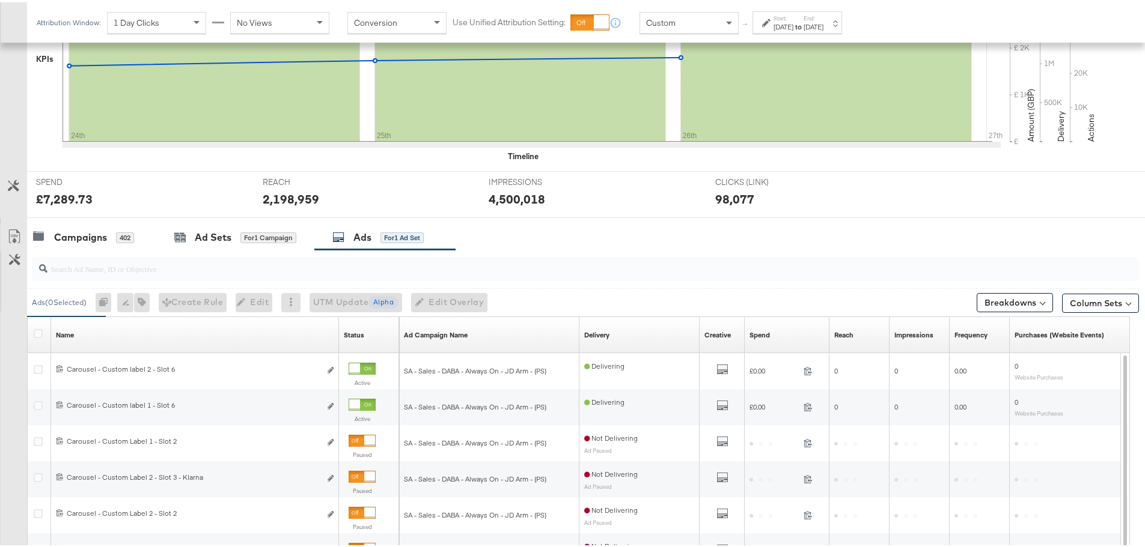
scroll to position [509, 0]
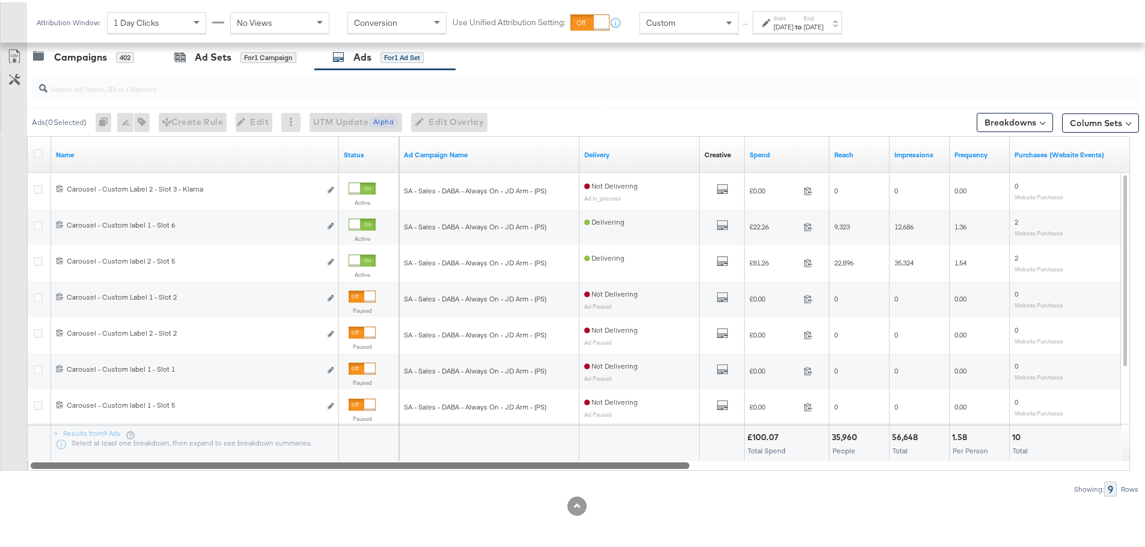
drag, startPoint x: 407, startPoint y: 464, endPoint x: 531, endPoint y: 491, distance: 126.8
click at [531, 491] on div "Ads ( 0 Selected) 0 Rename 0 ads Tags for 0 campaigns Create Rule Edit 0 ads Ed…" at bounding box center [569, 280] width 1139 height 427
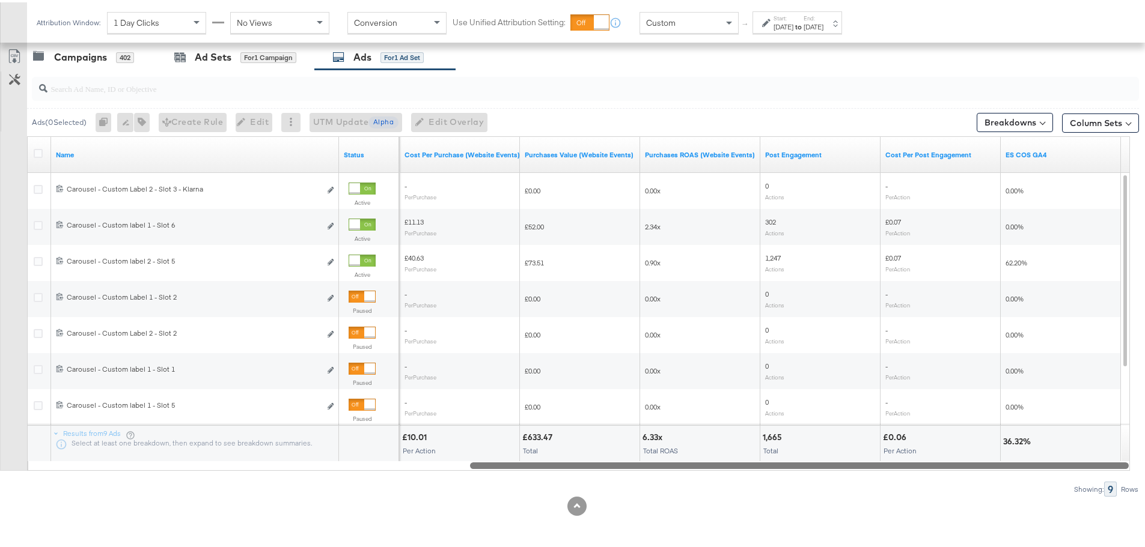
drag, startPoint x: 517, startPoint y: 463, endPoint x: 1109, endPoint y: 464, distance: 592.4
click at [1109, 464] on div at bounding box center [799, 463] width 659 height 10
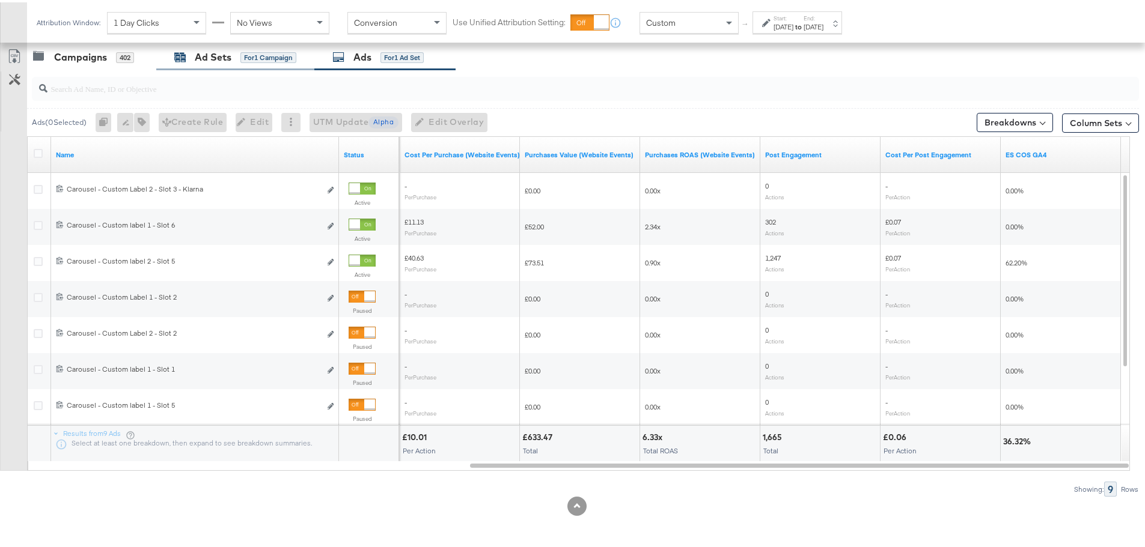
click at [216, 55] on div "Ad Sets" at bounding box center [213, 55] width 37 height 14
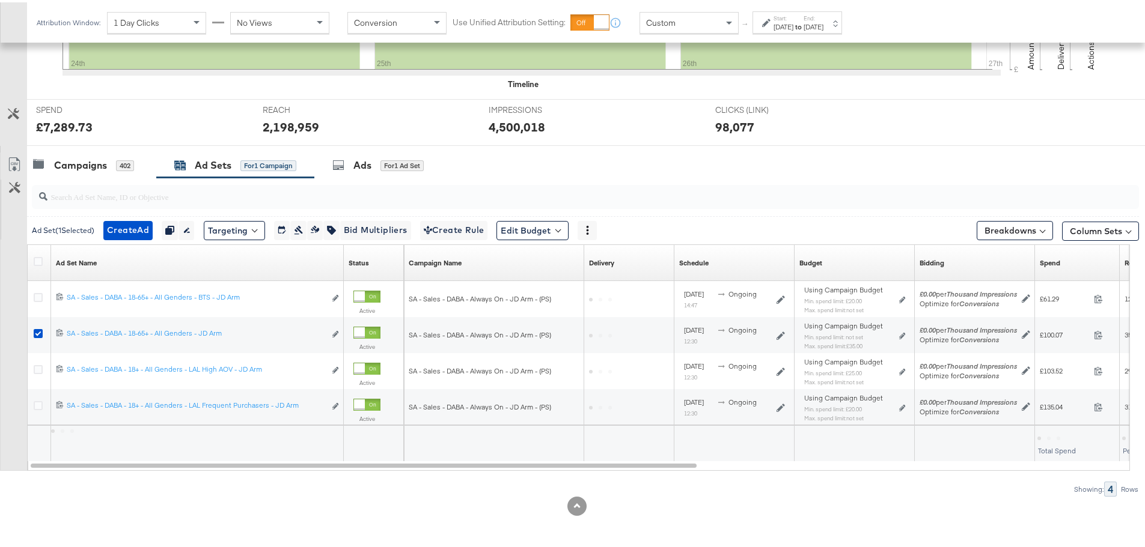
scroll to position [401, 0]
click at [375, 163] on div "Ads for 1 Ad Set" at bounding box center [377, 163] width 91 height 14
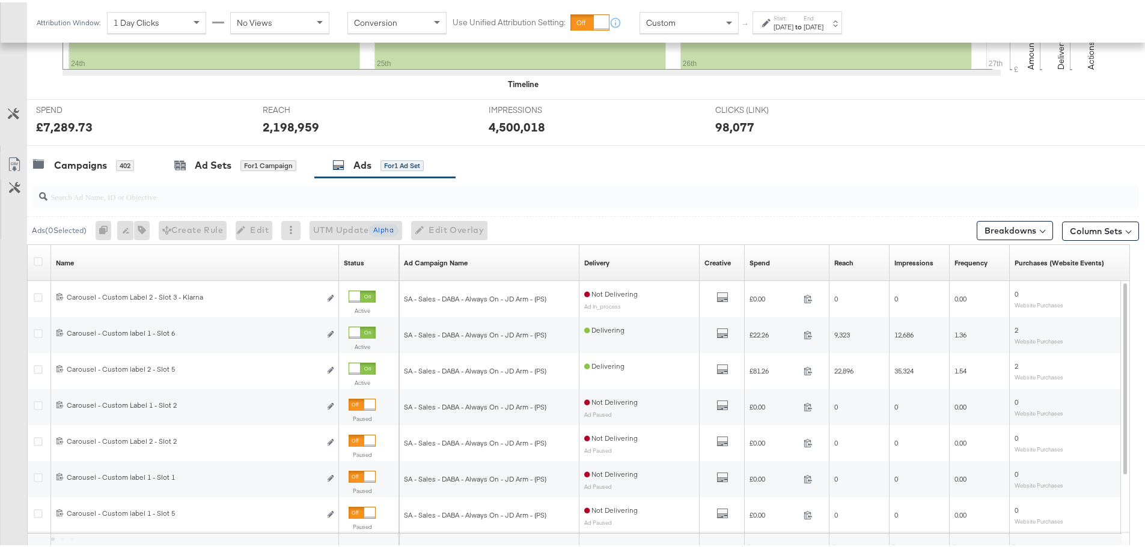
scroll to position [509, 0]
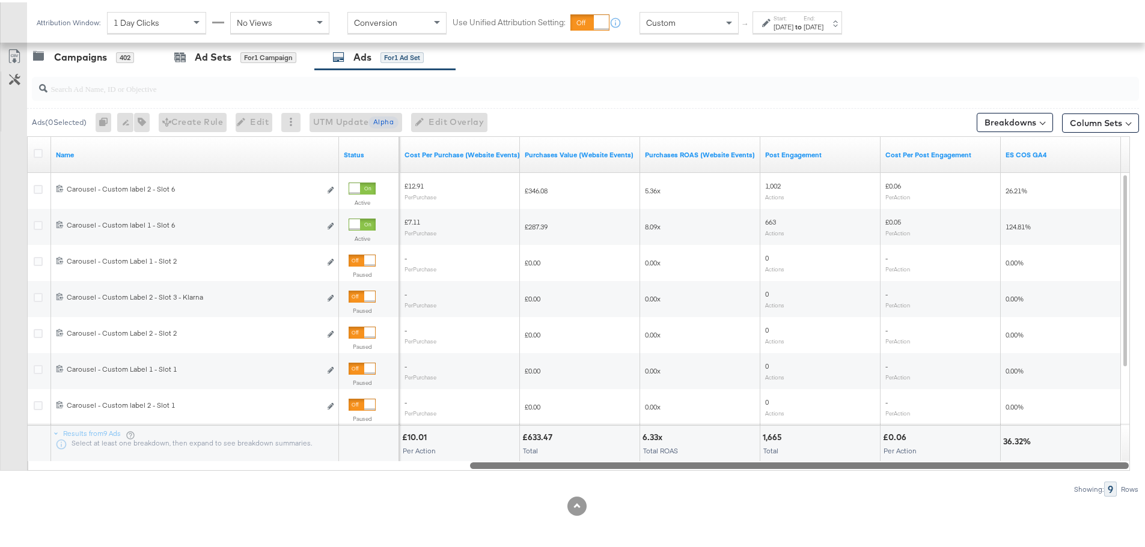
drag, startPoint x: 519, startPoint y: 461, endPoint x: 1049, endPoint y: 464, distance: 530.6
click at [1049, 464] on div at bounding box center [799, 463] width 659 height 10
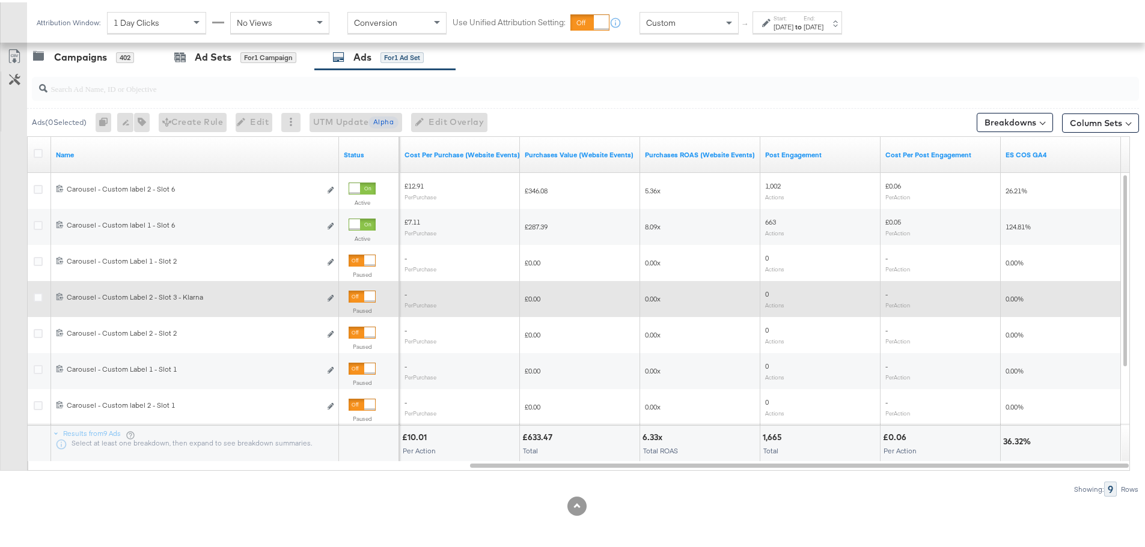
click at [364, 290] on div at bounding box center [369, 294] width 11 height 11
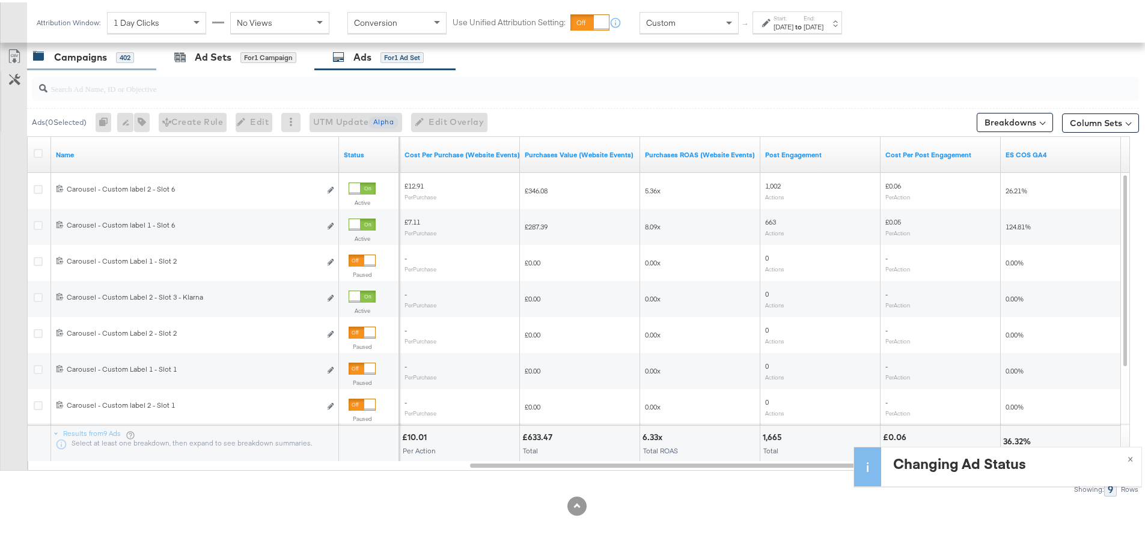
click at [68, 56] on div "Campaigns" at bounding box center [80, 55] width 53 height 14
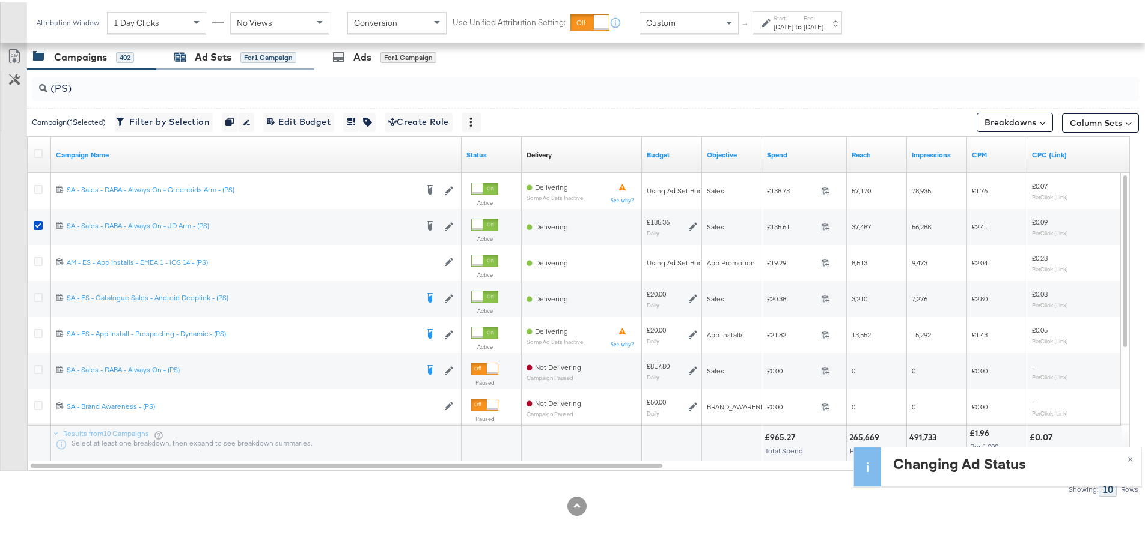
click at [225, 60] on div "Ad Sets" at bounding box center [213, 55] width 37 height 14
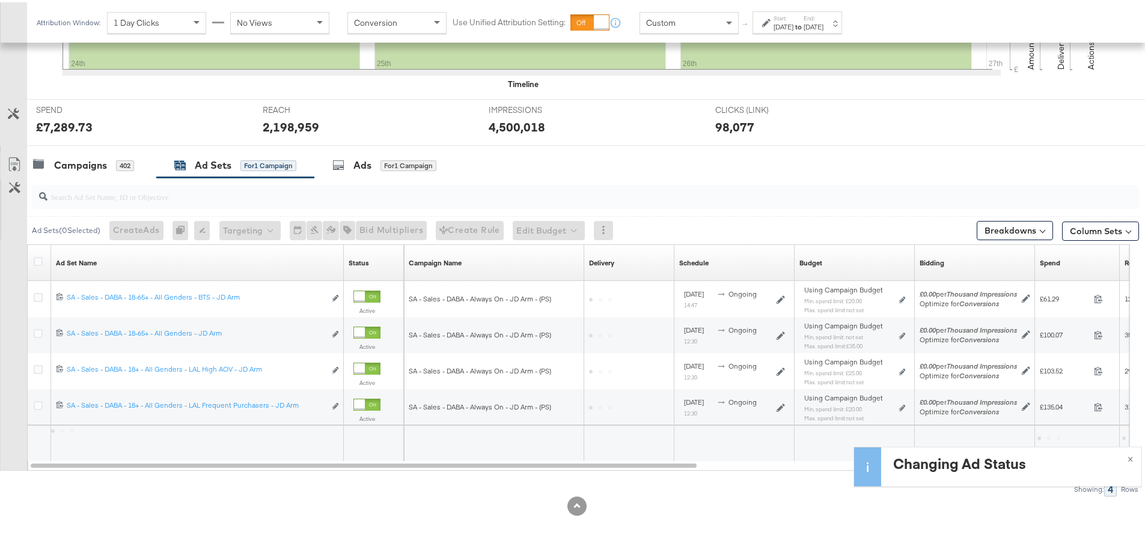
scroll to position [401, 0]
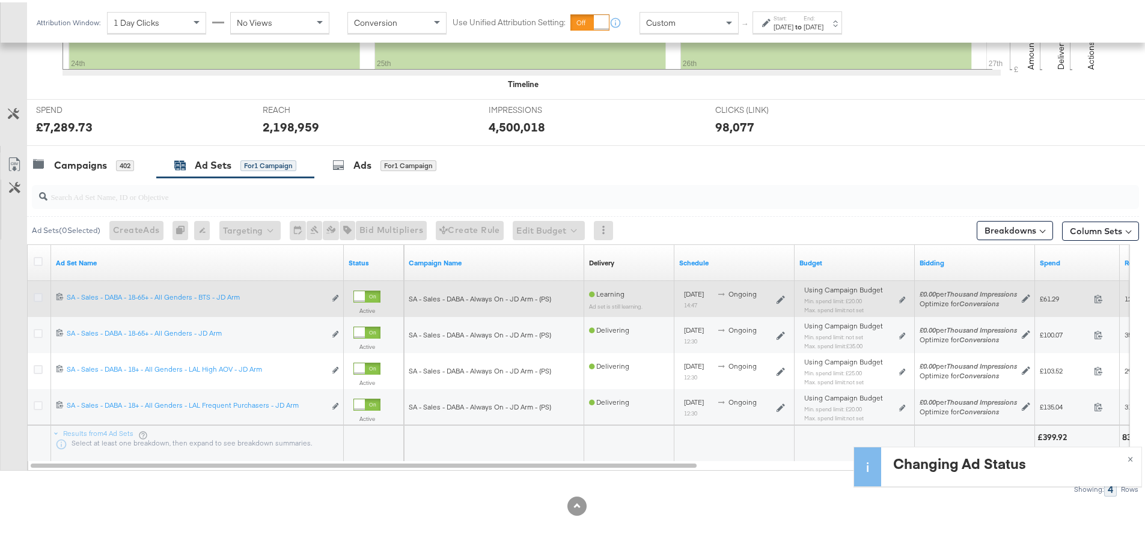
click at [39, 294] on icon at bounding box center [38, 295] width 9 height 9
click at [0, 0] on input "checkbox" at bounding box center [0, 0] width 0 height 0
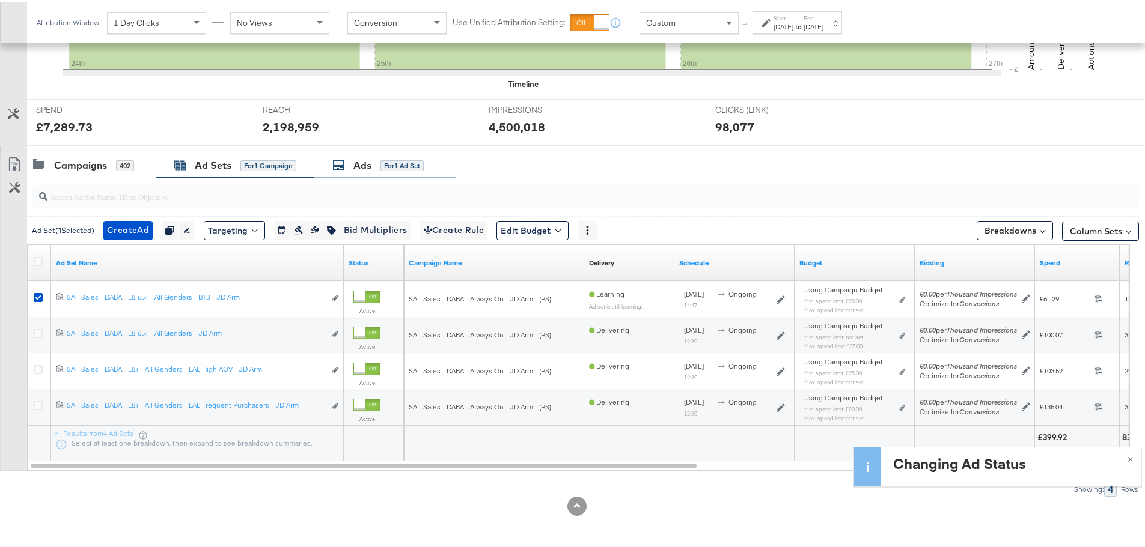
click at [358, 154] on div "Ads for 1 Ad Set" at bounding box center [384, 163] width 141 height 26
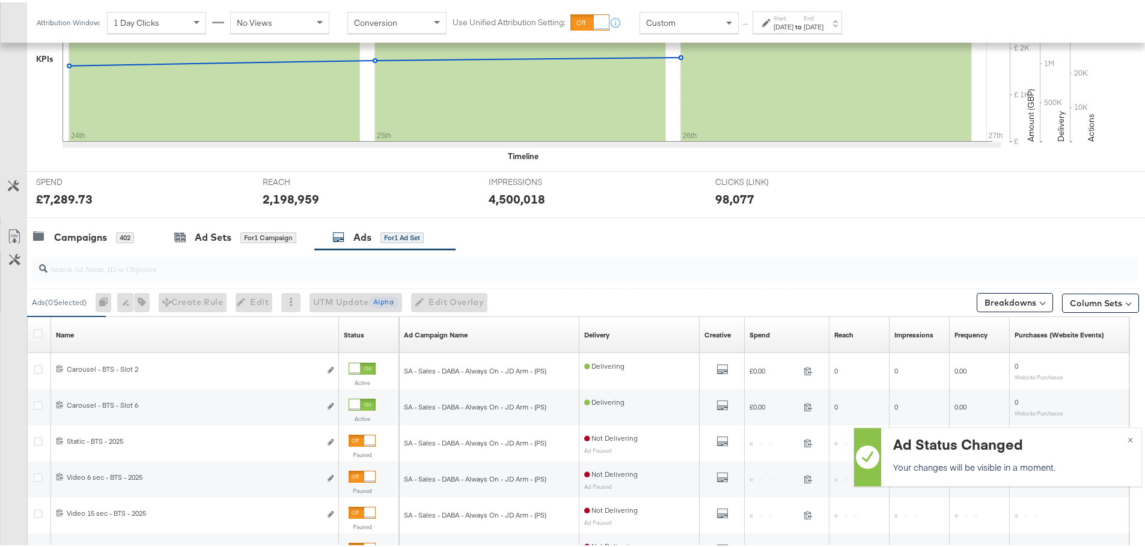
scroll to position [509, 0]
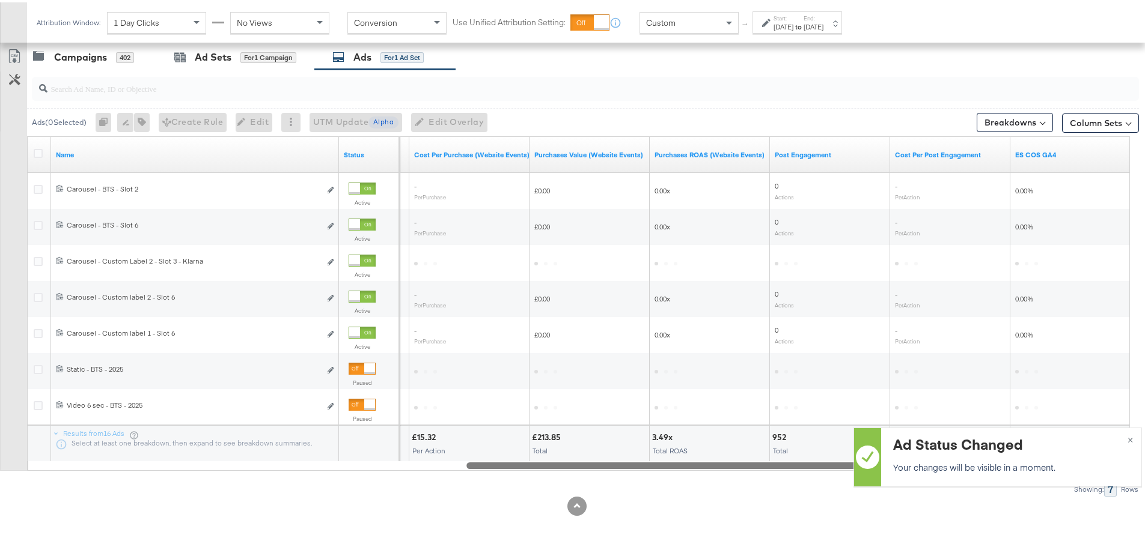
drag, startPoint x: 401, startPoint y: 463, endPoint x: 1026, endPoint y: 472, distance: 625.6
click at [1026, 472] on div "Managing: JD Sports (ES) IY Advantage - Iqra SP only - Iqra SR only - Iqra All …" at bounding box center [577, 49] width 1154 height 996
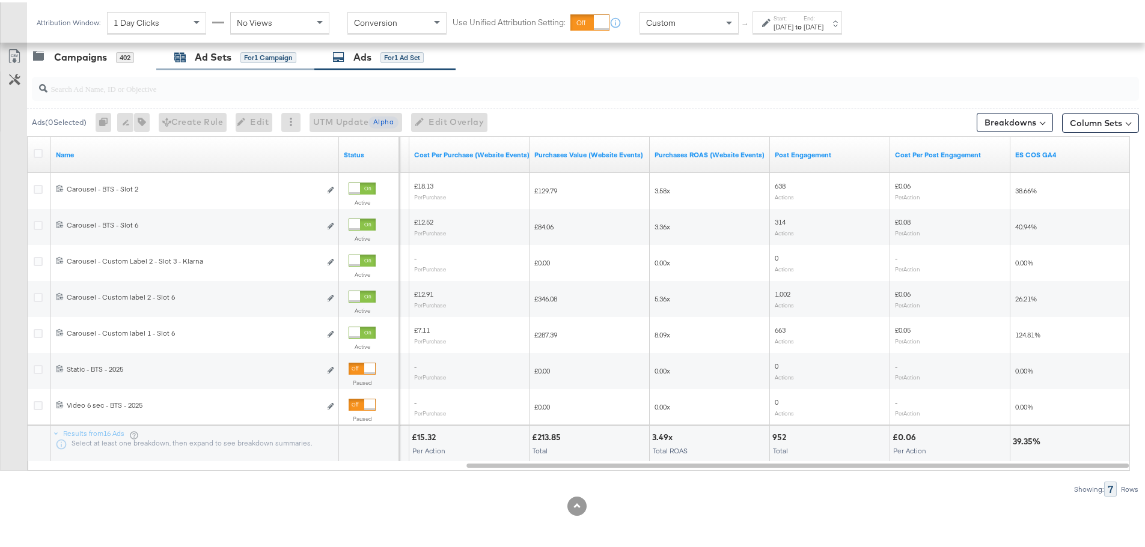
click at [221, 53] on div "Ad Sets" at bounding box center [213, 55] width 37 height 14
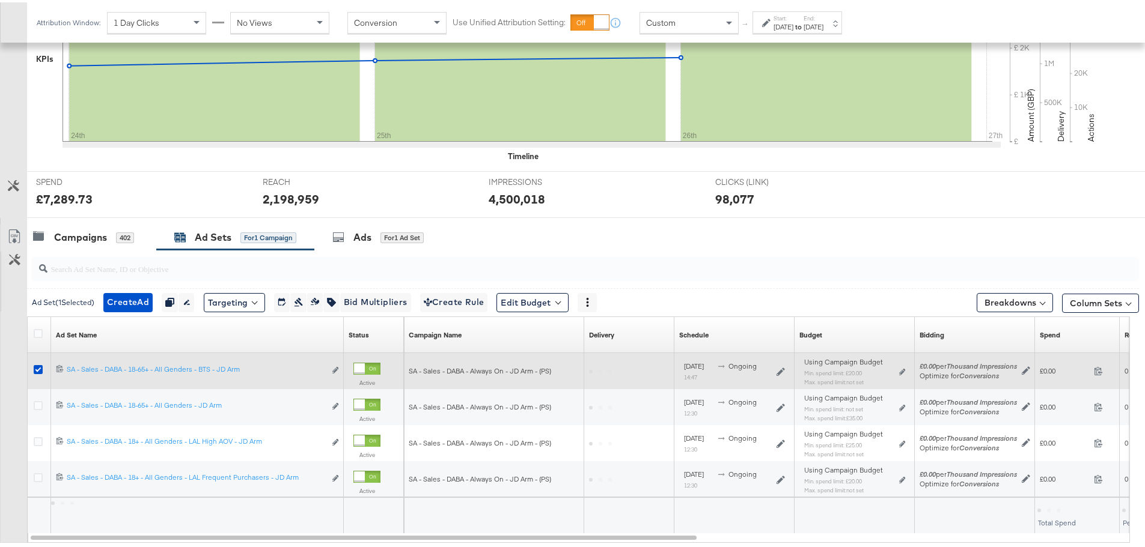
scroll to position [401, 0]
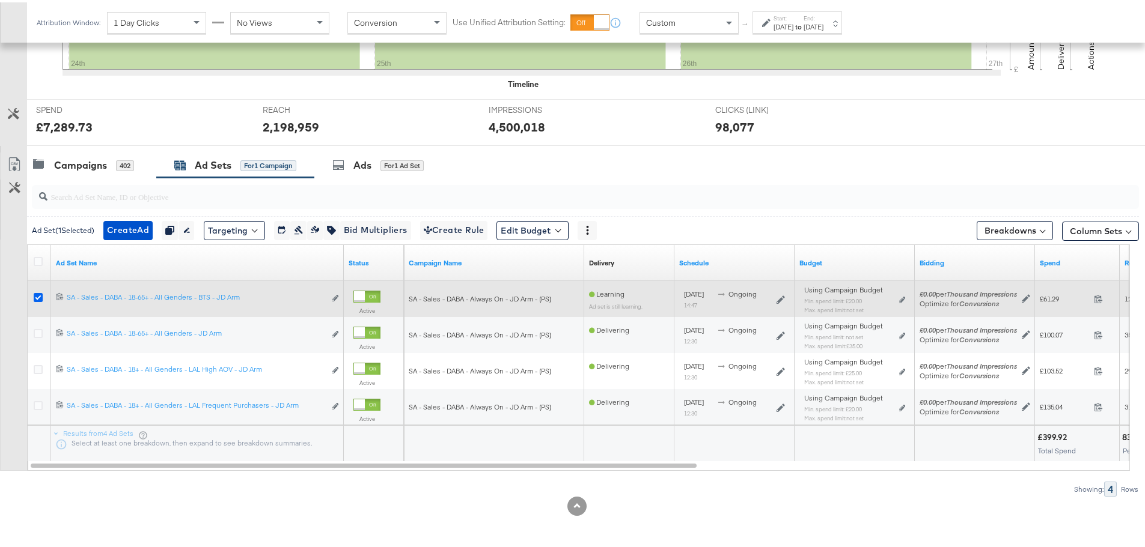
click at [38, 291] on icon at bounding box center [38, 295] width 9 height 9
click at [0, 0] on input "checkbox" at bounding box center [0, 0] width 0 height 0
click at [38, 291] on icon at bounding box center [38, 295] width 9 height 9
click at [0, 0] on input "checkbox" at bounding box center [0, 0] width 0 height 0
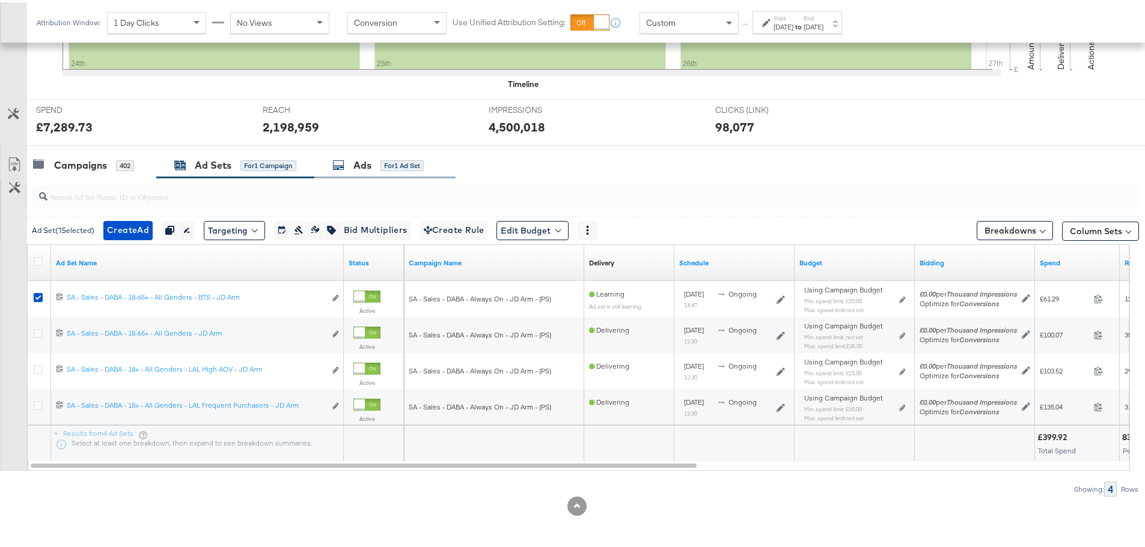
click at [385, 166] on div "for 1 Ad Set" at bounding box center [401, 163] width 43 height 11
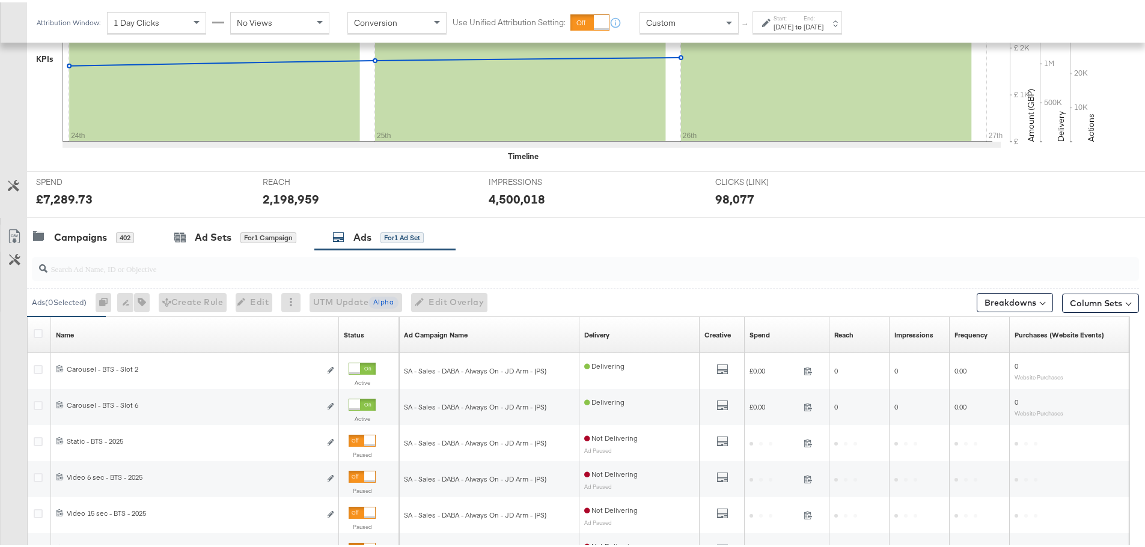
scroll to position [509, 0]
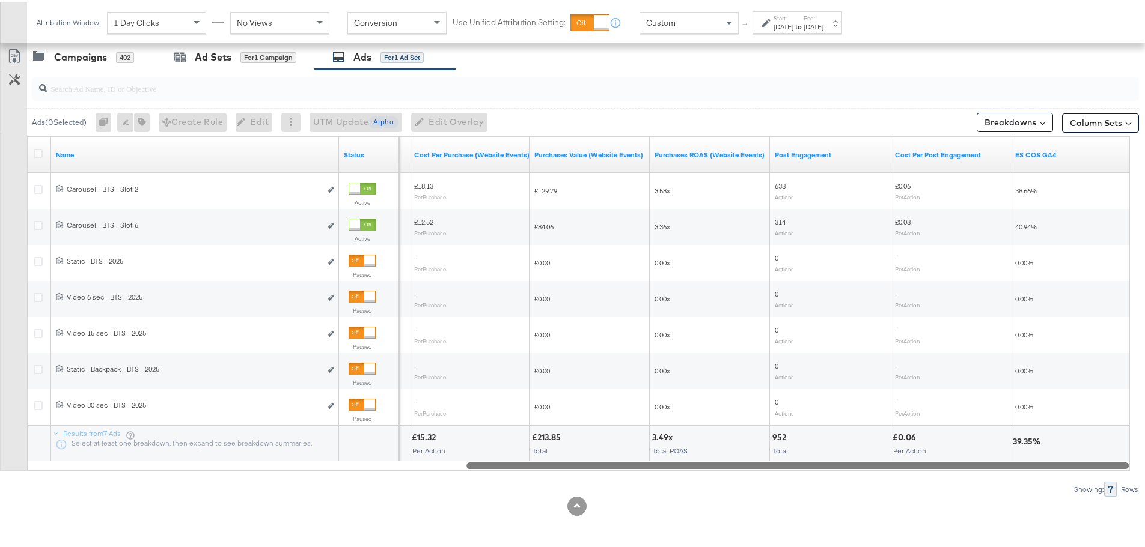
drag, startPoint x: 511, startPoint y: 462, endPoint x: 1034, endPoint y: 466, distance: 523.4
click at [1034, 466] on div at bounding box center [797, 463] width 662 height 10
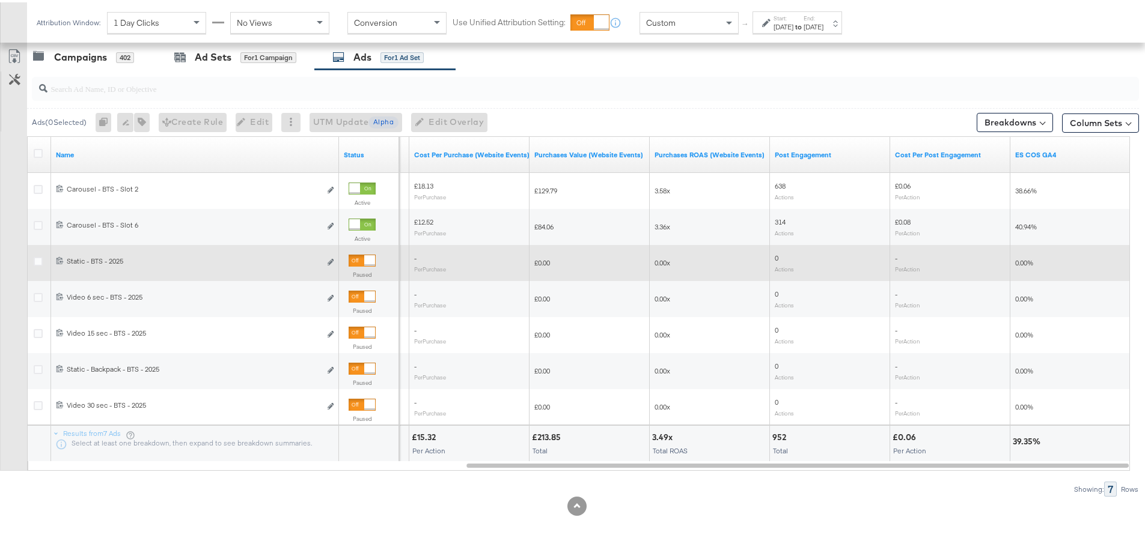
click at [367, 261] on div at bounding box center [369, 258] width 11 height 11
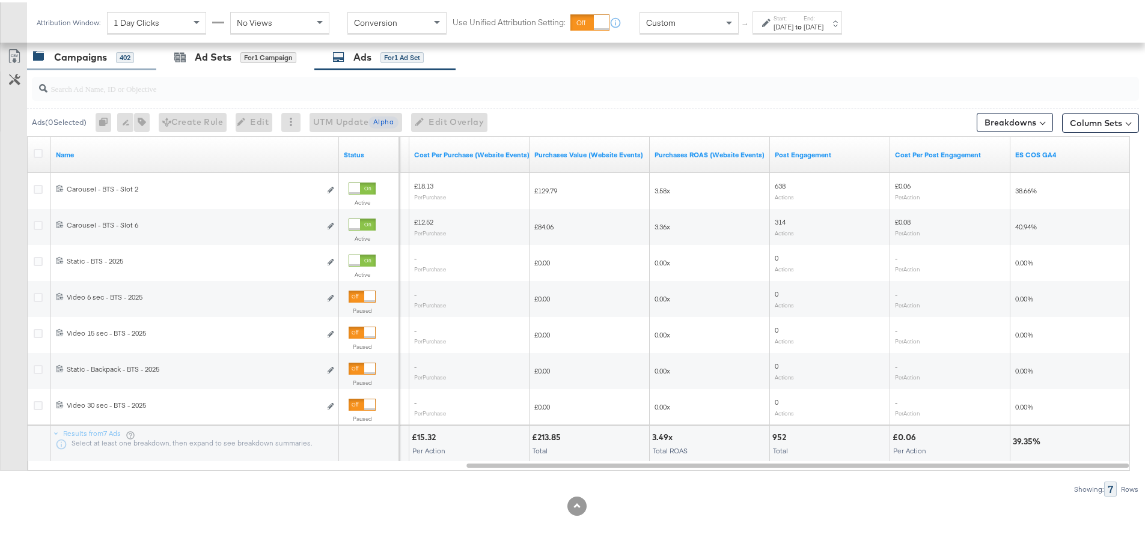
click at [71, 49] on div "Campaigns" at bounding box center [80, 55] width 53 height 14
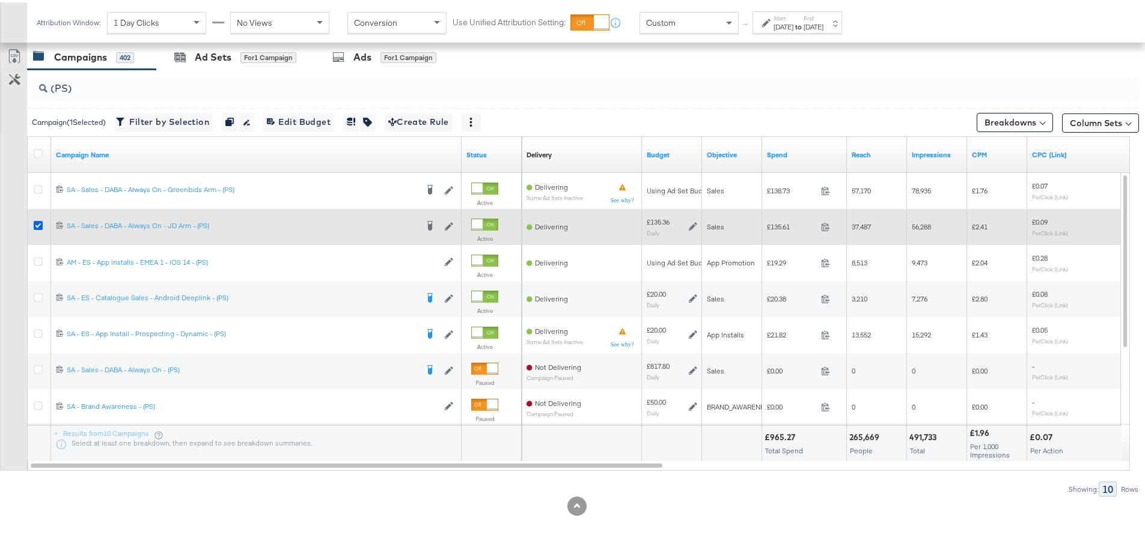
click at [40, 221] on icon at bounding box center [38, 223] width 9 height 9
click at [0, 0] on input "checkbox" at bounding box center [0, 0] width 0 height 0
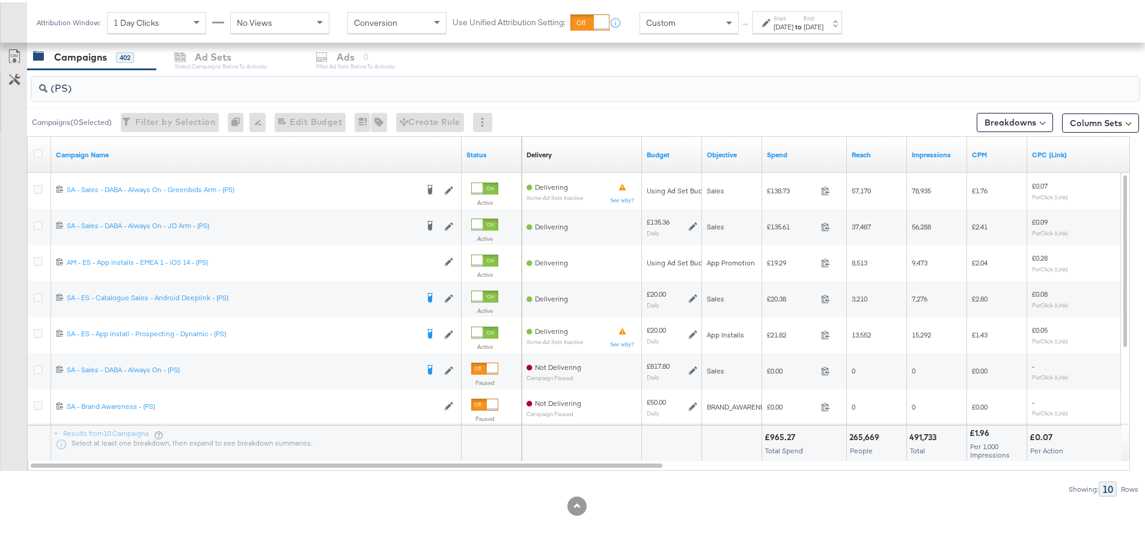
drag, startPoint x: 78, startPoint y: 90, endPoint x: -5, endPoint y: 79, distance: 83.6
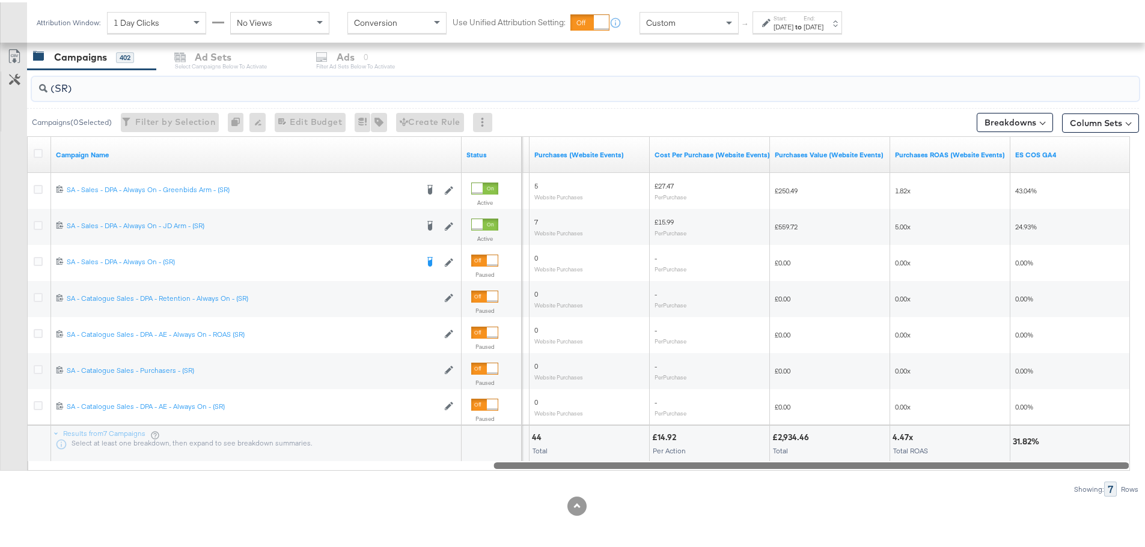
drag, startPoint x: 607, startPoint y: 466, endPoint x: 1153, endPoint y: 472, distance: 546.2
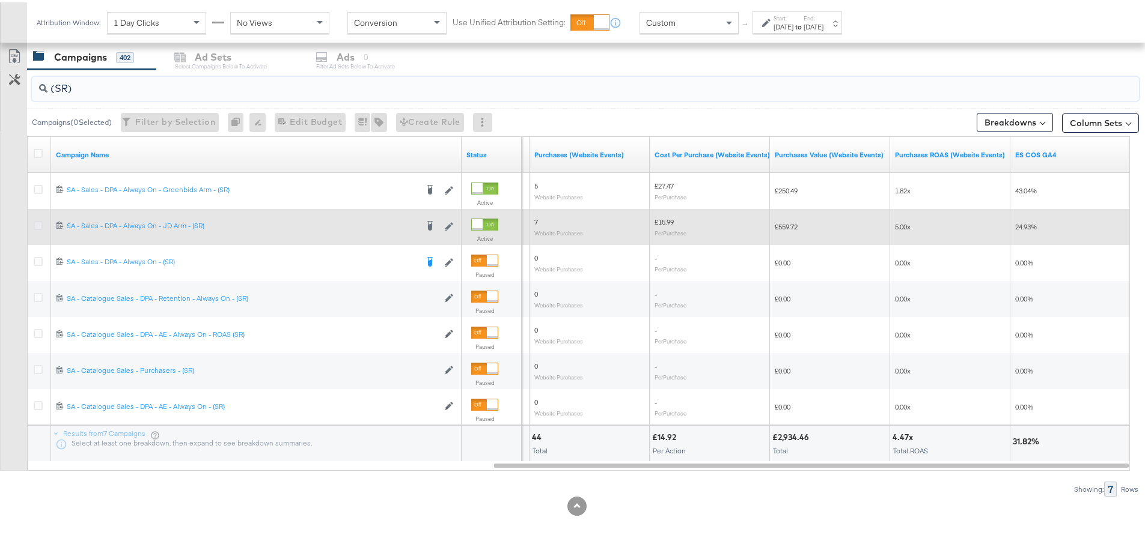
type input "(SR)"
click at [35, 224] on icon at bounding box center [38, 223] width 9 height 9
click at [0, 0] on input "checkbox" at bounding box center [0, 0] width 0 height 0
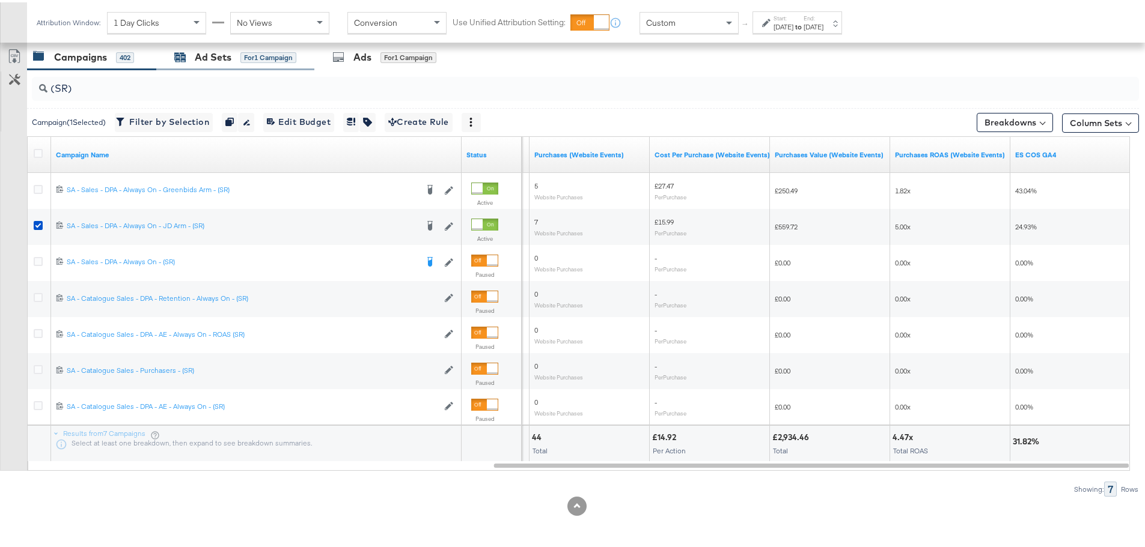
click at [213, 56] on div "Ad Sets" at bounding box center [213, 55] width 37 height 14
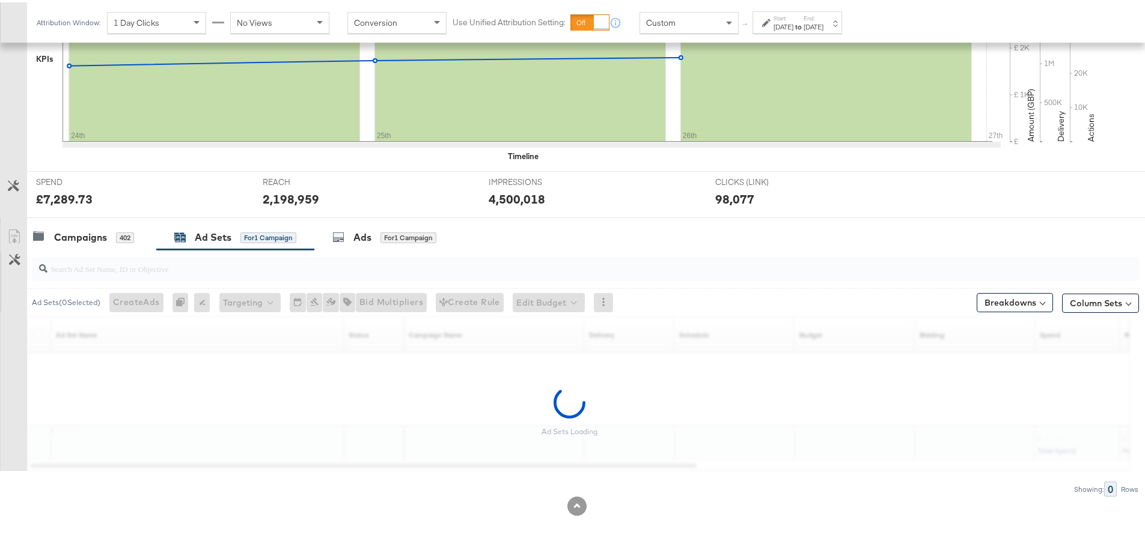
scroll to position [329, 0]
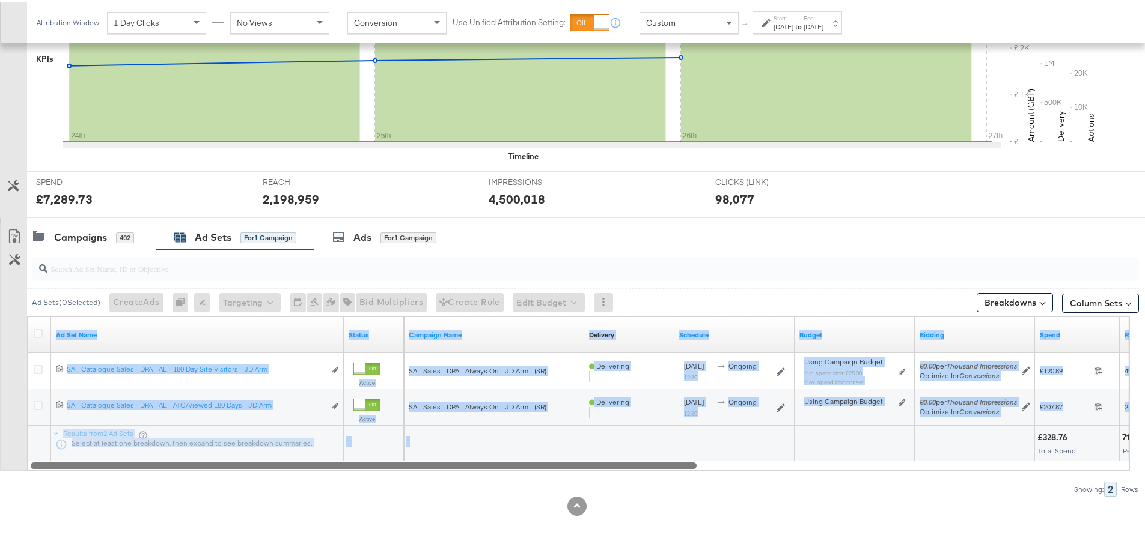
drag, startPoint x: 502, startPoint y: 458, endPoint x: 577, endPoint y: 465, distance: 74.9
click at [577, 465] on div "Ad Set Name Status Campaign Name Delivery Sorting Unavailable Schedule Budget B…" at bounding box center [578, 391] width 1103 height 154
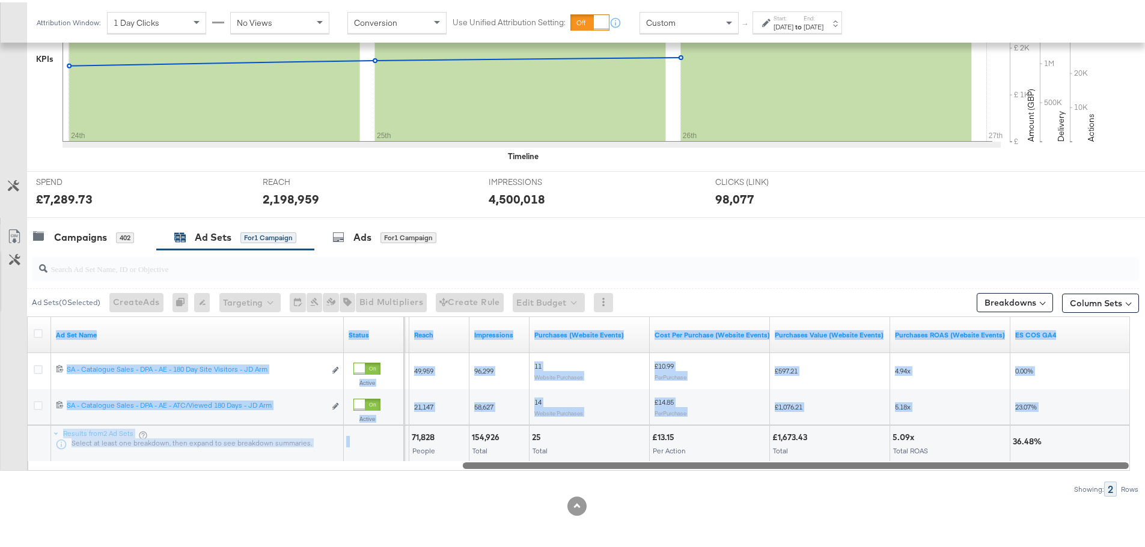
drag, startPoint x: 547, startPoint y: 459, endPoint x: 1153, endPoint y: 458, distance: 606.3
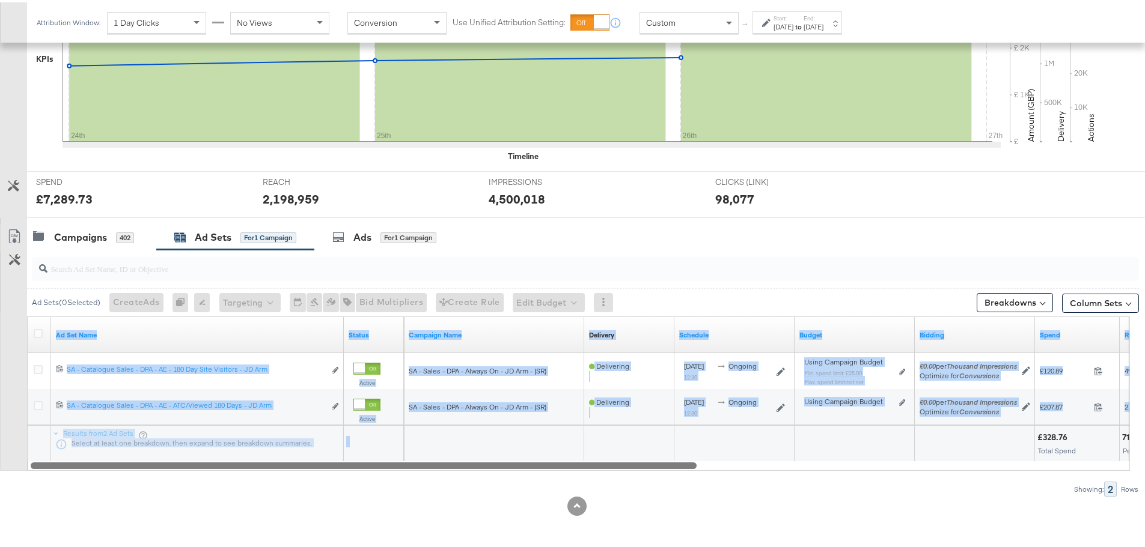
drag, startPoint x: 565, startPoint y: 461, endPoint x: 70, endPoint y: 471, distance: 494.6
click at [70, 471] on div "Ad Sets ( 0 Selected) Create Ads At least one ad set must be selected 0 Rename …" at bounding box center [569, 371] width 1139 height 247
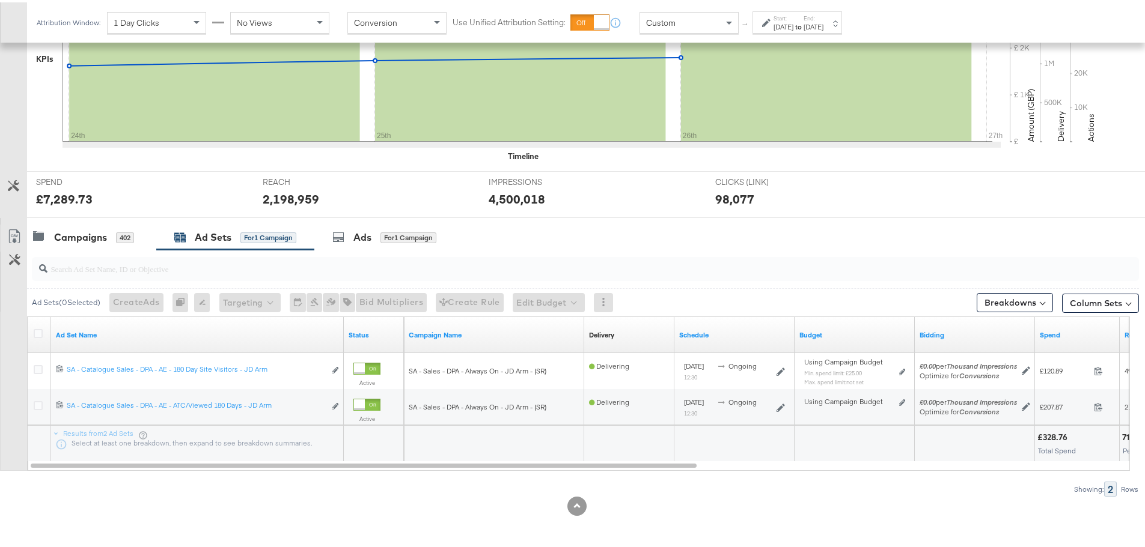
click at [141, 487] on div "Showing: 2 Rows" at bounding box center [569, 486] width 1139 height 15
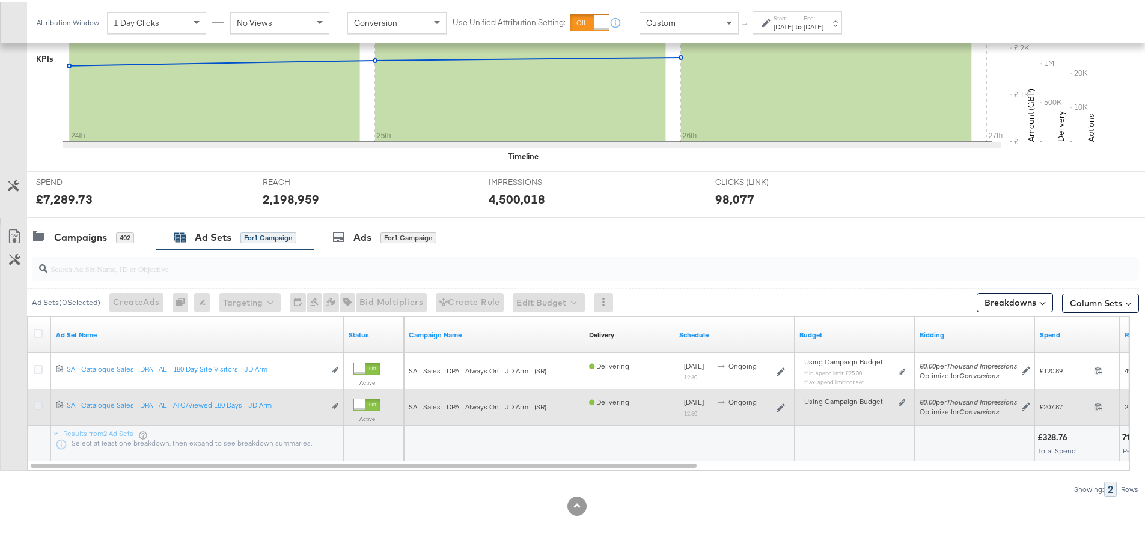
click at [37, 406] on icon at bounding box center [38, 403] width 9 height 9
click at [0, 0] on input "checkbox" at bounding box center [0, 0] width 0 height 0
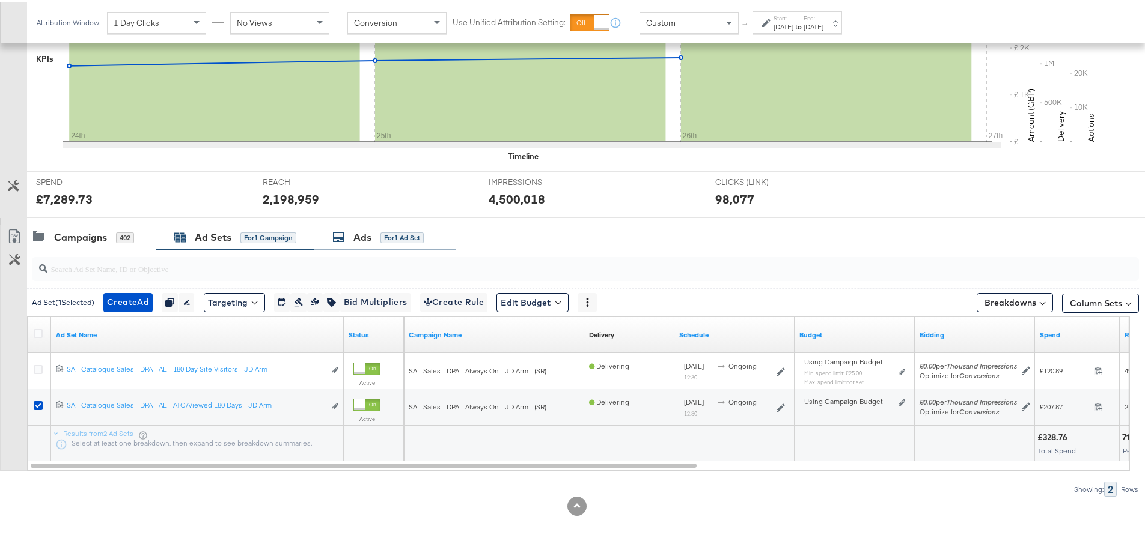
click at [335, 228] on div "Ads for 1 Ad Set" at bounding box center [377, 235] width 91 height 14
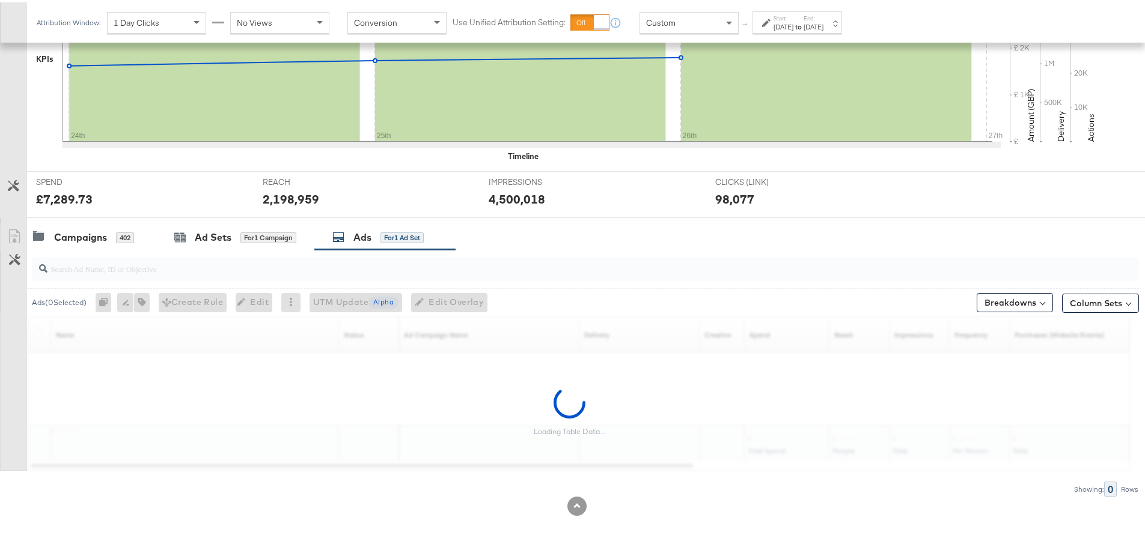
scroll to position [509, 0]
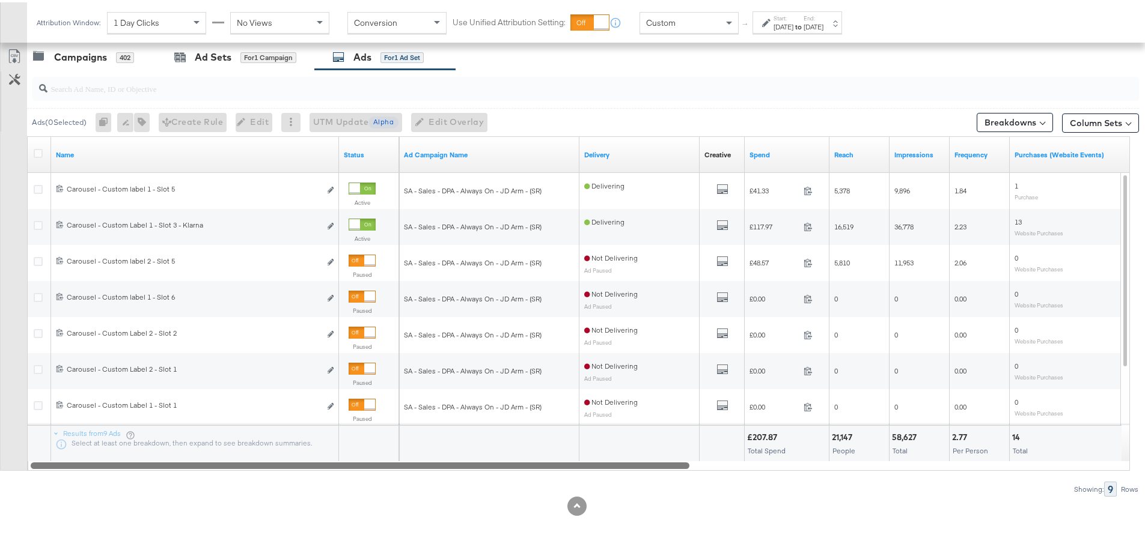
drag, startPoint x: 412, startPoint y: 464, endPoint x: 286, endPoint y: 499, distance: 130.7
click at [286, 499] on div "KPIs Performance & KPIs Customize KPIs ✔ Clicks (Link) ✔ Reach ✔ Impressions ✔ …" at bounding box center [577, 137] width 1154 height 818
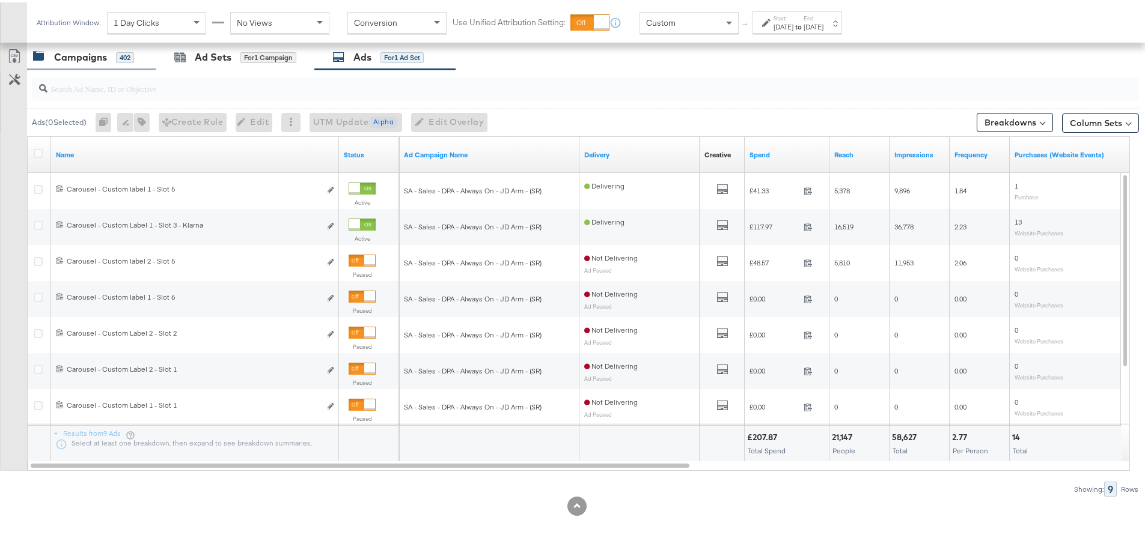
click at [58, 58] on div "Campaigns" at bounding box center [80, 55] width 53 height 14
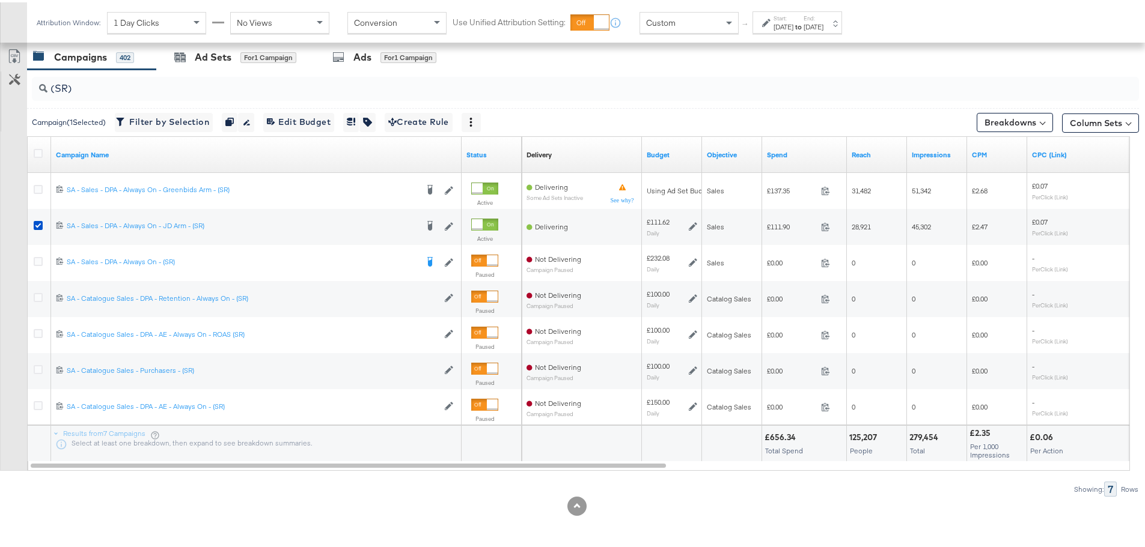
scroll to position [507, 0]
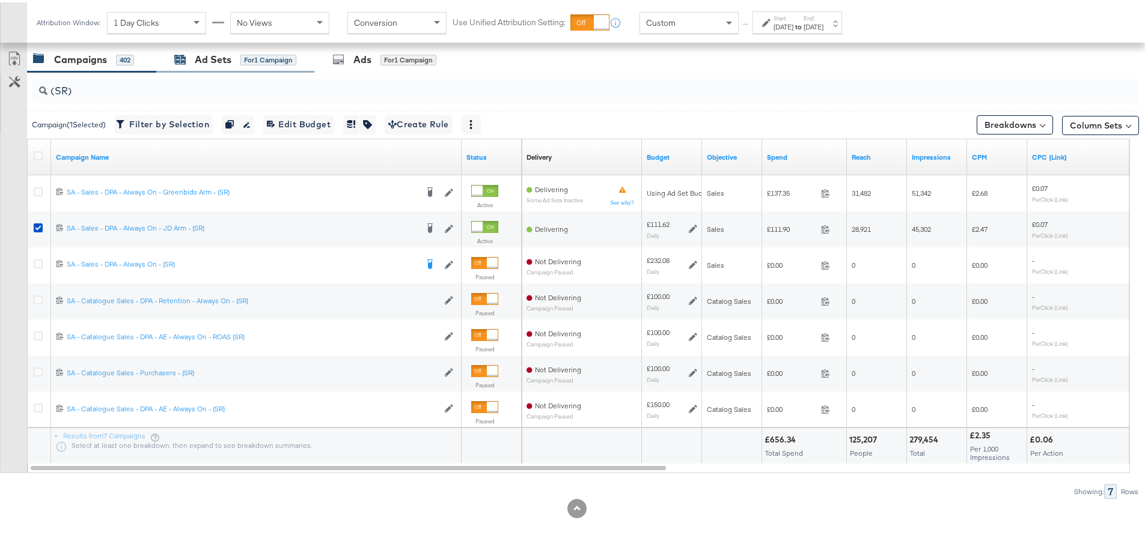
click at [187, 55] on div "Ad Sets for 1 Campaign" at bounding box center [235, 57] width 122 height 14
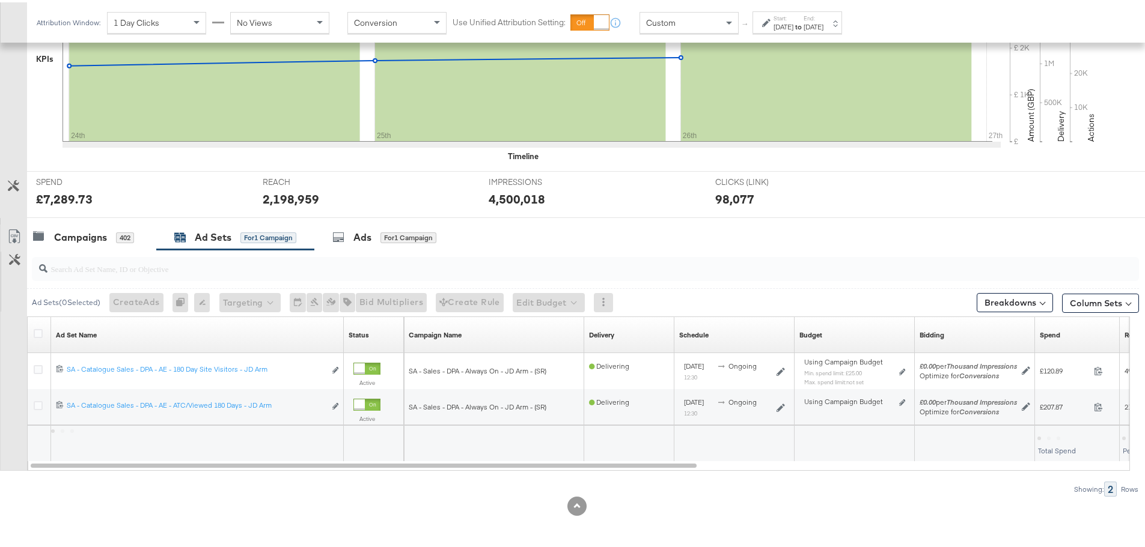
scroll to position [329, 0]
click at [85, 243] on div "Campaigns 402" at bounding box center [91, 235] width 129 height 26
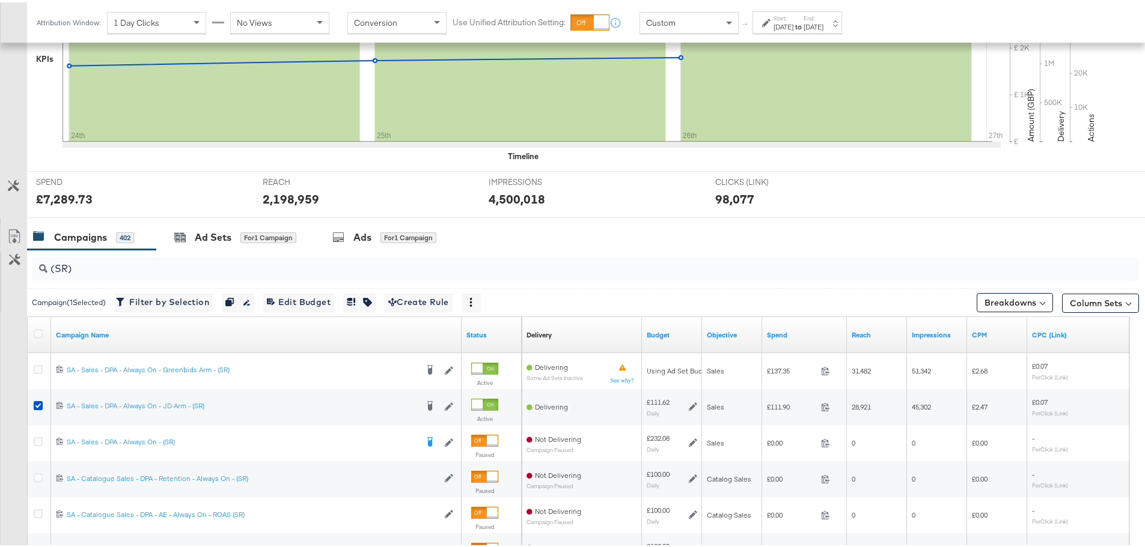
scroll to position [507, 0]
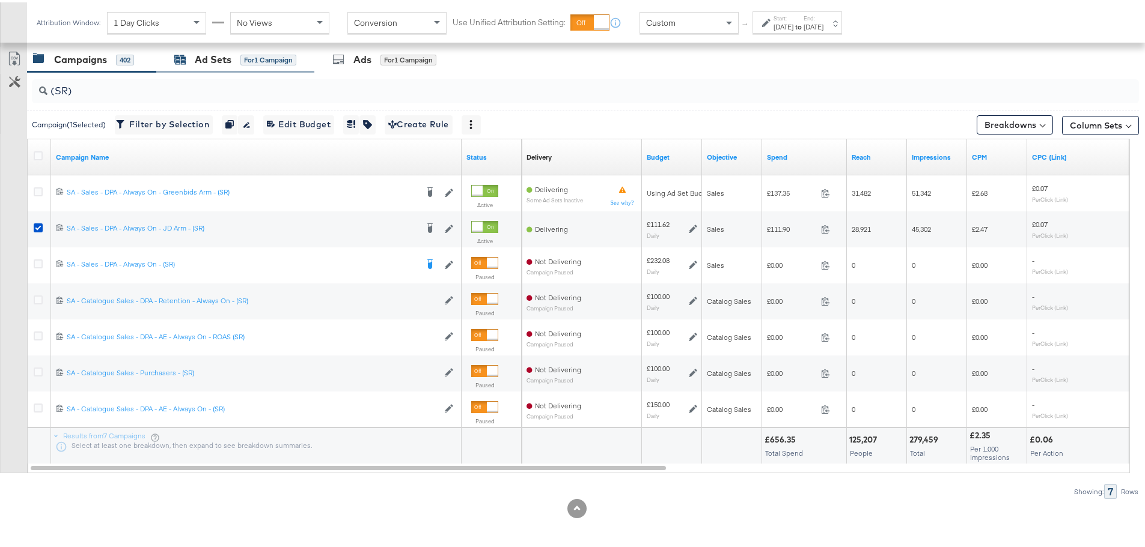
click at [212, 58] on div "Ad Sets" at bounding box center [213, 57] width 37 height 14
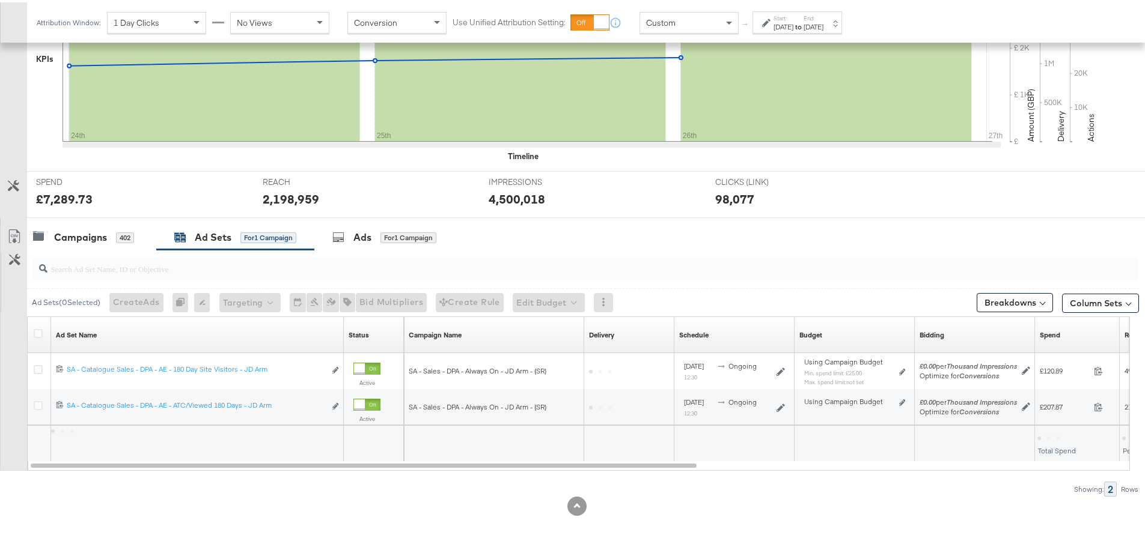
scroll to position [329, 0]
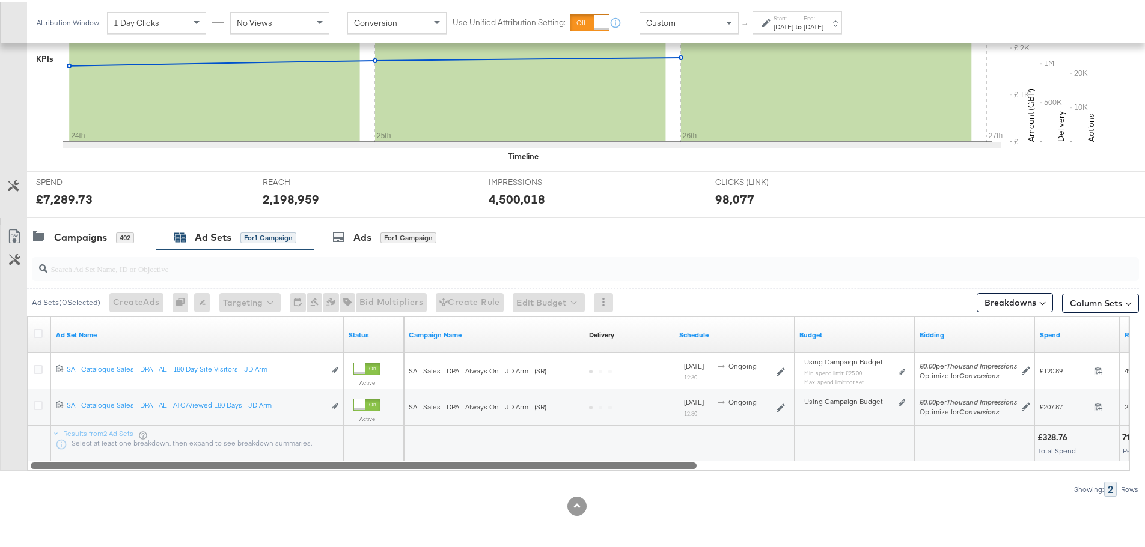
drag, startPoint x: 593, startPoint y: 464, endPoint x: 456, endPoint y: 475, distance: 137.4
click at [456, 475] on div "Ad Sets ( 0 Selected) Create Ads At least one ad set must be selected 0 Rename …" at bounding box center [569, 371] width 1139 height 247
